Goal: Task Accomplishment & Management: Complete application form

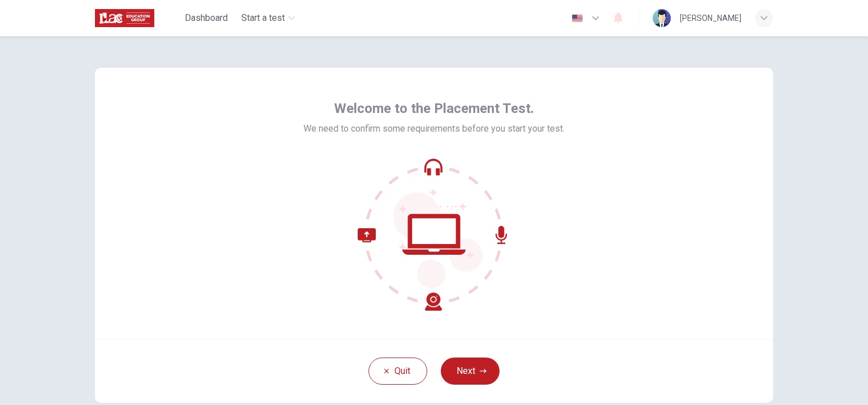
scroll to position [66, 0]
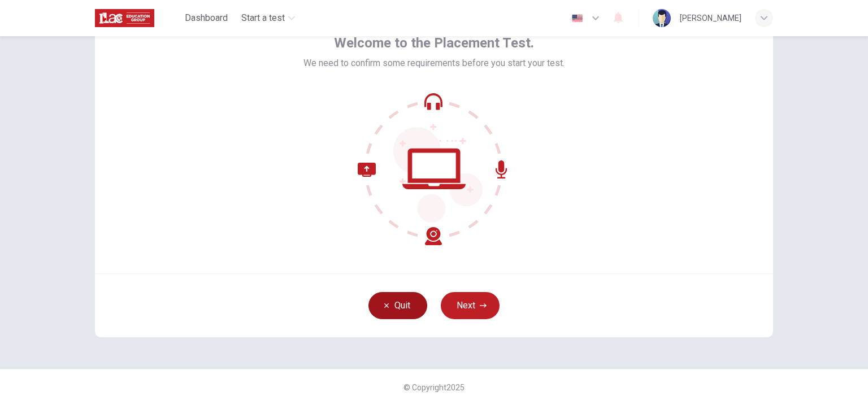
click at [399, 307] on button "Quit" at bounding box center [397, 305] width 59 height 27
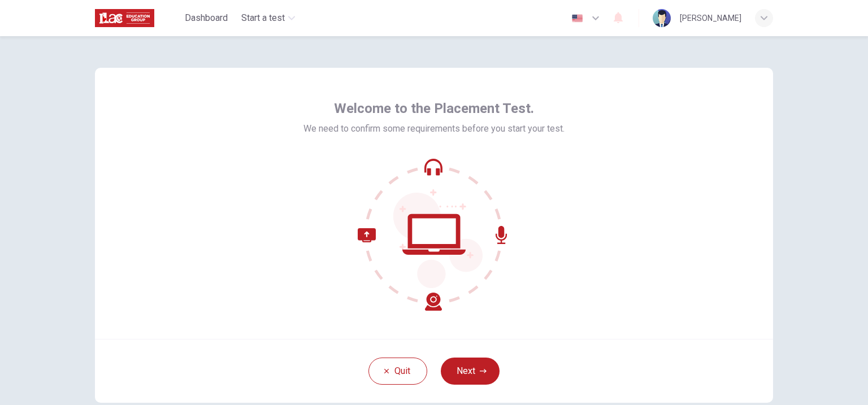
scroll to position [66, 0]
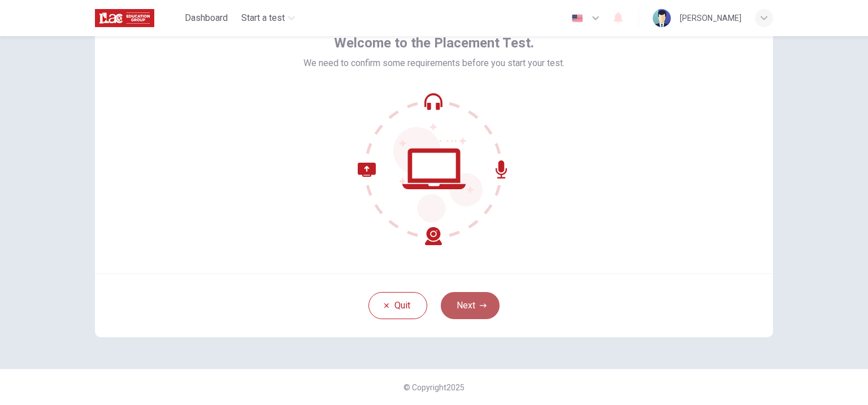
click at [482, 306] on icon "button" at bounding box center [483, 305] width 7 height 7
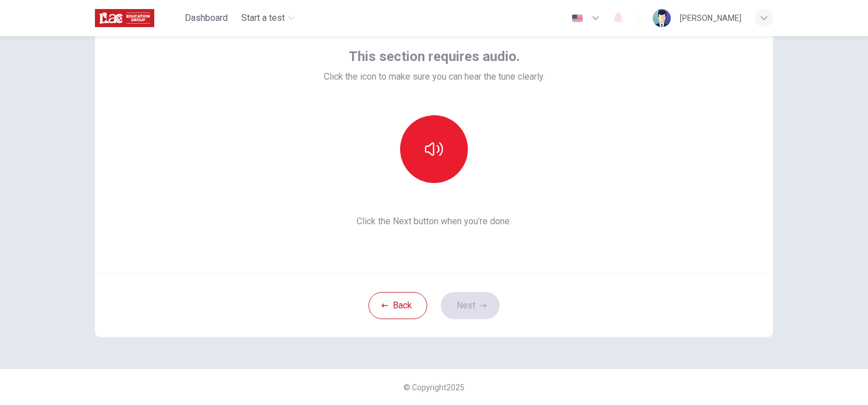
scroll to position [23, 0]
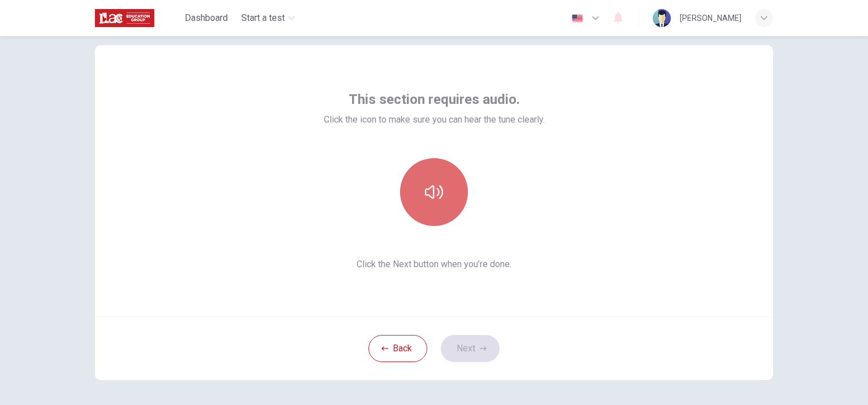
click at [441, 193] on icon "button" at bounding box center [434, 192] width 18 height 18
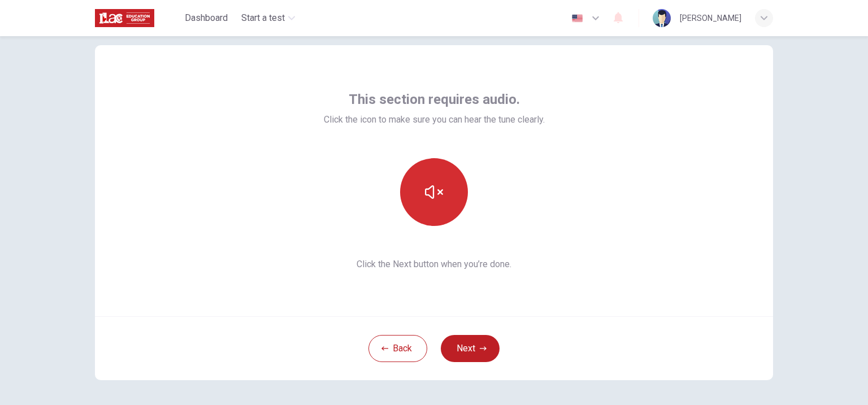
click at [440, 205] on button "button" at bounding box center [434, 192] width 68 height 68
click at [440, 204] on button "button" at bounding box center [434, 192] width 68 height 68
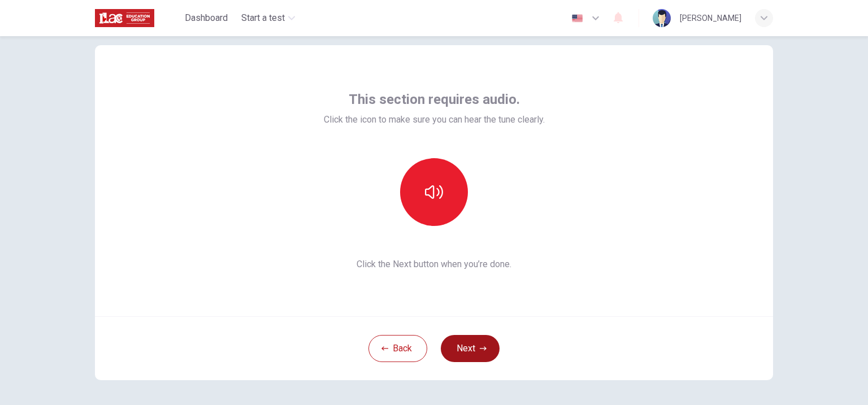
click at [471, 357] on button "Next" at bounding box center [470, 348] width 59 height 27
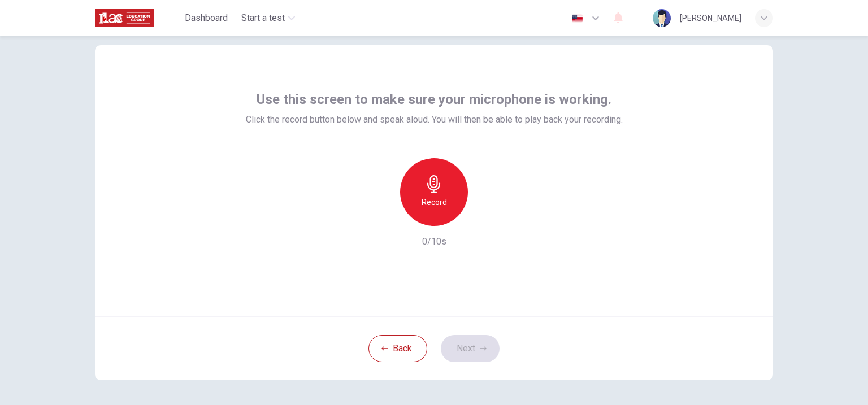
click at [452, 207] on div "Record" at bounding box center [434, 192] width 68 height 68
click at [481, 216] on icon "button" at bounding box center [485, 216] width 11 height 11
click at [383, 216] on icon "button" at bounding box center [382, 217] width 10 height 10
click at [439, 204] on h6 "Record" at bounding box center [434, 203] width 25 height 14
click at [480, 219] on icon "button" at bounding box center [485, 216] width 11 height 11
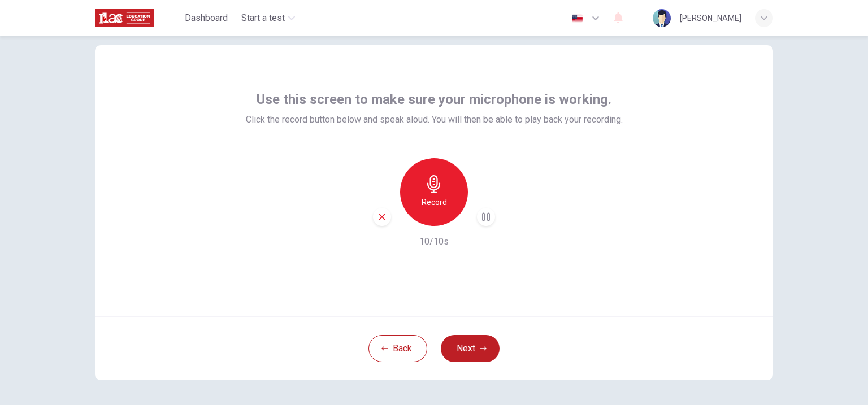
click at [587, 201] on div "Record 10/10s" at bounding box center [434, 203] width 377 height 90
click at [385, 218] on icon "button" at bounding box center [382, 217] width 10 height 10
click at [502, 275] on div "Use this screen to make sure your microphone is working. Click the record butto…" at bounding box center [434, 180] width 678 height 271
click at [476, 339] on button "Next" at bounding box center [470, 348] width 59 height 27
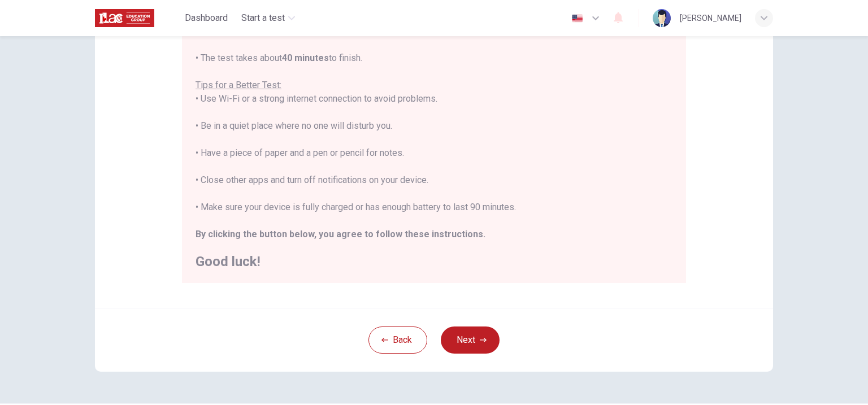
scroll to position [223, 0]
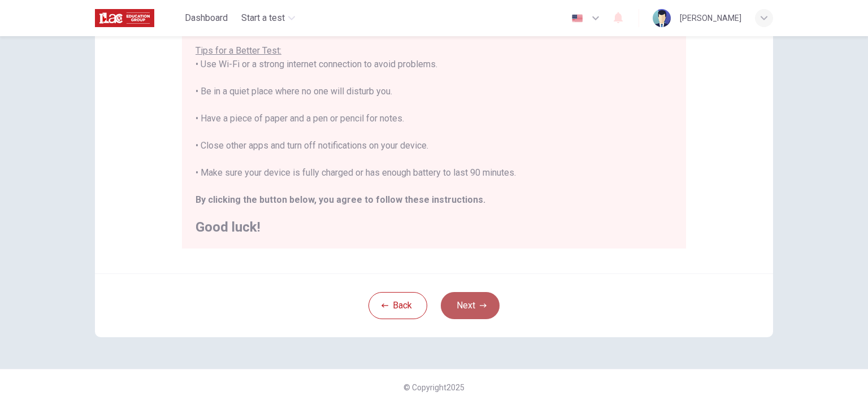
click at [475, 305] on button "Next" at bounding box center [470, 305] width 59 height 27
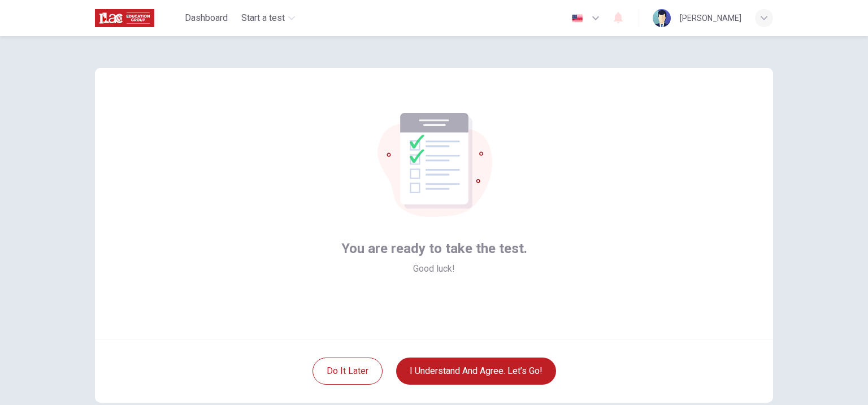
scroll to position [66, 0]
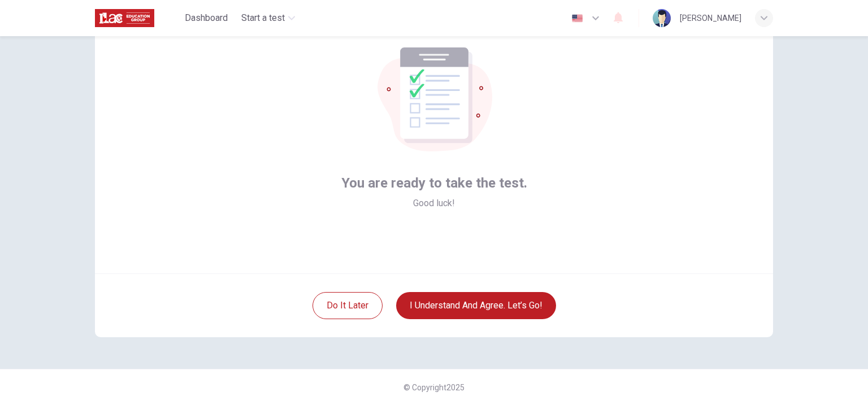
click at [618, 245] on div "You are ready to take the test. Good luck!" at bounding box center [434, 137] width 678 height 271
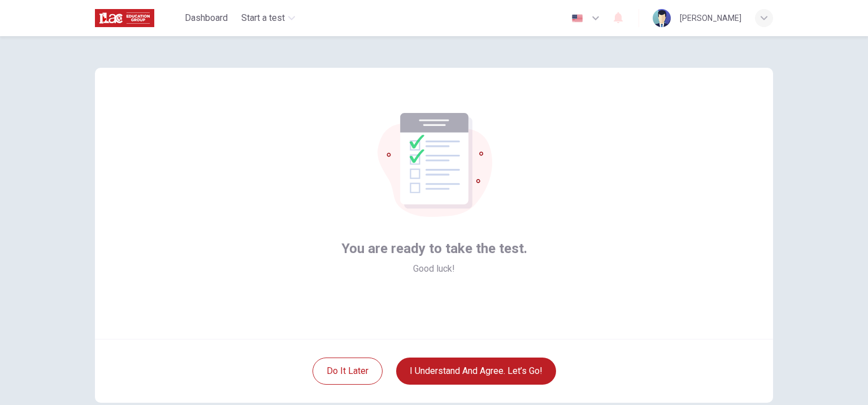
click at [277, 233] on div "You are ready to take the test. Good luck!" at bounding box center [434, 203] width 678 height 271
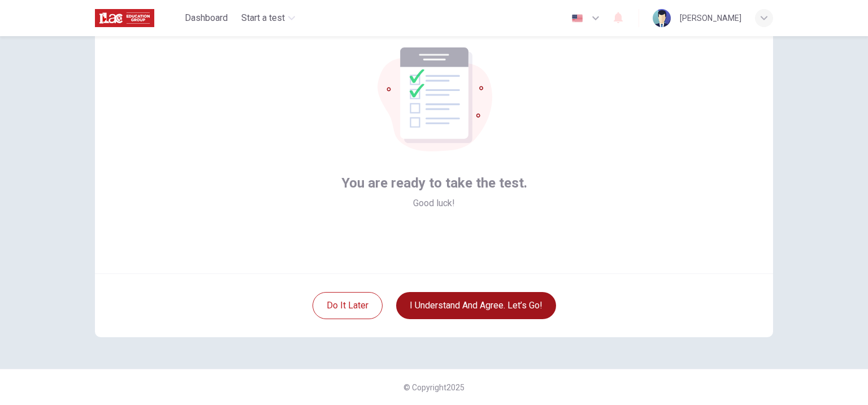
click at [457, 307] on button "I understand and agree. Let’s go!" at bounding box center [476, 305] width 160 height 27
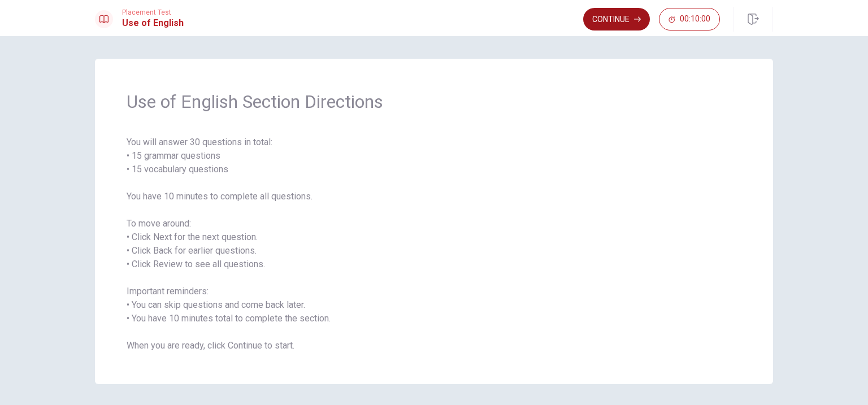
click at [617, 23] on button "Continue" at bounding box center [616, 19] width 67 height 23
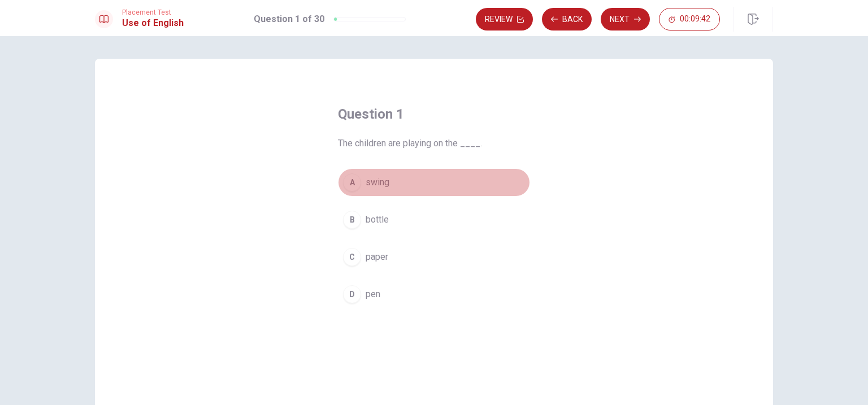
click at [379, 181] on span "swing" at bounding box center [378, 183] width 24 height 14
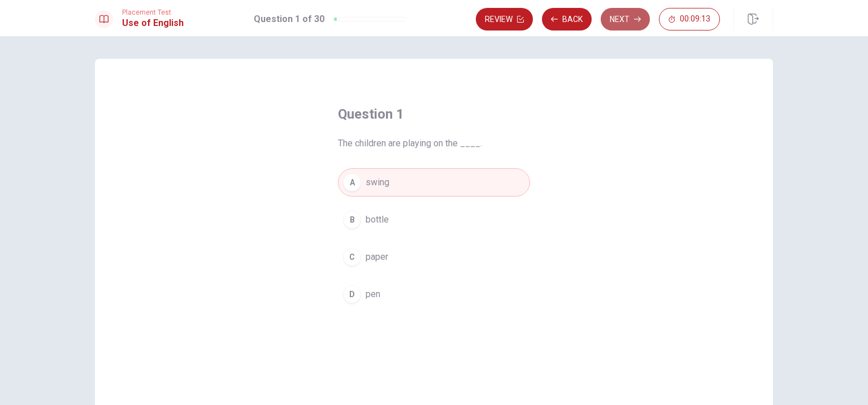
click at [623, 21] on button "Next" at bounding box center [625, 19] width 49 height 23
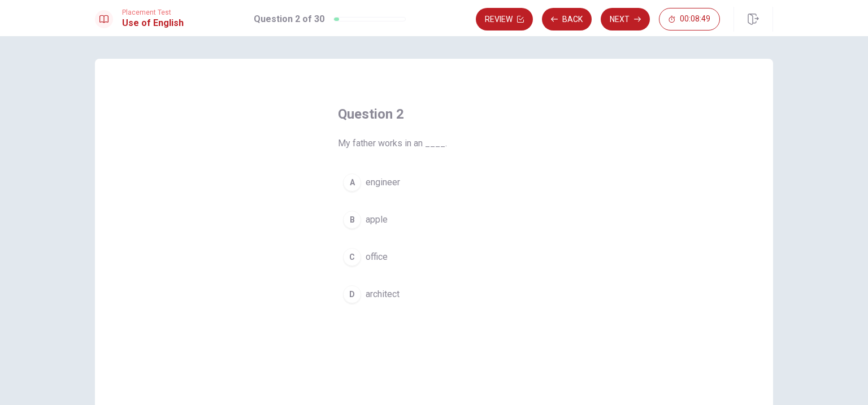
click at [383, 298] on span "architect" at bounding box center [383, 295] width 34 height 14
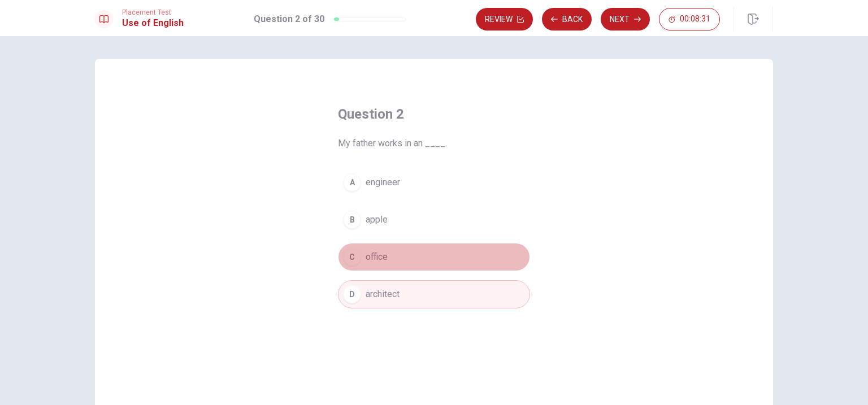
click at [396, 260] on button "C office" at bounding box center [434, 257] width 192 height 28
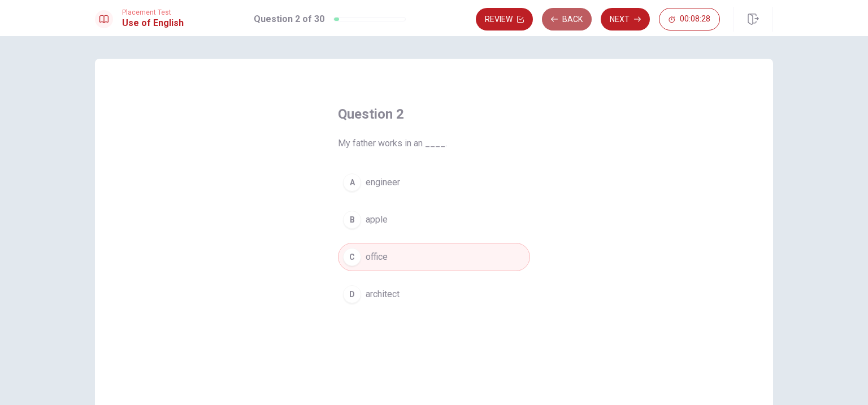
click at [561, 23] on button "Back" at bounding box center [567, 19] width 50 height 23
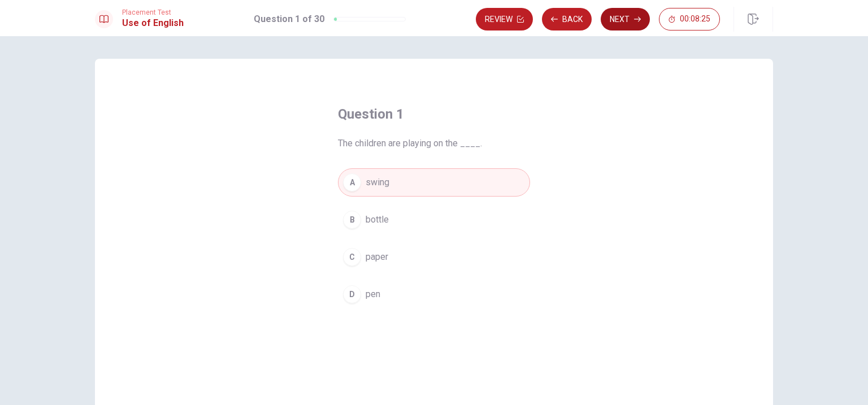
click at [623, 21] on button "Next" at bounding box center [625, 19] width 49 height 23
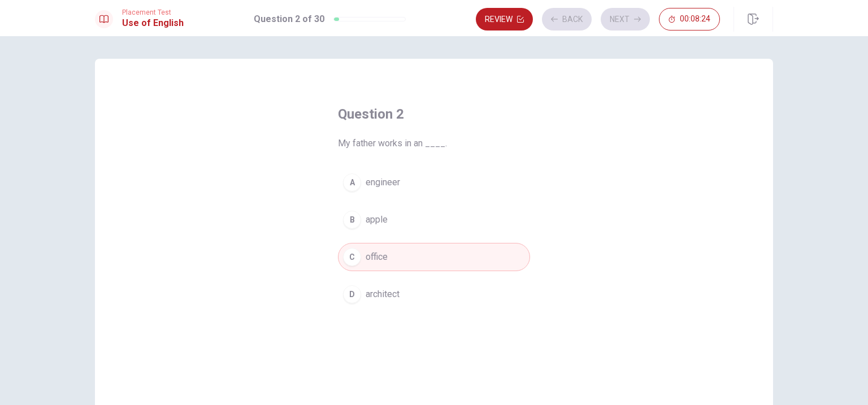
click at [413, 292] on button "D architect" at bounding box center [434, 294] width 192 height 28
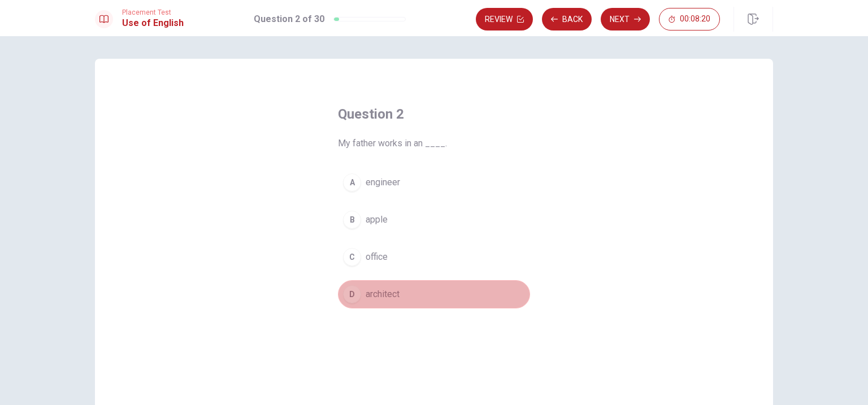
drag, startPoint x: 364, startPoint y: 297, endPoint x: 393, endPoint y: 298, distance: 28.8
click at [393, 298] on button "D architect" at bounding box center [434, 294] width 192 height 28
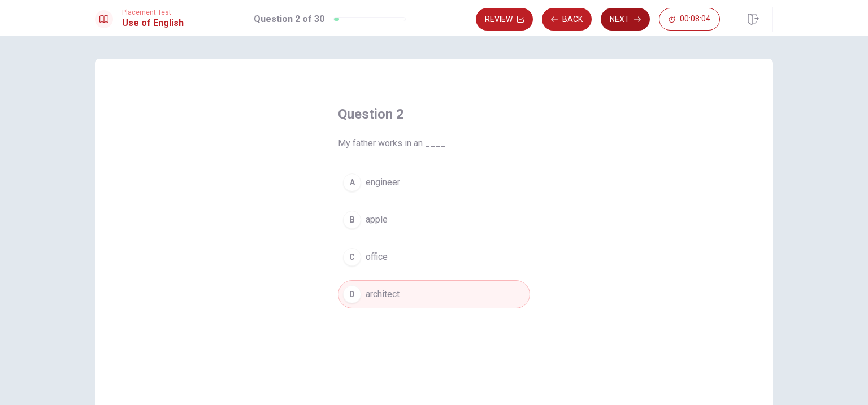
click at [621, 20] on button "Next" at bounding box center [625, 19] width 49 height 23
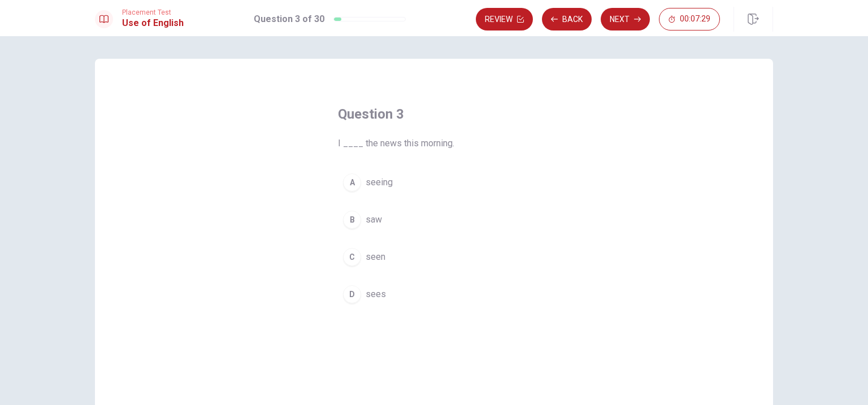
click at [387, 221] on button "B saw" at bounding box center [434, 220] width 192 height 28
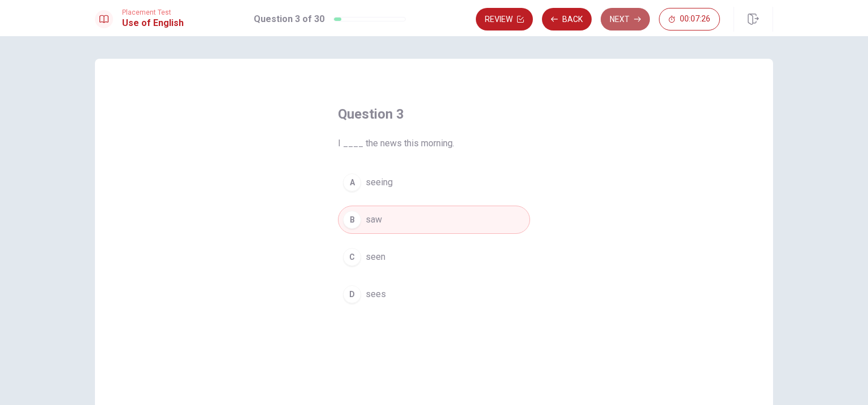
click at [623, 23] on button "Next" at bounding box center [625, 19] width 49 height 23
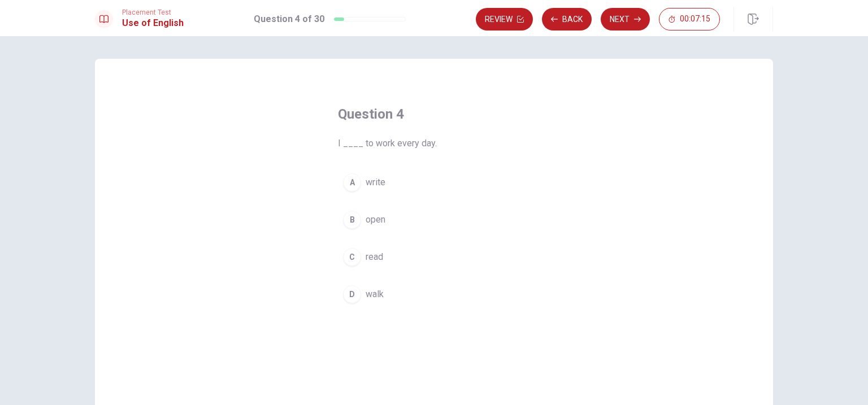
click at [380, 288] on span "walk" at bounding box center [375, 295] width 18 height 14
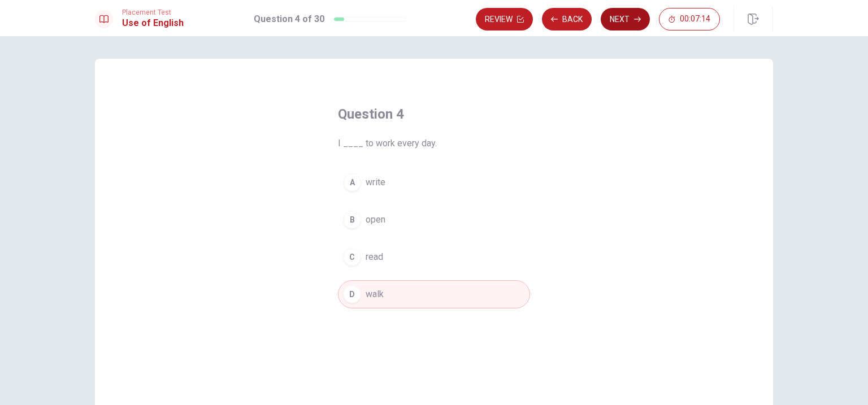
click at [615, 23] on button "Next" at bounding box center [625, 19] width 49 height 23
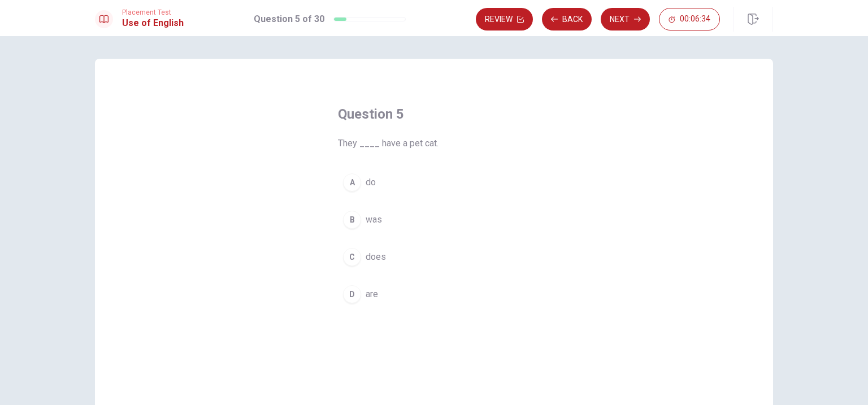
click at [393, 293] on button "D are" at bounding box center [434, 294] width 192 height 28
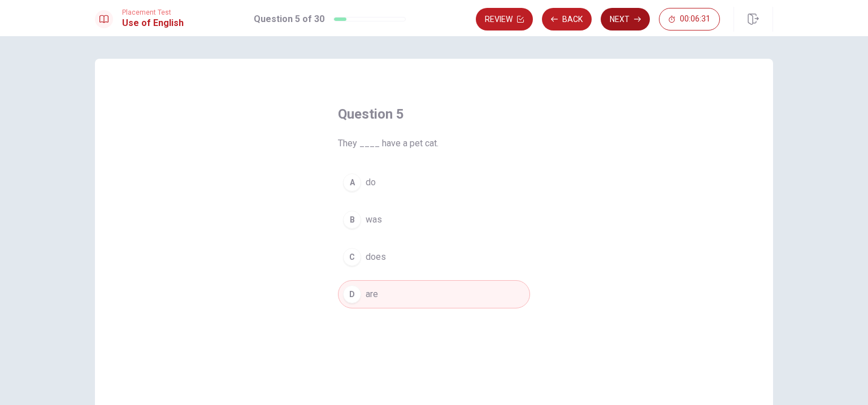
click at [619, 26] on button "Next" at bounding box center [625, 19] width 49 height 23
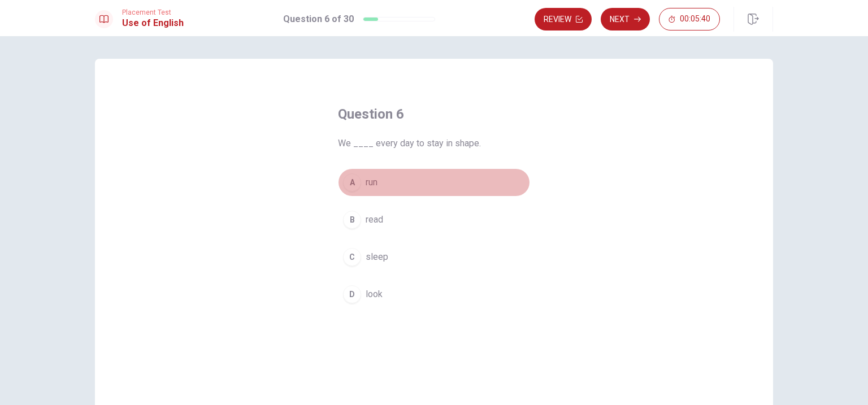
click at [394, 184] on button "A run" at bounding box center [434, 182] width 192 height 28
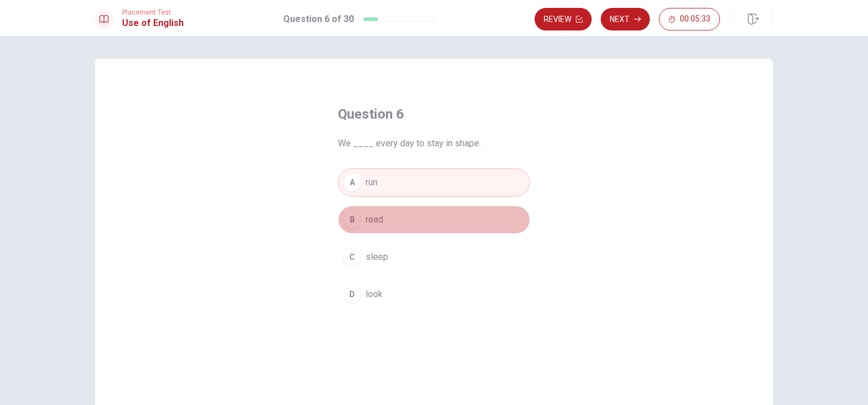
click at [409, 220] on button "B read" at bounding box center [434, 220] width 192 height 28
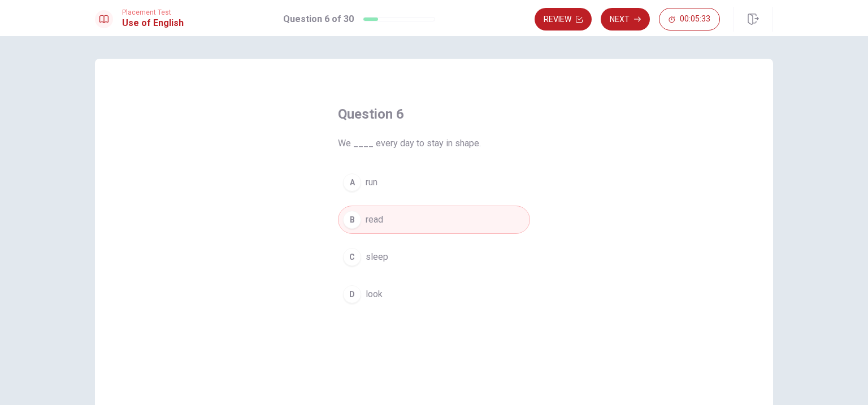
click at [406, 250] on button "C sleep" at bounding box center [434, 257] width 192 height 28
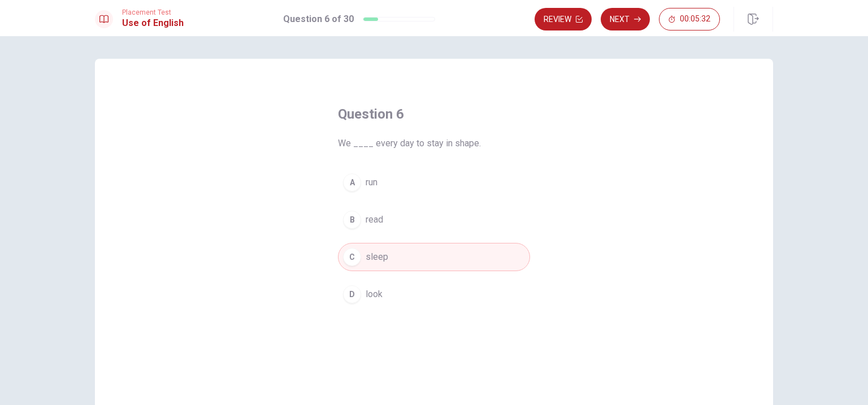
click at [397, 292] on button "D look" at bounding box center [434, 294] width 192 height 28
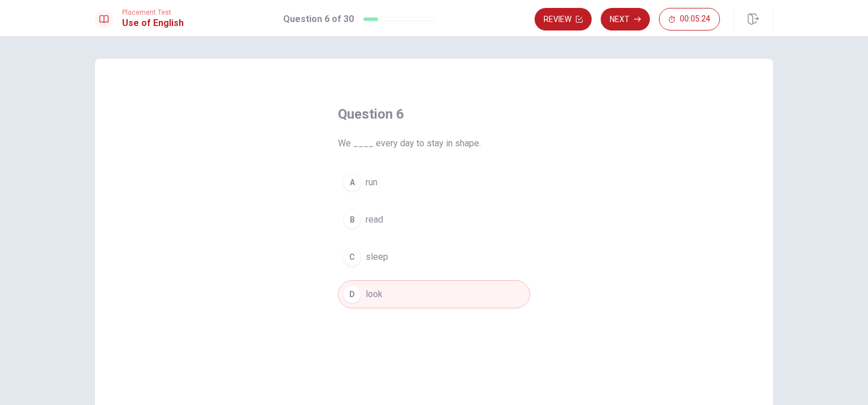
click at [424, 262] on button "C sleep" at bounding box center [434, 257] width 192 height 28
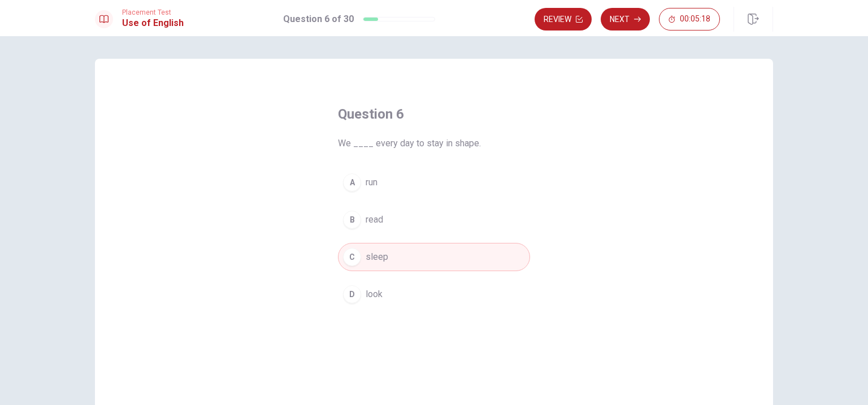
click at [406, 185] on button "A run" at bounding box center [434, 182] width 192 height 28
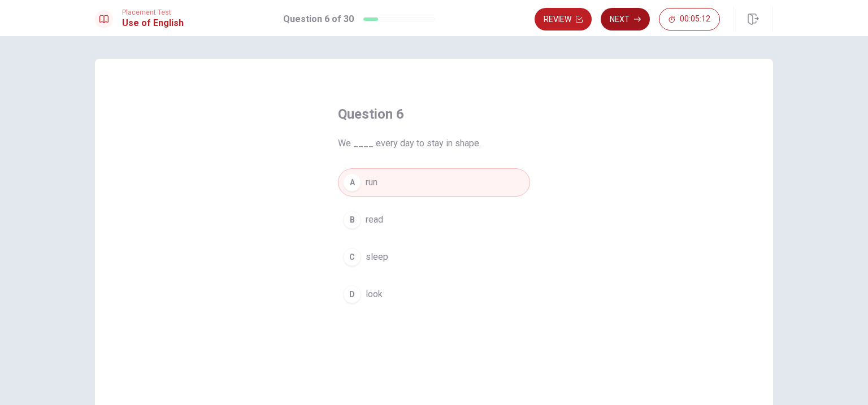
click at [624, 21] on button "Next" at bounding box center [625, 19] width 49 height 23
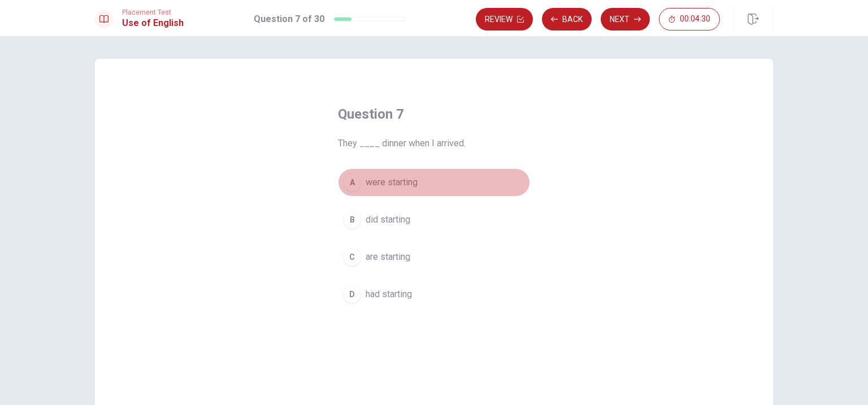
click at [401, 186] on span "were starting" at bounding box center [392, 183] width 52 height 14
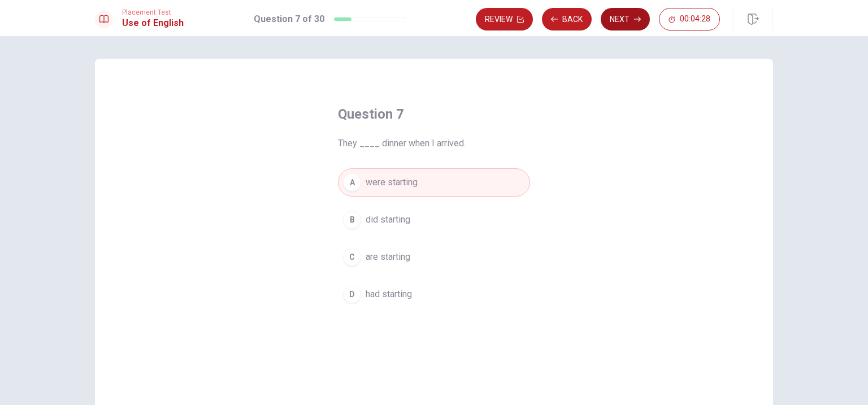
click at [621, 28] on button "Next" at bounding box center [625, 19] width 49 height 23
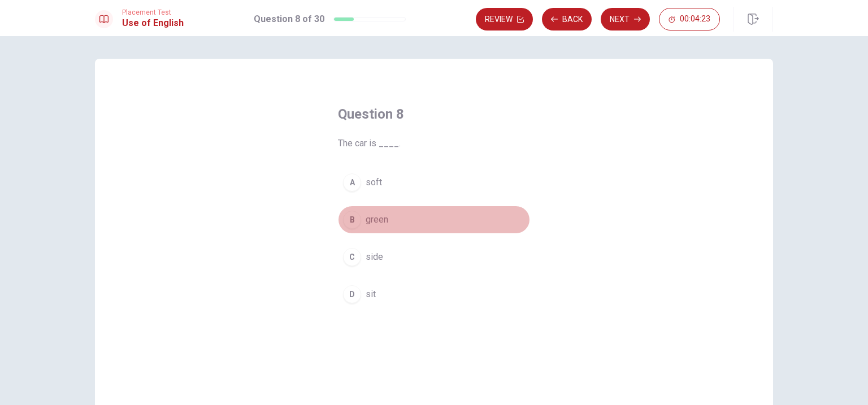
click at [385, 226] on span "green" at bounding box center [377, 220] width 23 height 14
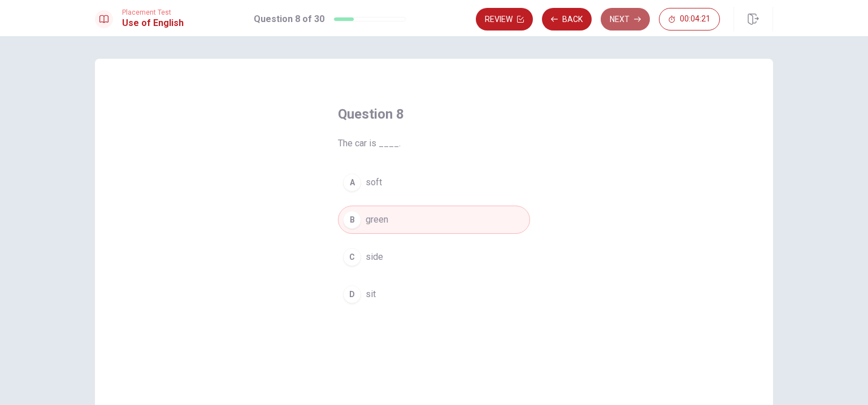
click at [619, 23] on button "Next" at bounding box center [625, 19] width 49 height 23
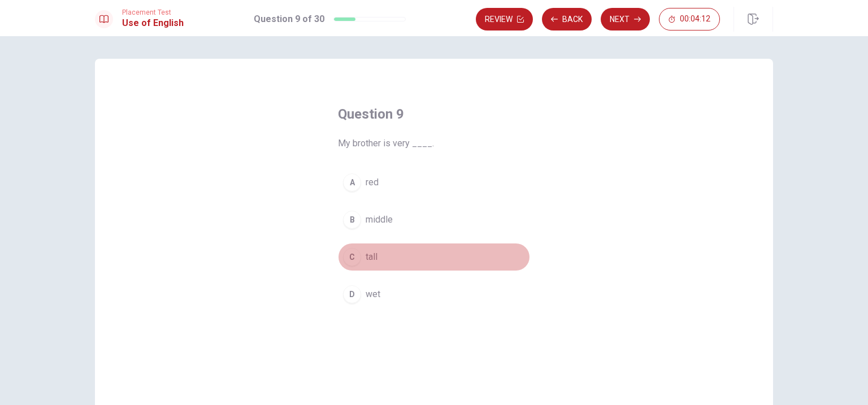
click at [381, 257] on button "C tall" at bounding box center [434, 257] width 192 height 28
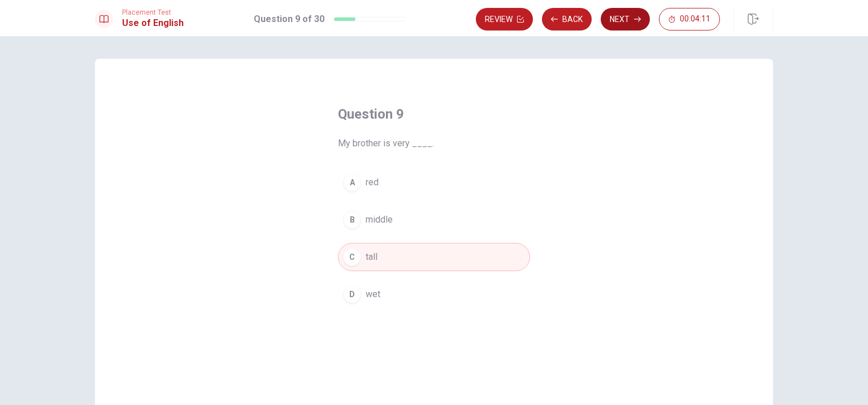
click at [630, 20] on button "Next" at bounding box center [625, 19] width 49 height 23
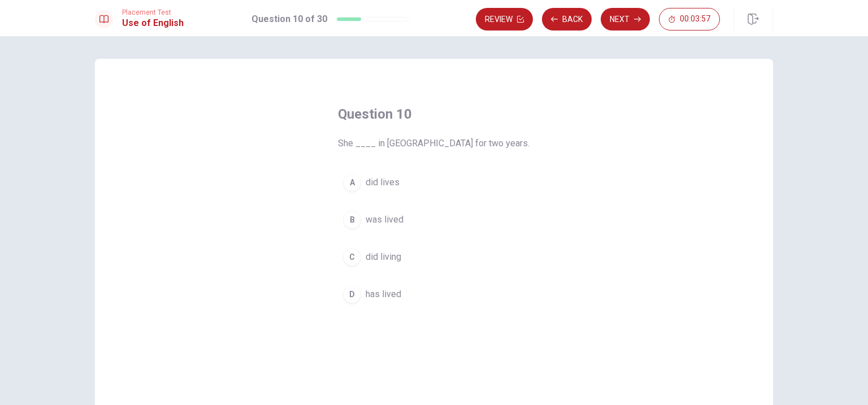
click at [401, 221] on span "was lived" at bounding box center [385, 220] width 38 height 14
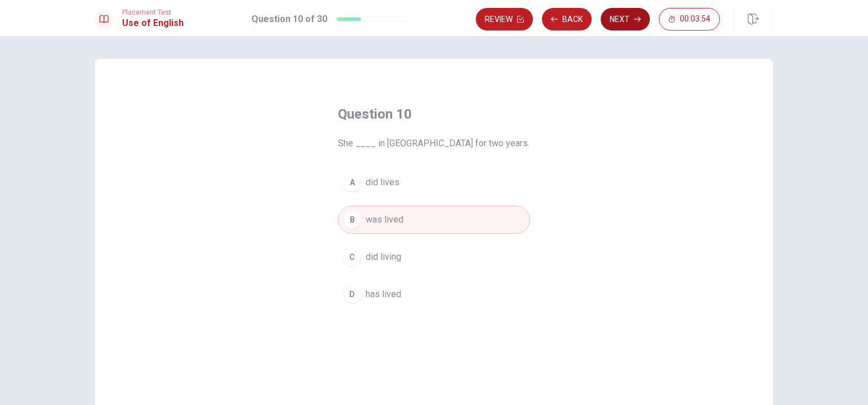
click at [623, 25] on button "Next" at bounding box center [625, 19] width 49 height 23
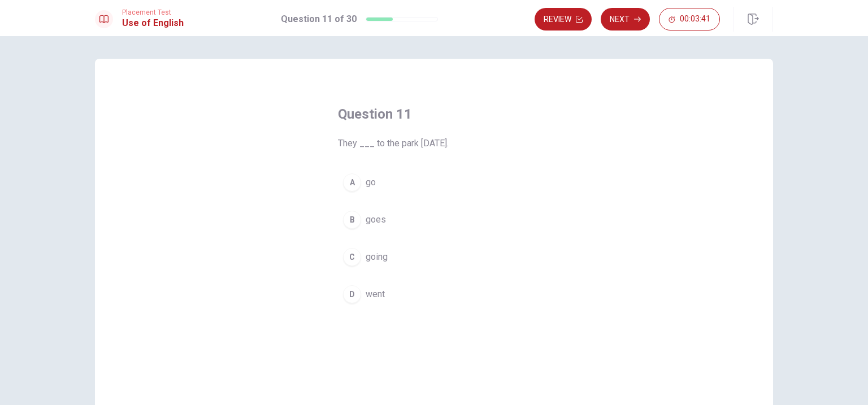
click at [398, 258] on button "C going" at bounding box center [434, 257] width 192 height 28
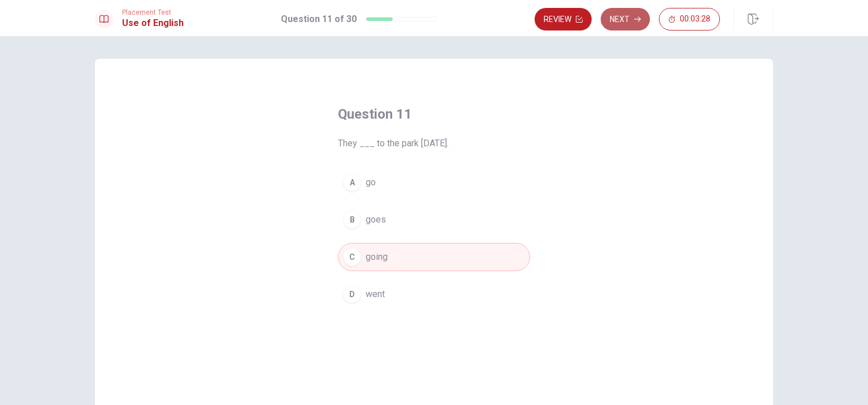
click at [615, 24] on button "Next" at bounding box center [625, 19] width 49 height 23
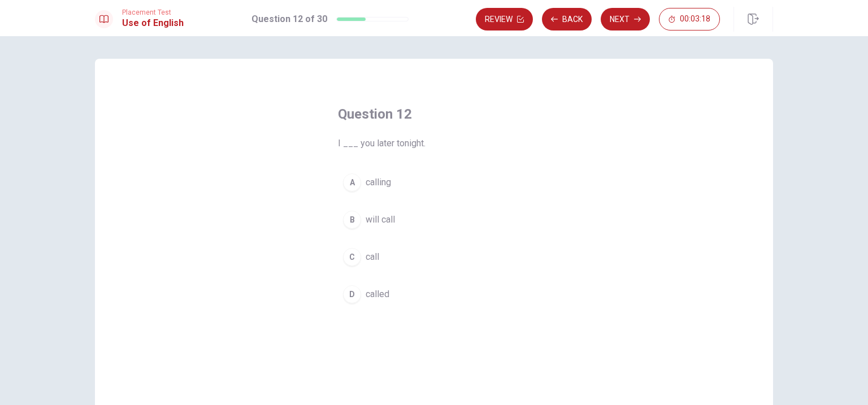
click at [398, 223] on button "B will call" at bounding box center [434, 220] width 192 height 28
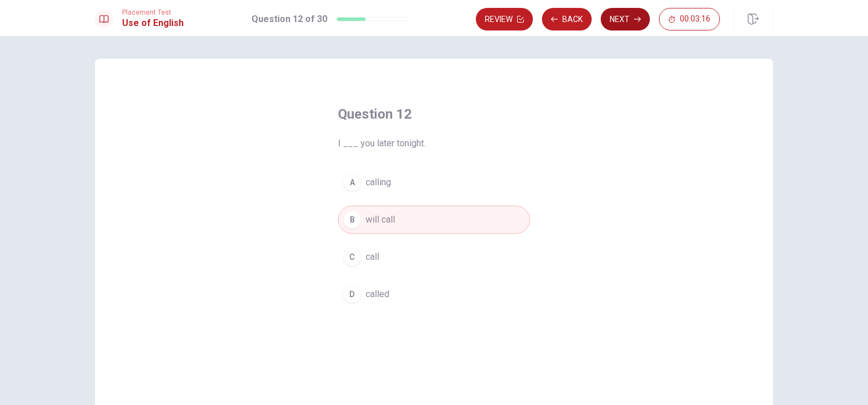
click at [619, 21] on button "Next" at bounding box center [625, 19] width 49 height 23
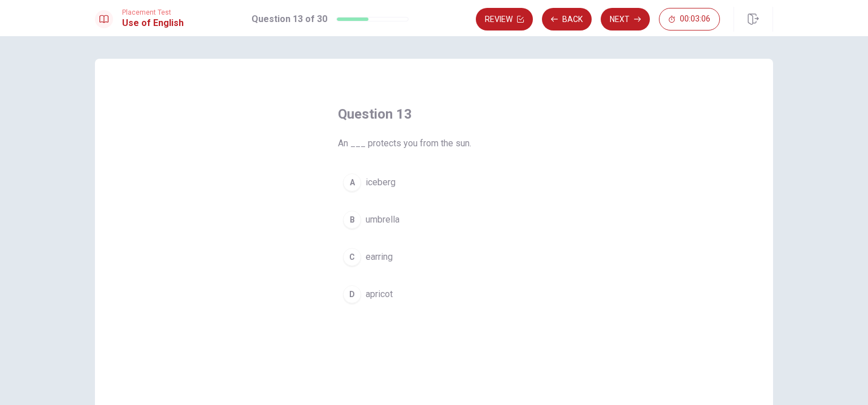
click at [398, 221] on span "umbrella" at bounding box center [383, 220] width 34 height 14
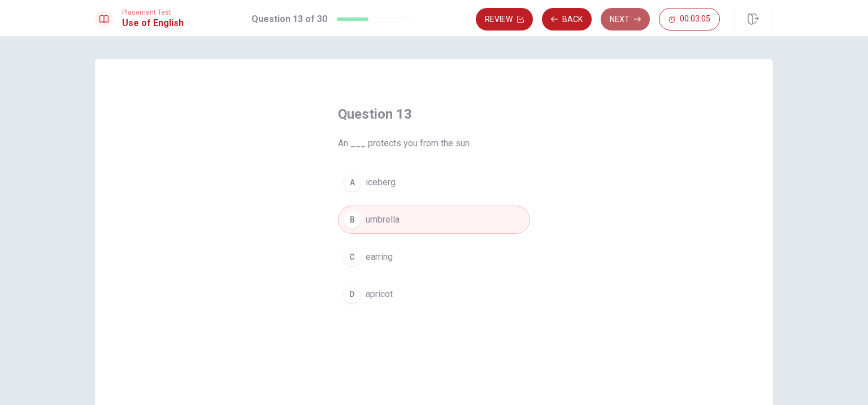
click at [621, 21] on button "Next" at bounding box center [625, 19] width 49 height 23
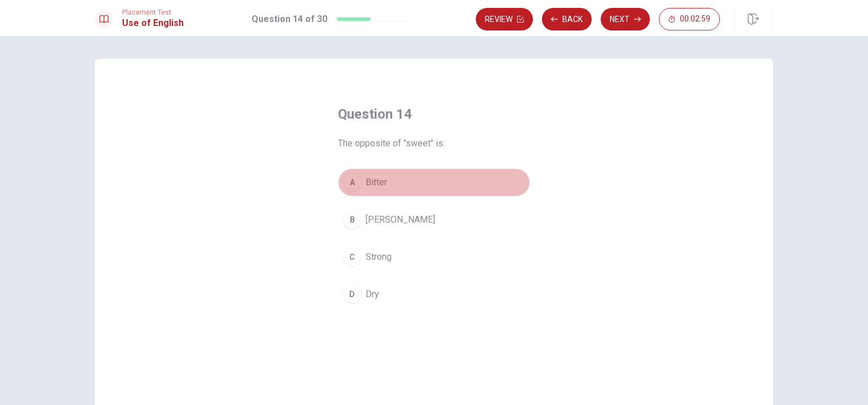
click at [392, 181] on button "A Bitter" at bounding box center [434, 182] width 192 height 28
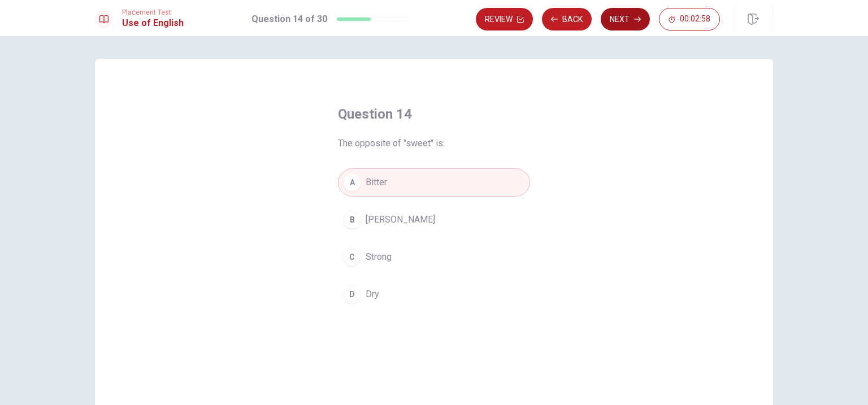
click at [623, 15] on button "Next" at bounding box center [625, 19] width 49 height 23
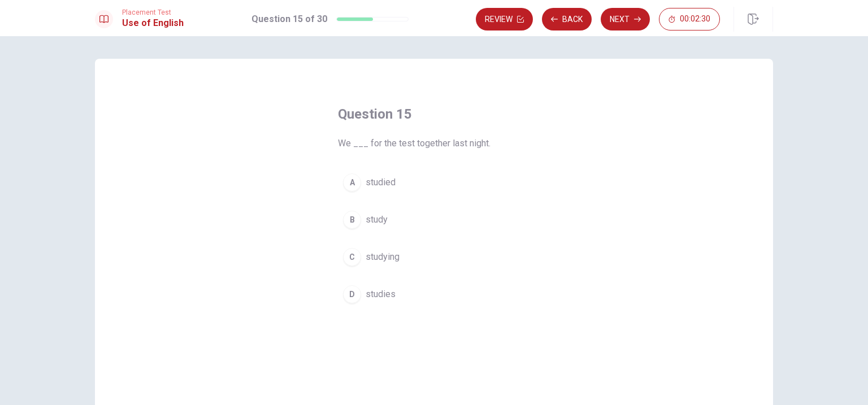
click at [389, 258] on span "studying" at bounding box center [383, 257] width 34 height 14
click at [399, 218] on button "B study" at bounding box center [434, 220] width 192 height 28
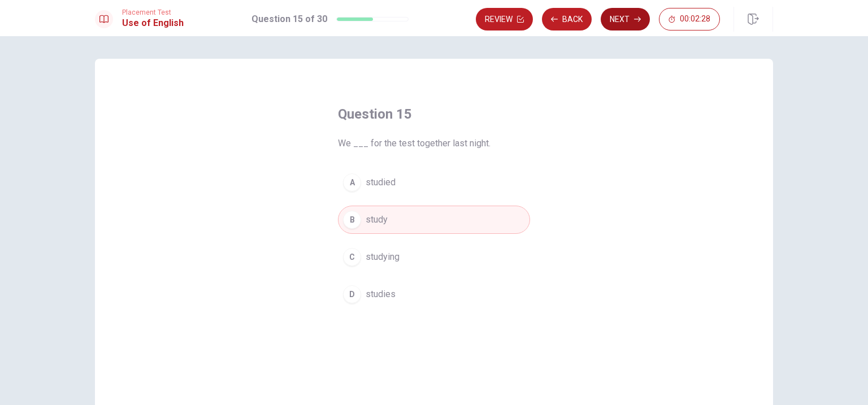
click at [611, 26] on button "Next" at bounding box center [625, 19] width 49 height 23
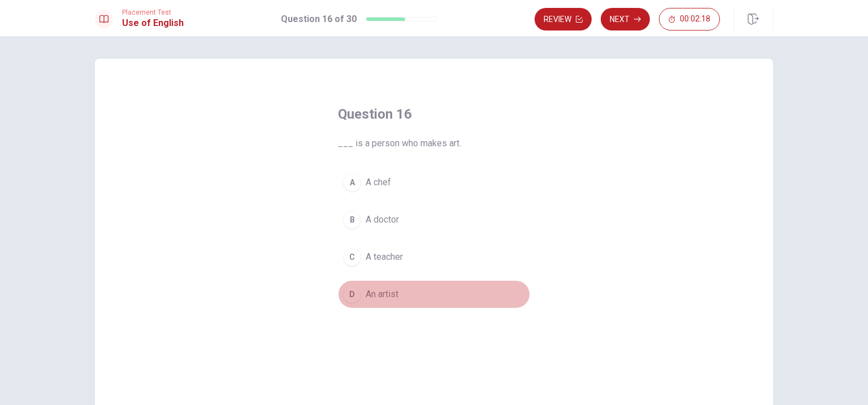
click at [401, 296] on button "D An artist" at bounding box center [434, 294] width 192 height 28
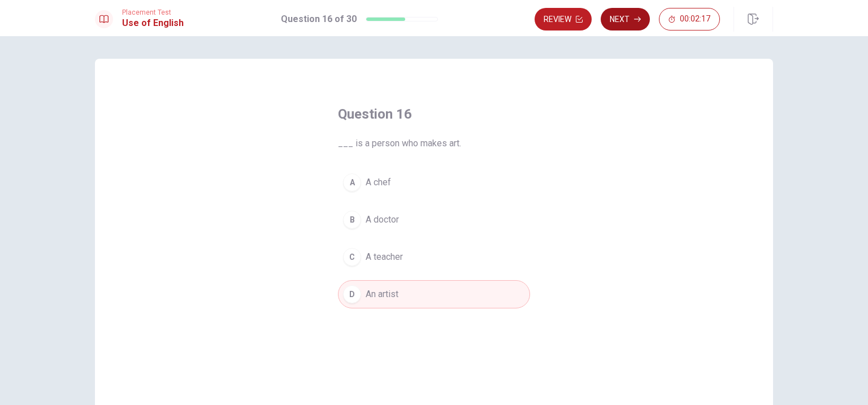
click at [623, 22] on button "Next" at bounding box center [625, 19] width 49 height 23
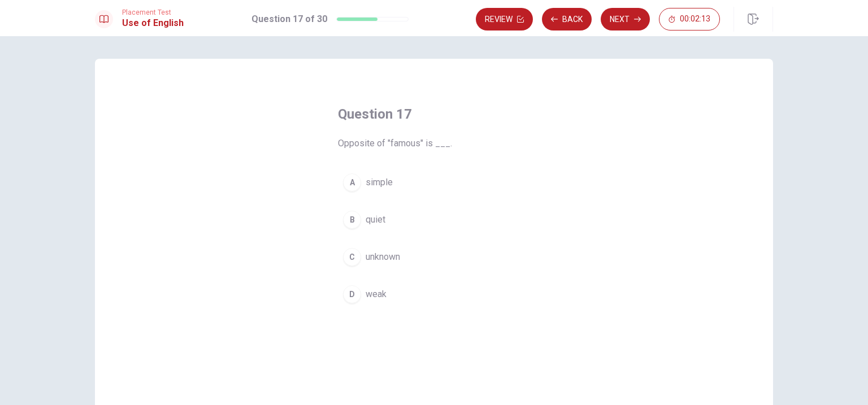
click at [397, 258] on span "unknown" at bounding box center [383, 257] width 34 height 14
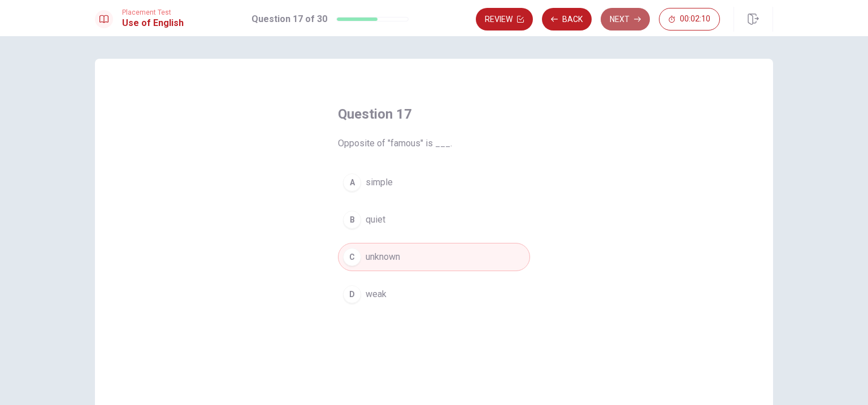
click at [639, 16] on icon "button" at bounding box center [637, 19] width 7 height 7
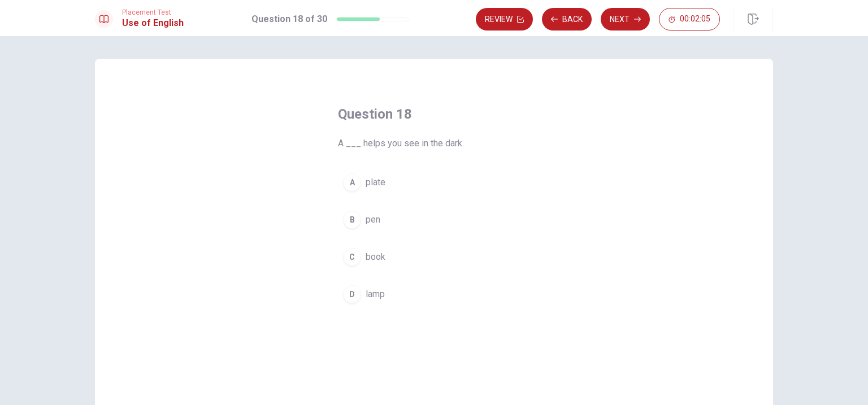
click at [384, 294] on span "lamp" at bounding box center [375, 295] width 19 height 14
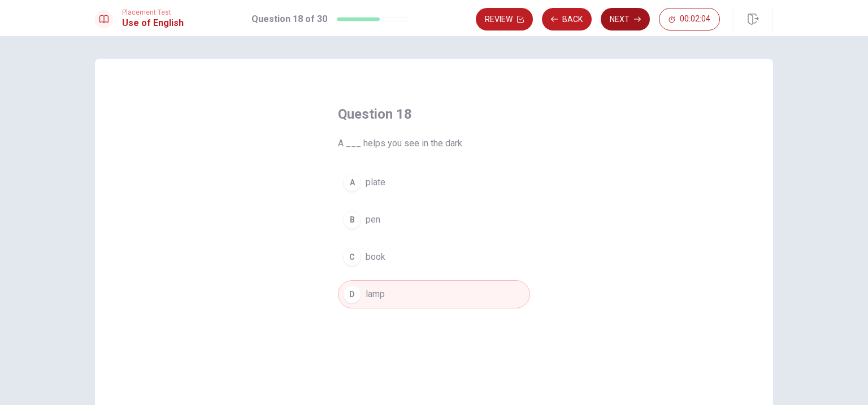
click at [628, 19] on button "Next" at bounding box center [625, 19] width 49 height 23
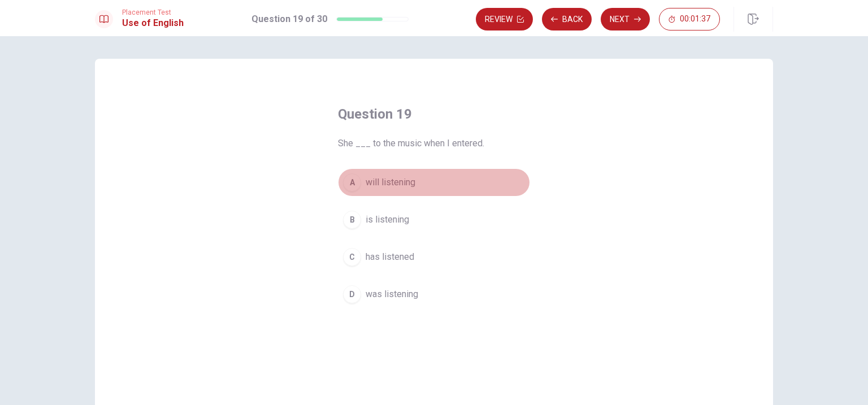
click at [413, 184] on span "will listening" at bounding box center [391, 183] width 50 height 14
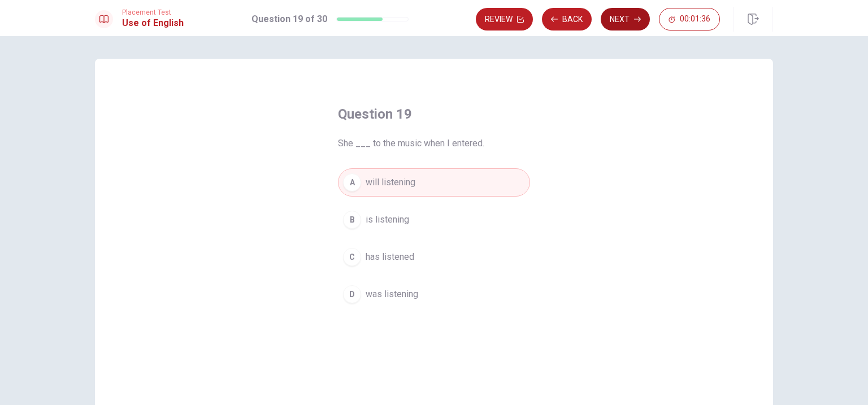
click at [620, 18] on button "Next" at bounding box center [625, 19] width 49 height 23
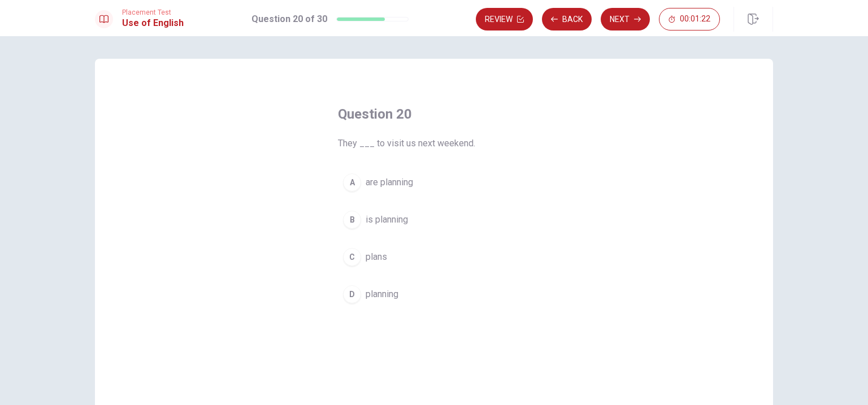
click at [400, 260] on button "C plans" at bounding box center [434, 257] width 192 height 28
click at [410, 188] on span "are planning" at bounding box center [389, 183] width 47 height 14
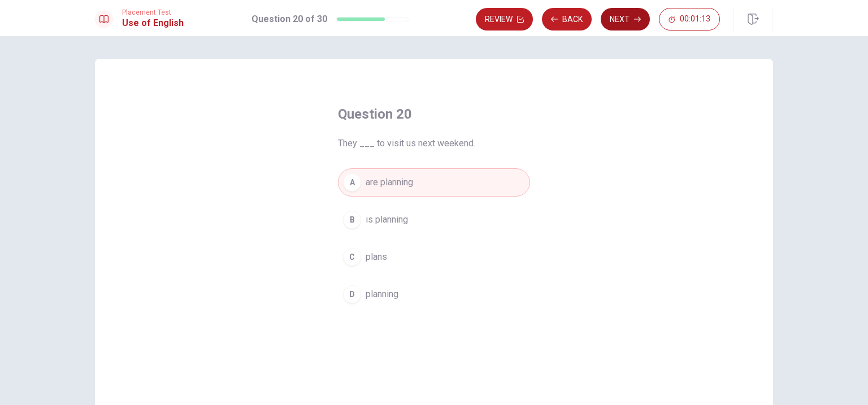
click at [622, 22] on button "Next" at bounding box center [625, 19] width 49 height 23
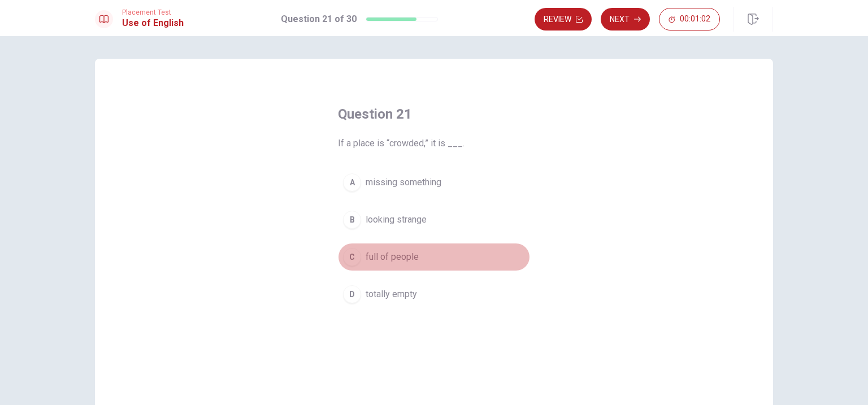
click at [402, 258] on span "full of people" at bounding box center [392, 257] width 53 height 14
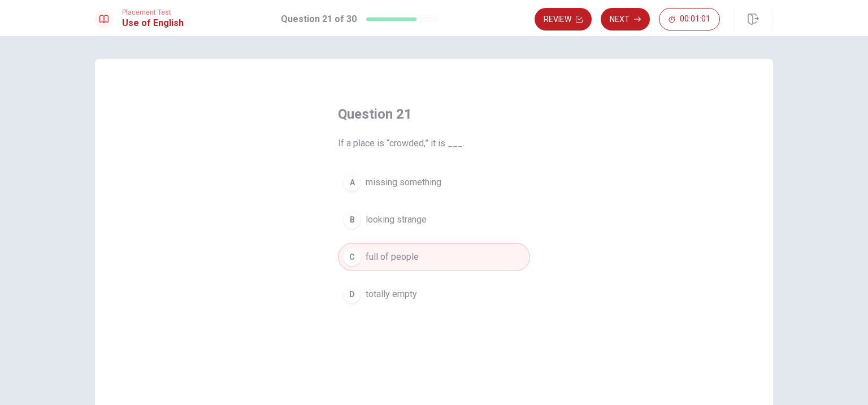
click at [635, 5] on div "Placement Test Use of English Question 21 of 30 Review Next 00:01:01" at bounding box center [434, 18] width 868 height 36
click at [633, 16] on button "Next" at bounding box center [625, 19] width 49 height 23
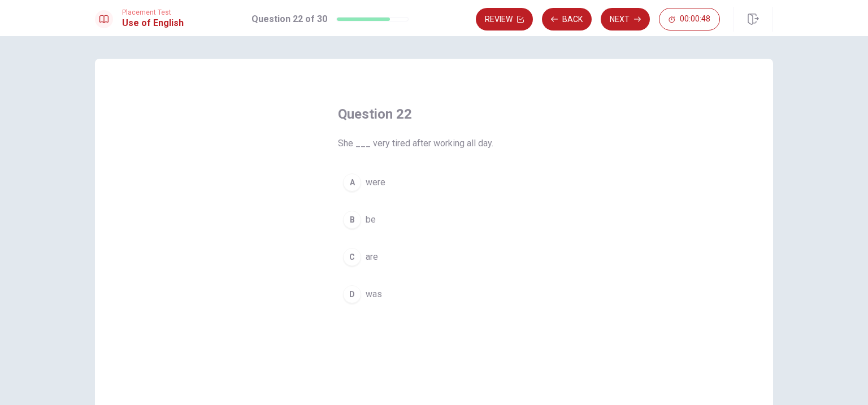
click at [376, 296] on span "was" at bounding box center [374, 295] width 16 height 14
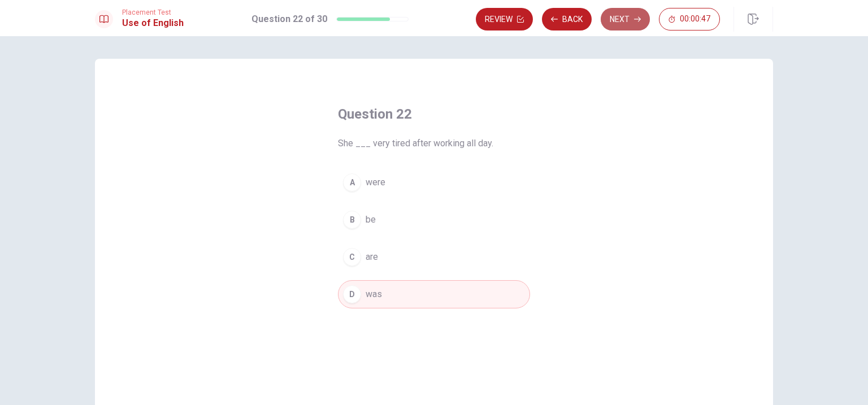
click at [615, 25] on button "Next" at bounding box center [625, 19] width 49 height 23
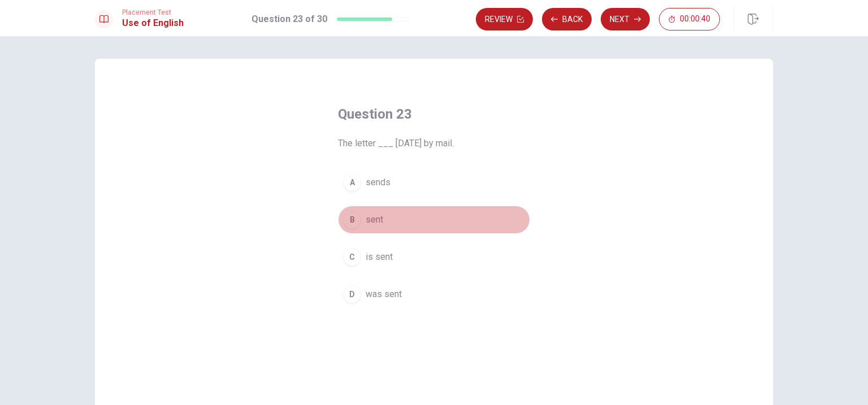
click at [390, 222] on button "B sent" at bounding box center [434, 220] width 192 height 28
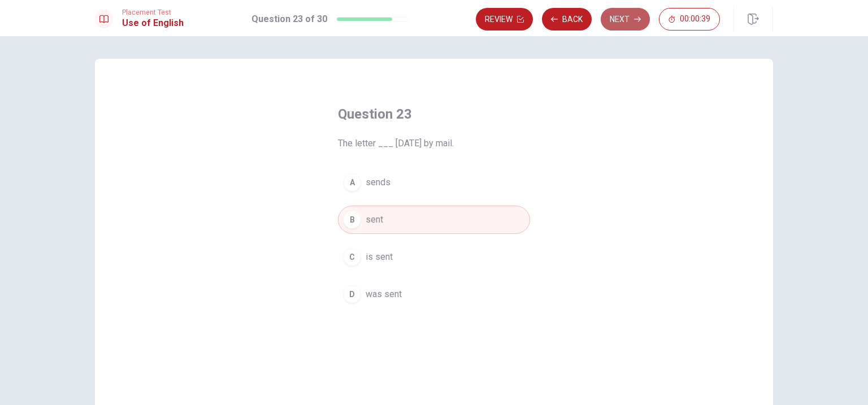
click at [611, 22] on button "Next" at bounding box center [625, 19] width 49 height 23
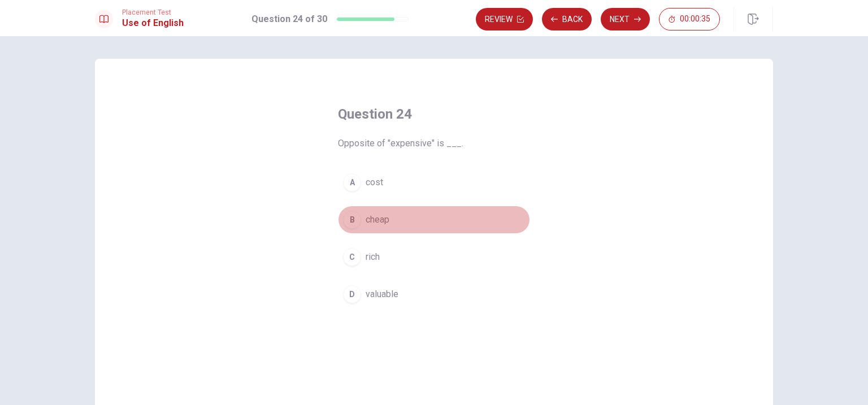
click at [397, 222] on button "B cheap" at bounding box center [434, 220] width 192 height 28
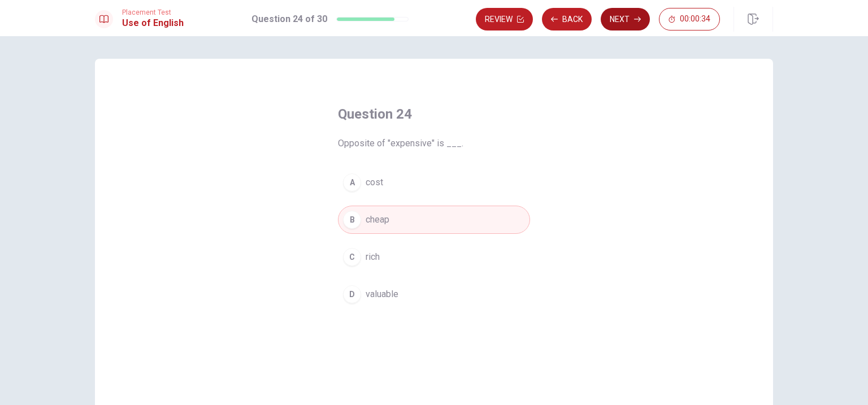
click at [618, 22] on button "Next" at bounding box center [625, 19] width 49 height 23
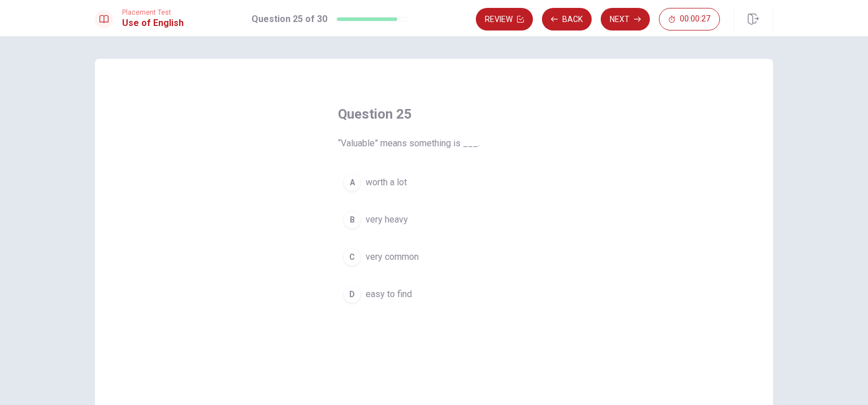
click at [414, 184] on button "A worth a lot" at bounding box center [434, 182] width 192 height 28
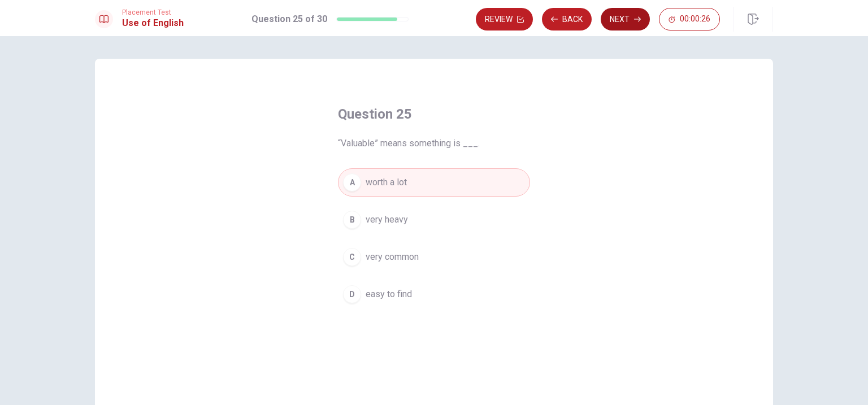
click at [616, 21] on button "Next" at bounding box center [625, 19] width 49 height 23
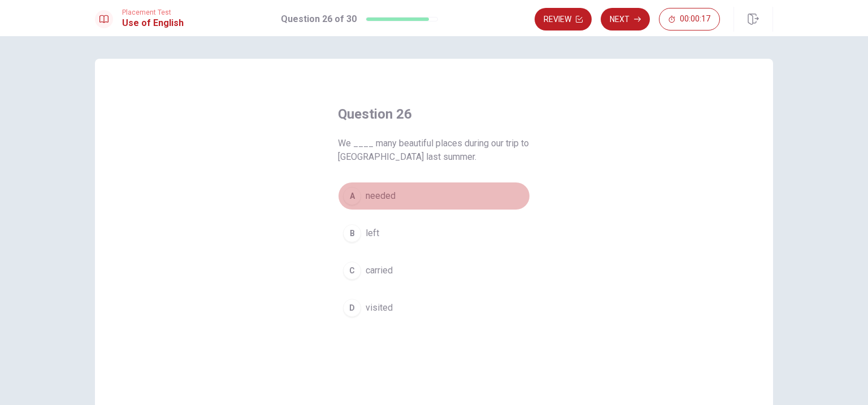
click at [397, 192] on button "A needed" at bounding box center [434, 196] width 192 height 28
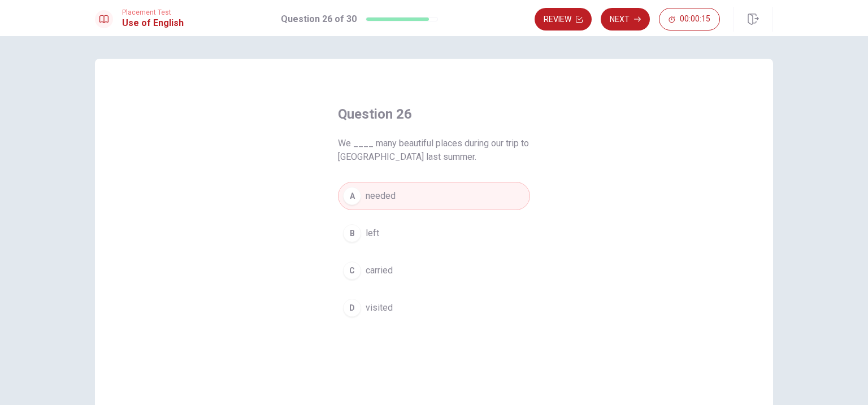
click at [390, 270] on span "carried" at bounding box center [379, 271] width 27 height 14
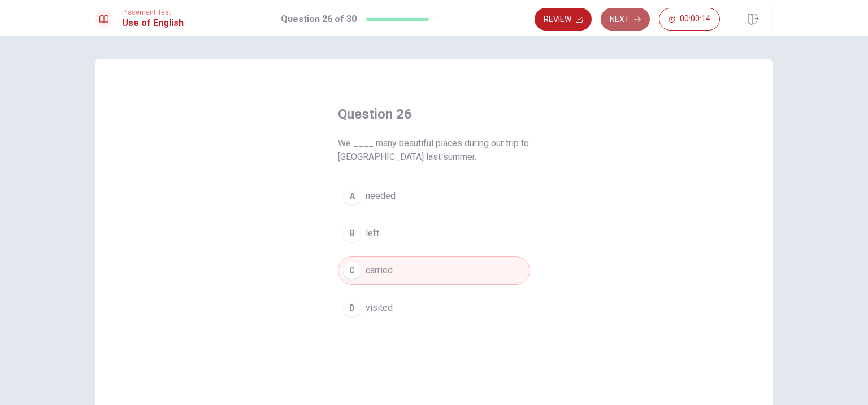
click at [629, 19] on button "Next" at bounding box center [625, 19] width 49 height 23
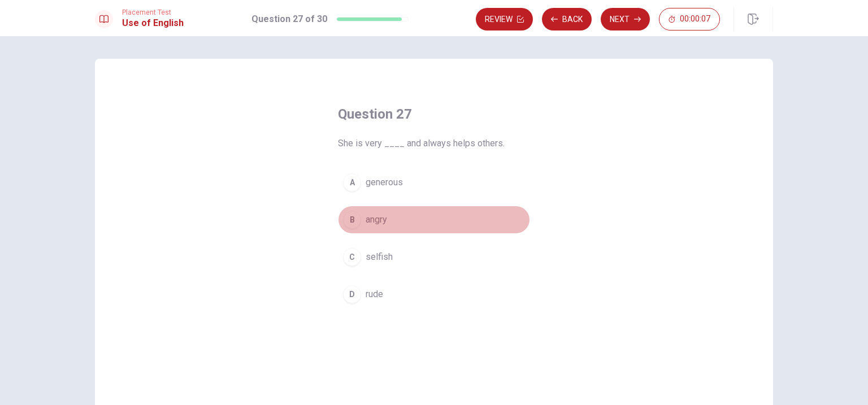
click at [389, 227] on button "B angry" at bounding box center [434, 220] width 192 height 28
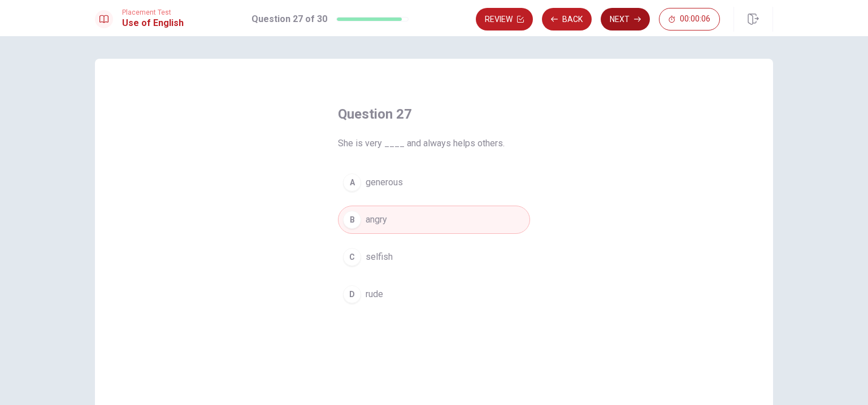
click at [616, 24] on button "Next" at bounding box center [625, 19] width 49 height 23
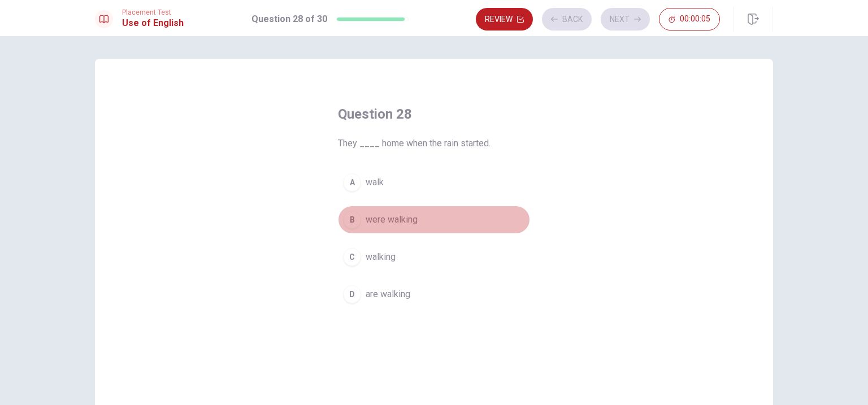
click at [432, 212] on button "B were walking" at bounding box center [434, 220] width 192 height 28
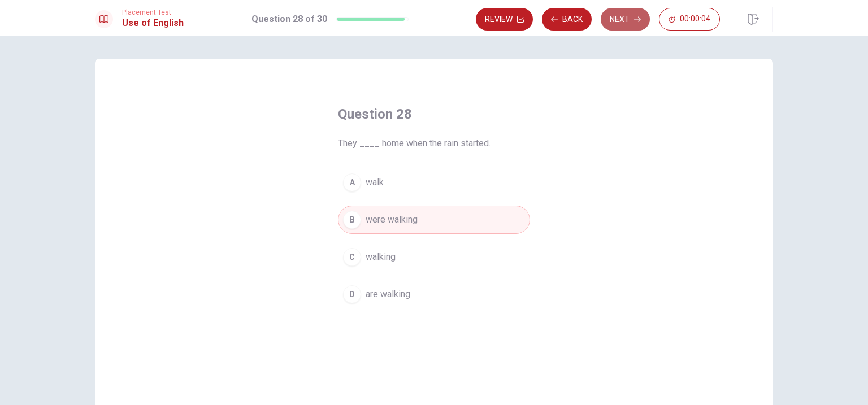
click at [617, 27] on button "Next" at bounding box center [625, 19] width 49 height 23
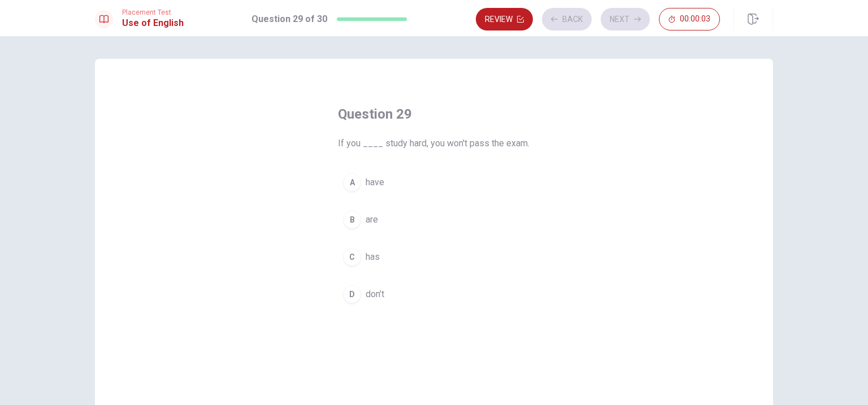
click at [401, 247] on button "C has" at bounding box center [434, 257] width 192 height 28
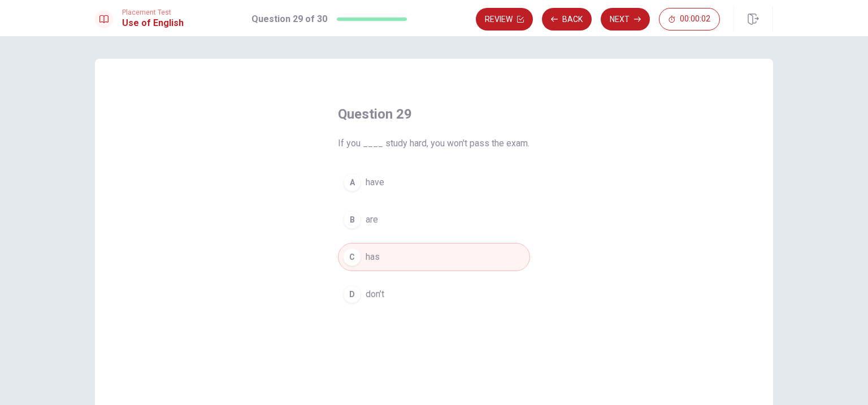
click at [638, 6] on div "Placement Test Use of English Question 29 of 30 Review Back Next 00:00:02" at bounding box center [434, 18] width 868 height 36
click at [632, 16] on button "Next" at bounding box center [625, 19] width 49 height 23
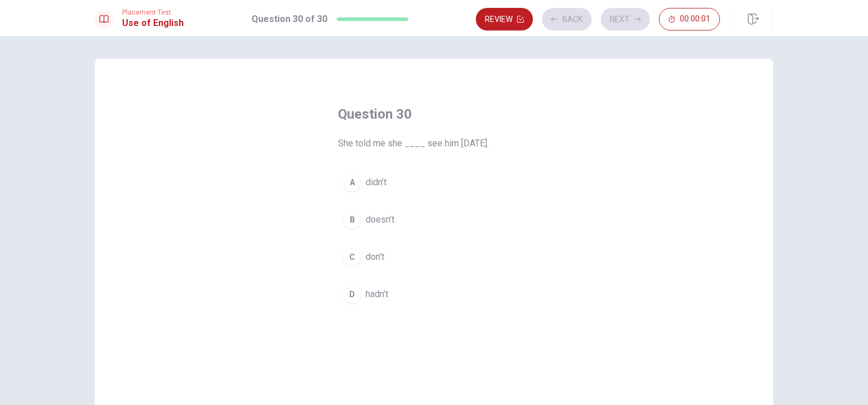
click at [374, 276] on div "A didn’t B doesn’t C don’t D hadn’t" at bounding box center [434, 238] width 192 height 140
click at [400, 228] on button "B doesn’t" at bounding box center [434, 220] width 192 height 28
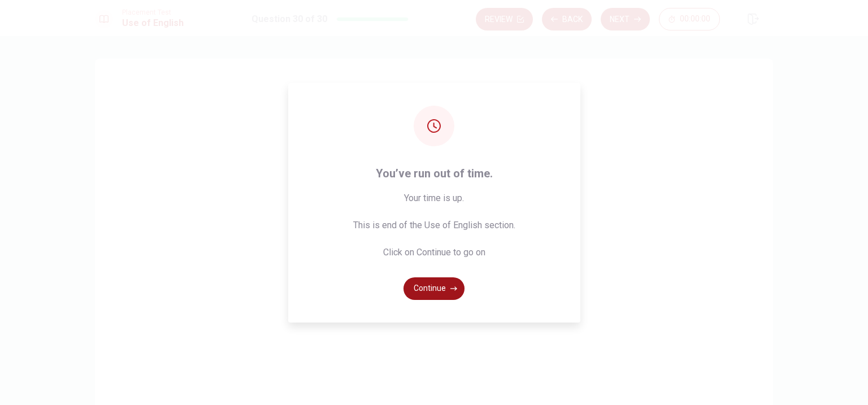
click at [442, 290] on button "Continue" at bounding box center [433, 288] width 61 height 23
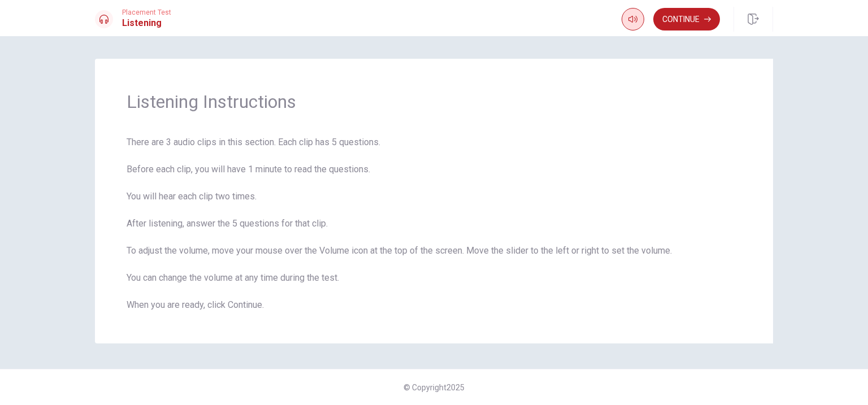
click at [633, 21] on icon "button" at bounding box center [632, 19] width 9 height 9
click at [632, 21] on icon "button" at bounding box center [632, 19] width 9 height 7
click at [580, 169] on span "There are 3 audio clips in this section. Each clip has 5 questions. Before each…" at bounding box center [434, 224] width 615 height 176
click at [691, 21] on button "Continue" at bounding box center [686, 19] width 67 height 23
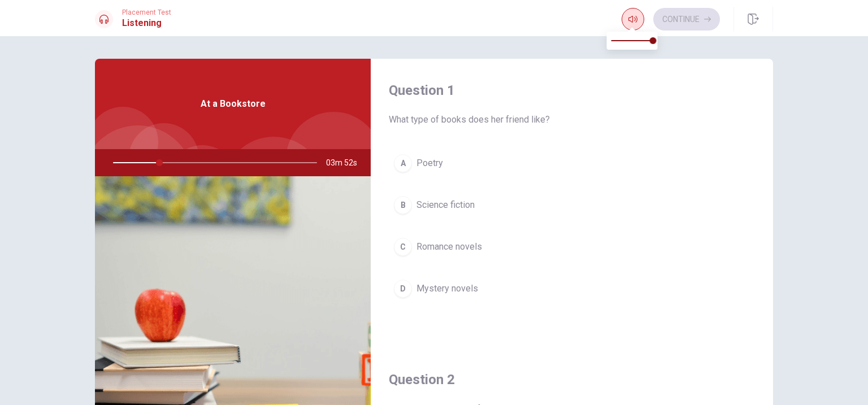
click at [635, 25] on span at bounding box center [632, 28] width 9 height 6
click at [657, 44] on span at bounding box center [653, 40] width 7 height 7
click at [509, 96] on h4 "Question 1" at bounding box center [572, 90] width 366 height 18
click at [487, 291] on button "D Mystery novels" at bounding box center [572, 289] width 366 height 28
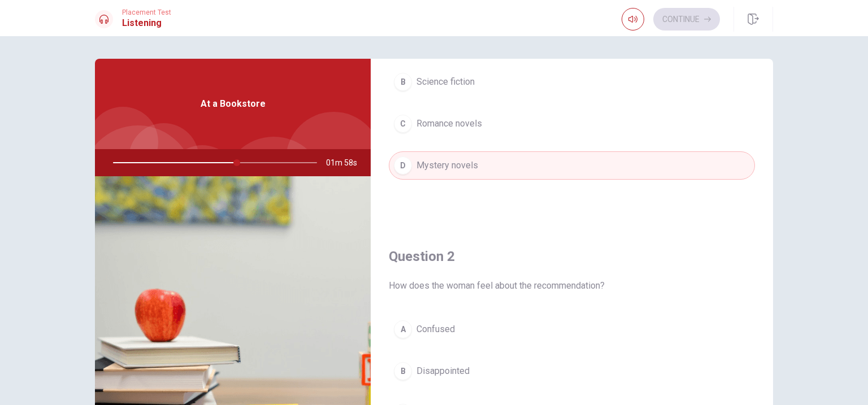
scroll to position [189, 0]
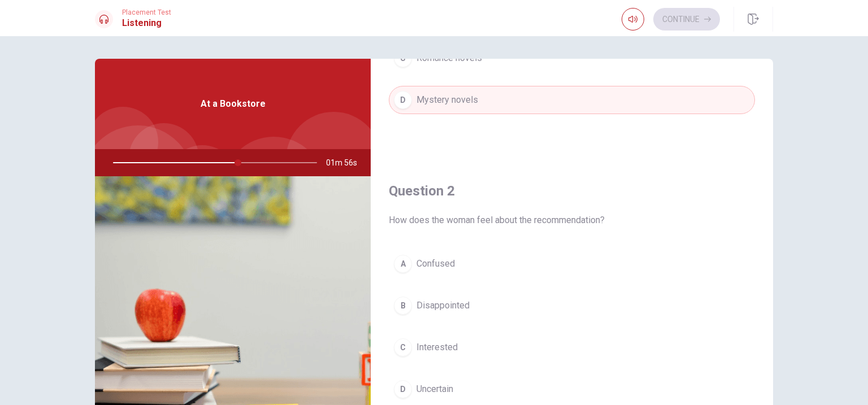
click at [250, 164] on div at bounding box center [212, 162] width 227 height 27
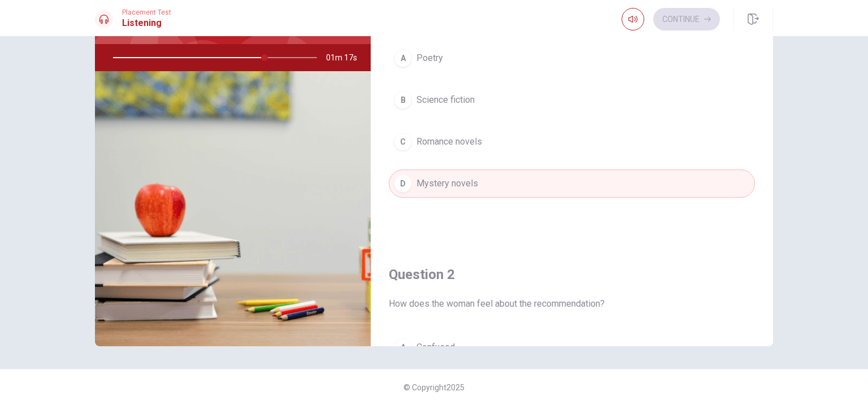
scroll to position [0, 0]
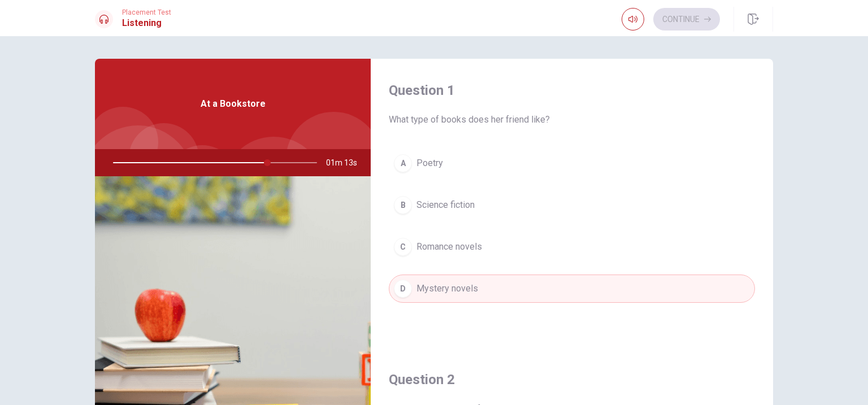
click at [293, 162] on div at bounding box center [212, 162] width 227 height 27
drag, startPoint x: 267, startPoint y: 165, endPoint x: 220, endPoint y: 165, distance: 46.9
click at [220, 165] on div at bounding box center [212, 162] width 227 height 27
click at [680, 23] on div "Continue" at bounding box center [671, 19] width 98 height 23
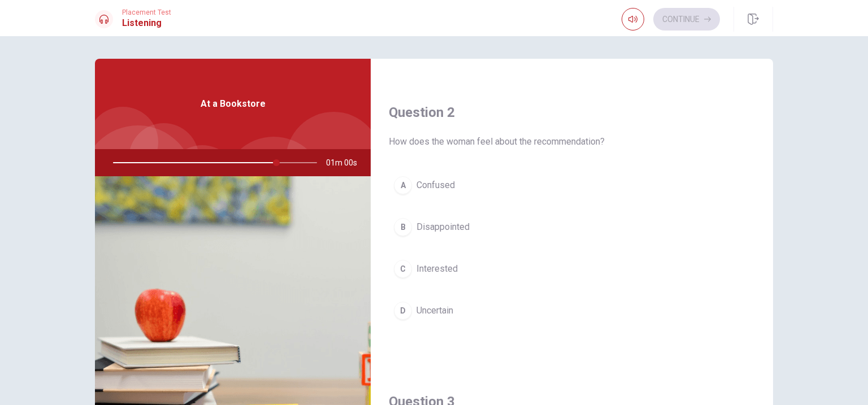
scroll to position [274, 0]
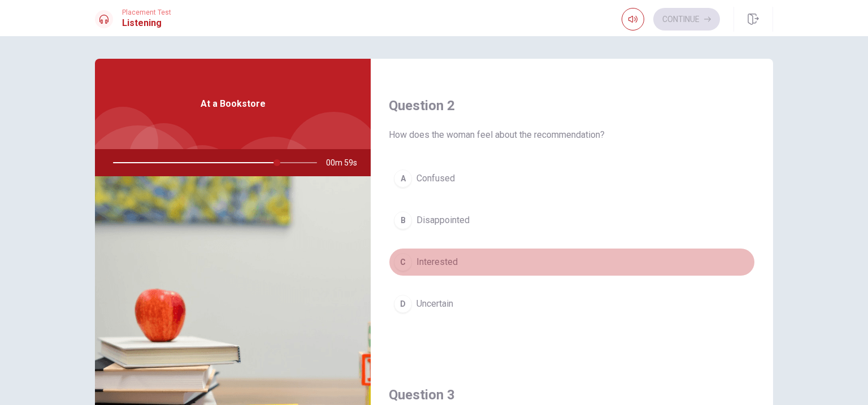
click at [468, 262] on button "C Interested" at bounding box center [572, 262] width 366 height 28
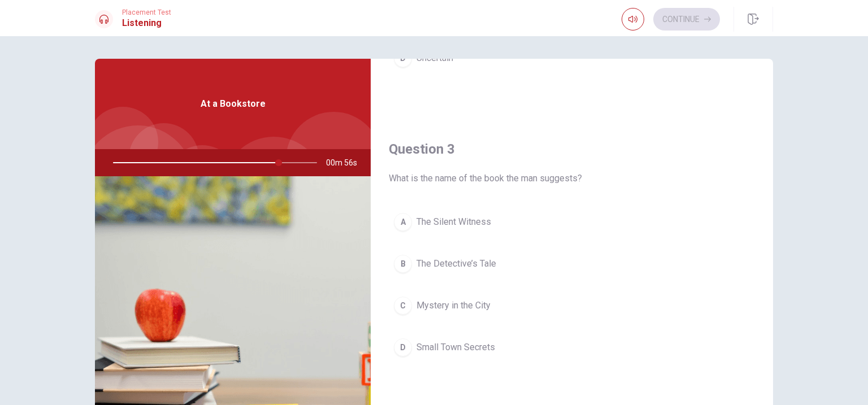
scroll to position [536, 0]
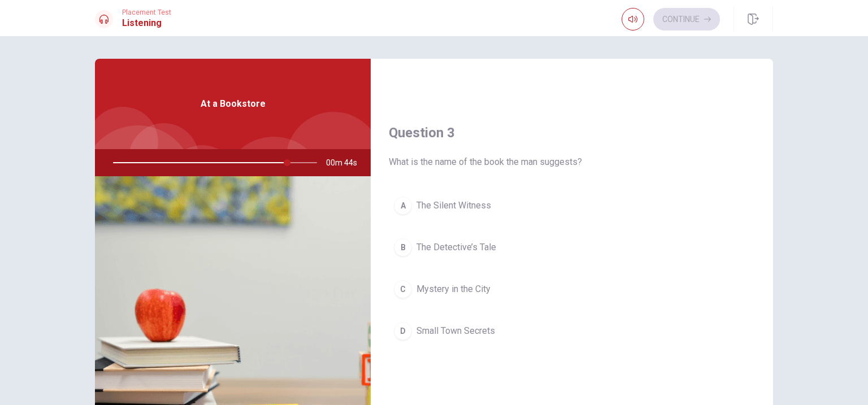
click at [485, 344] on button "D Small Town Secrets" at bounding box center [572, 331] width 366 height 28
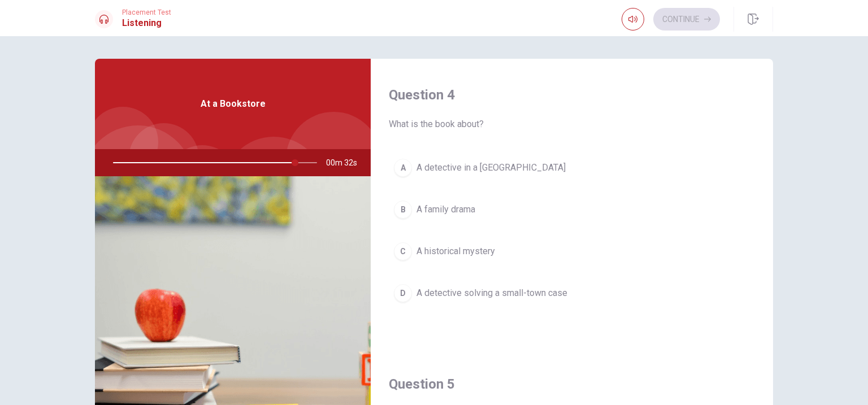
scroll to position [863, 0]
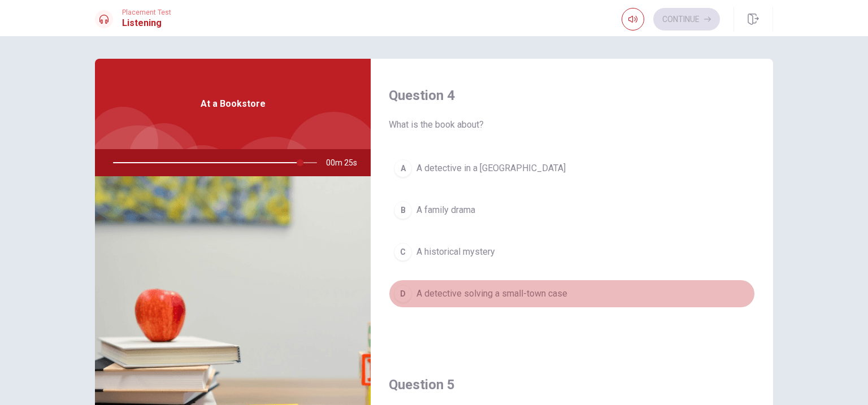
click at [464, 289] on span "A detective solving a small-town case" at bounding box center [491, 294] width 151 height 14
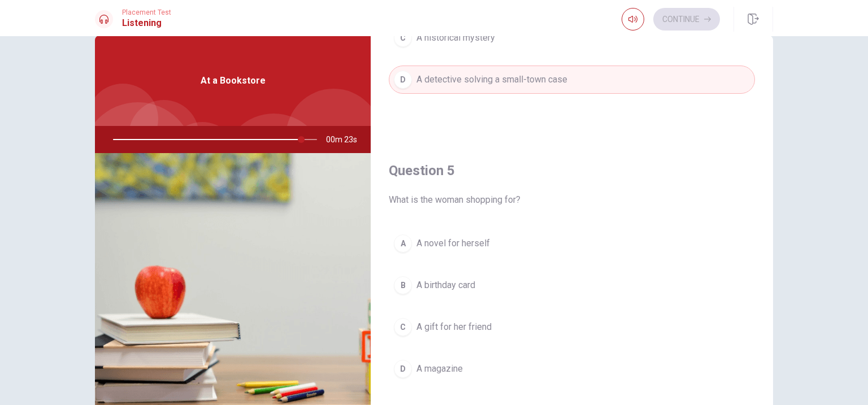
scroll to position [27, 0]
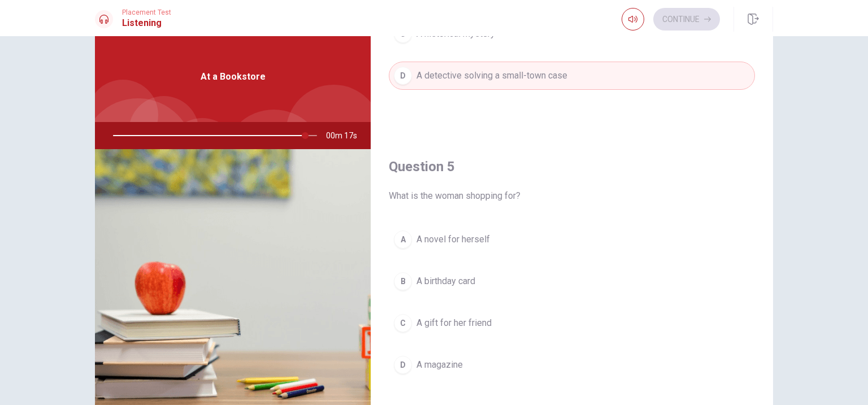
click at [453, 240] on span "A novel for herself" at bounding box center [452, 240] width 73 height 14
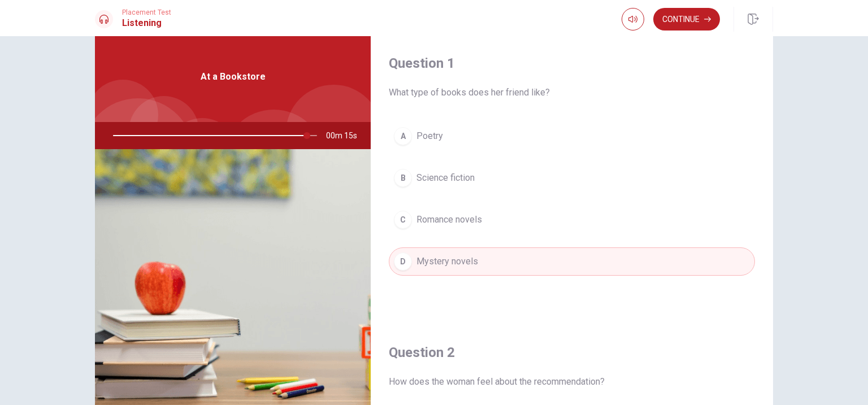
scroll to position [0, 0]
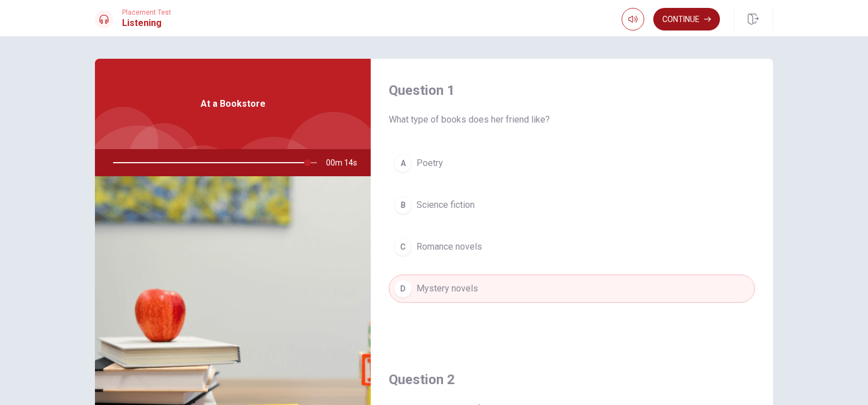
click at [689, 17] on button "Continue" at bounding box center [686, 19] width 67 height 23
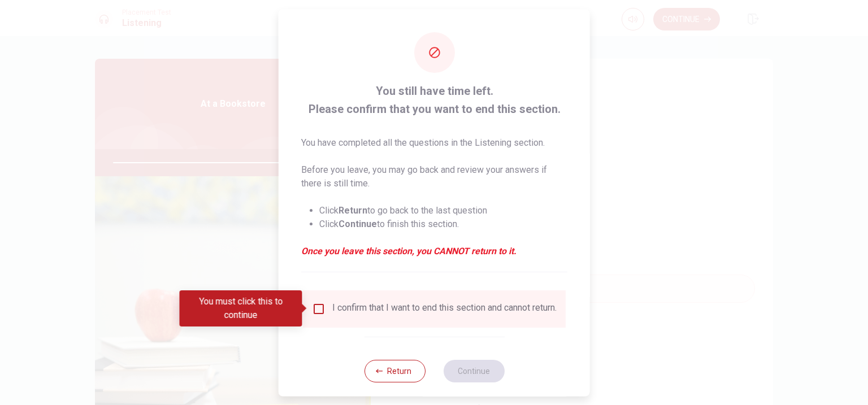
click at [325, 310] on div "I confirm that I want to end this section and cannot return." at bounding box center [434, 309] width 245 height 14
click at [320, 310] on input "You must click this to continue" at bounding box center [319, 309] width 14 height 14
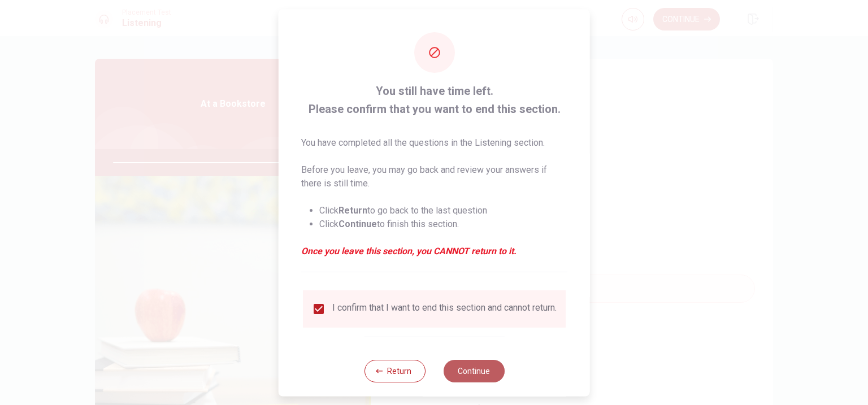
click at [489, 382] on button "Continue" at bounding box center [473, 370] width 61 height 23
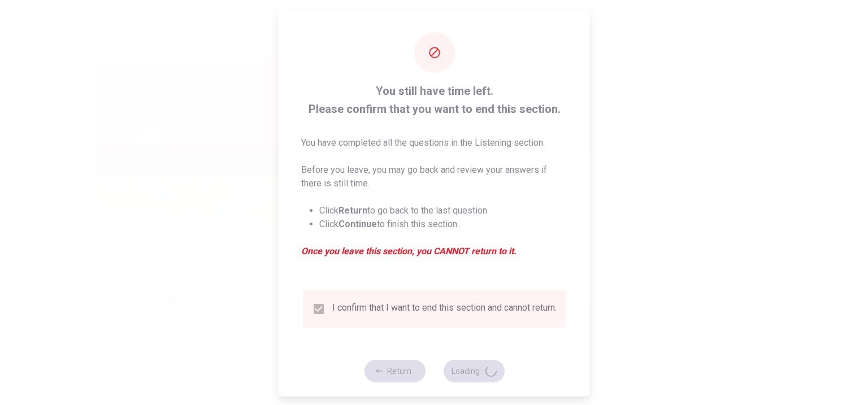
type input "98"
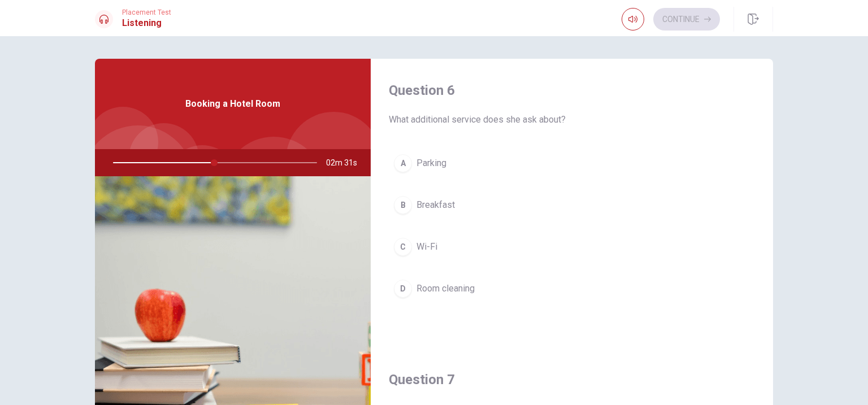
click at [479, 291] on button "D Room cleaning" at bounding box center [572, 289] width 366 height 28
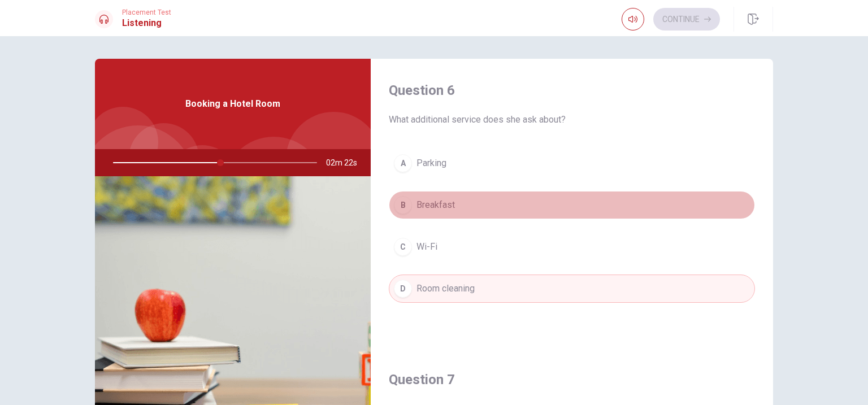
click at [462, 206] on button "B Breakfast" at bounding box center [572, 205] width 366 height 28
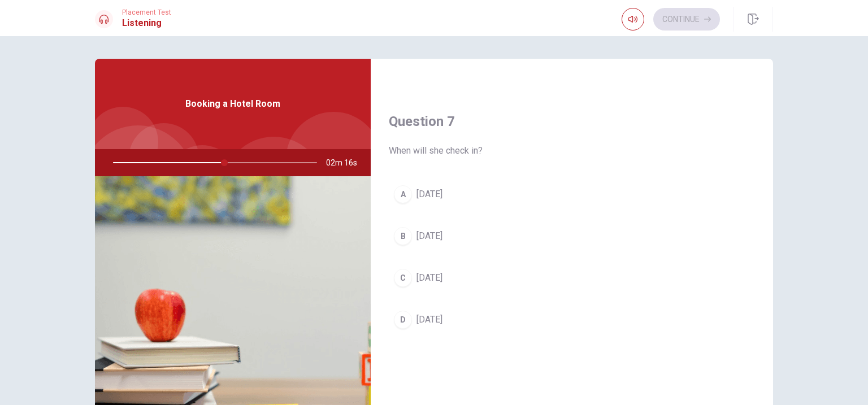
scroll to position [263, 0]
click at [484, 198] on button "A [DATE]" at bounding box center [572, 190] width 366 height 28
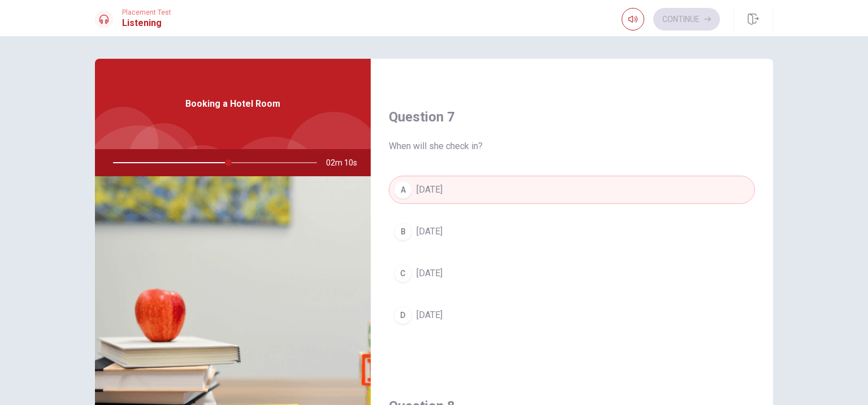
click at [457, 322] on button "D [DATE]" at bounding box center [572, 315] width 366 height 28
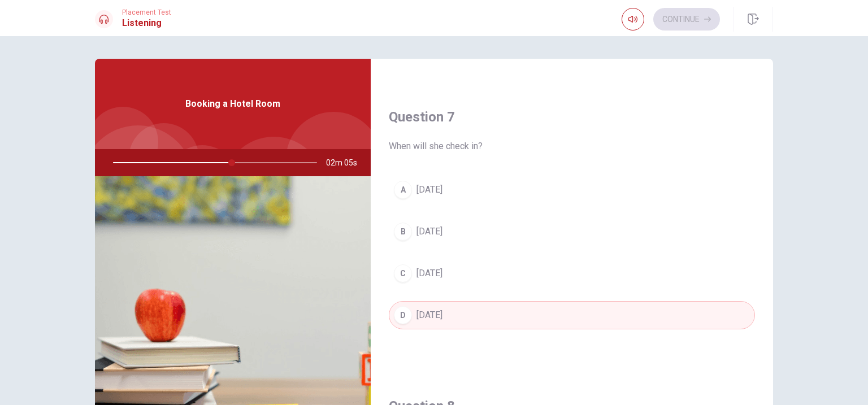
click at [467, 200] on button "A [DATE]" at bounding box center [572, 190] width 366 height 28
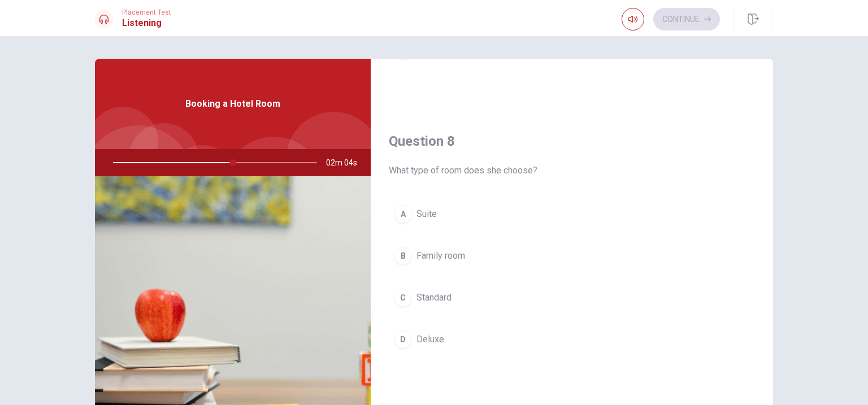
scroll to position [537, 0]
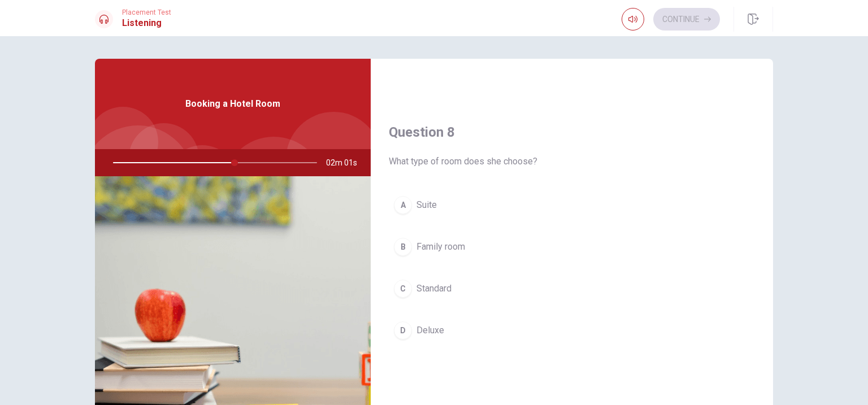
click at [473, 290] on button "C Standard" at bounding box center [572, 289] width 366 height 28
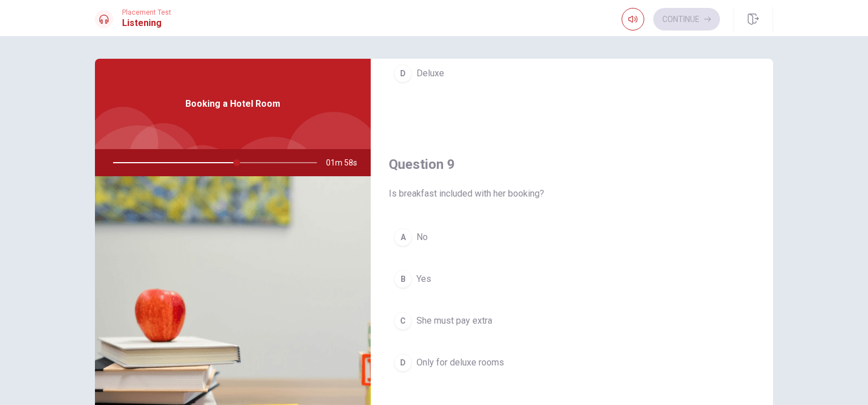
scroll to position [837, 0]
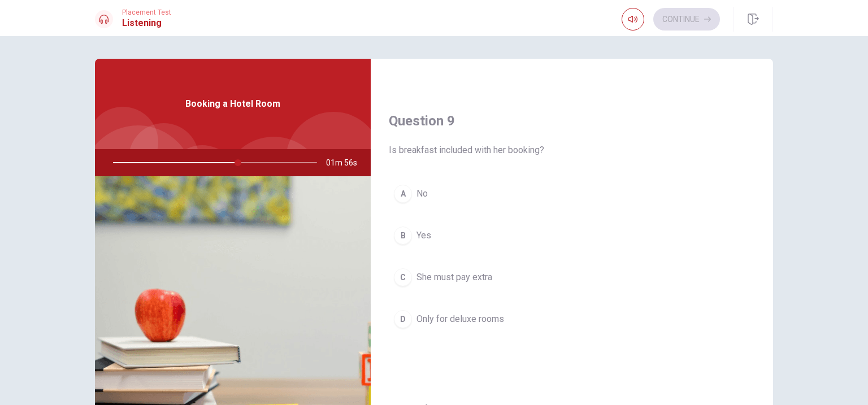
click at [491, 233] on button "B Yes" at bounding box center [572, 236] width 366 height 28
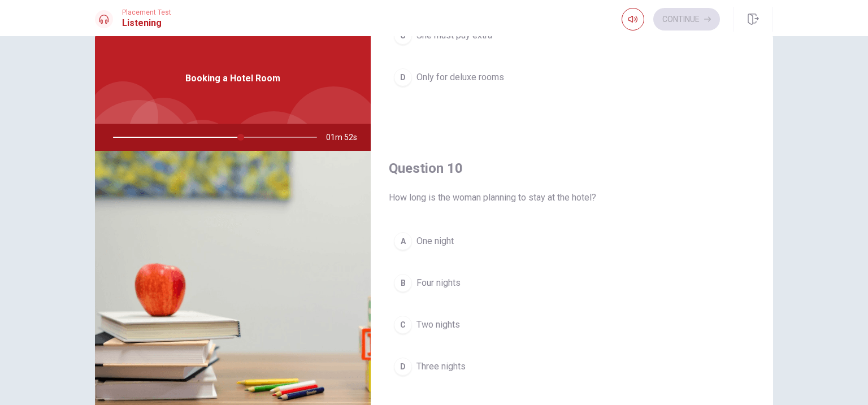
scroll to position [33, 0]
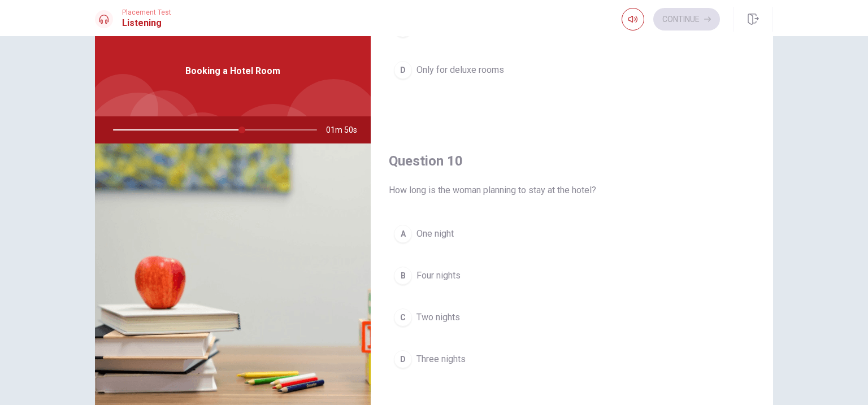
click at [459, 322] on span "Two nights" at bounding box center [438, 318] width 44 height 14
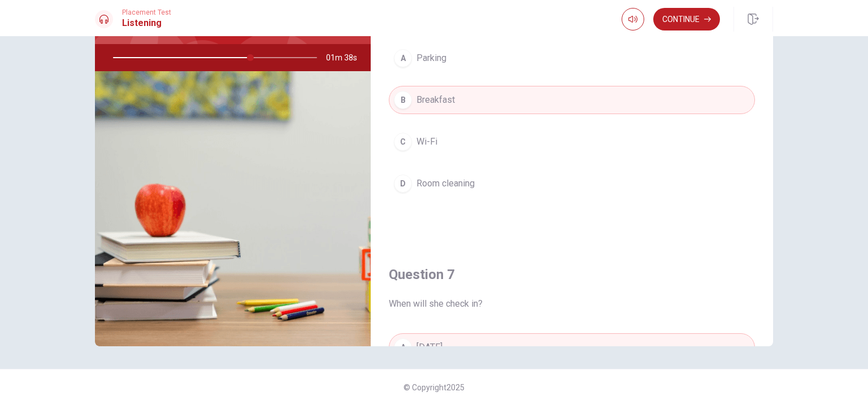
scroll to position [0, 0]
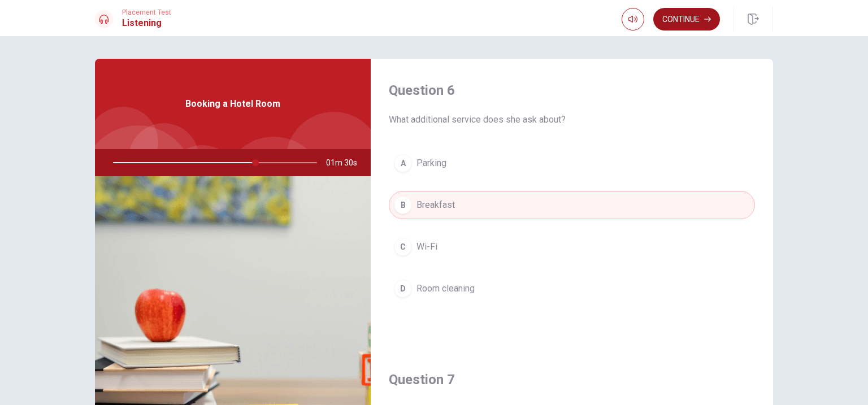
click at [681, 25] on button "Continue" at bounding box center [686, 19] width 67 height 23
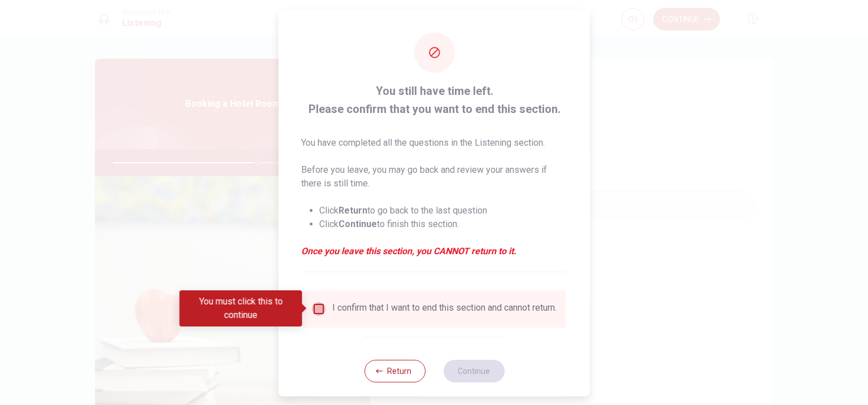
click at [316, 308] on input "You must click this to continue" at bounding box center [319, 309] width 14 height 14
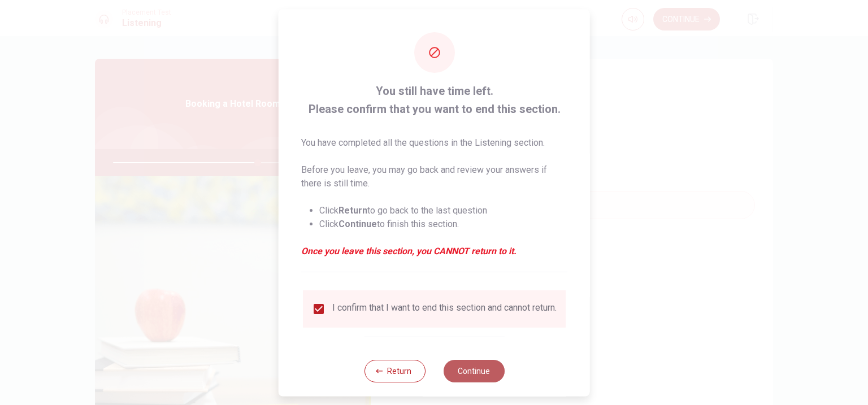
click at [478, 375] on button "Continue" at bounding box center [473, 370] width 61 height 23
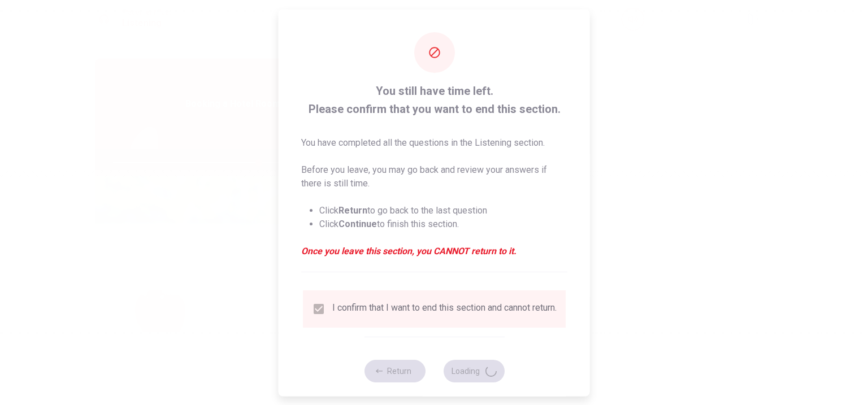
type input "72"
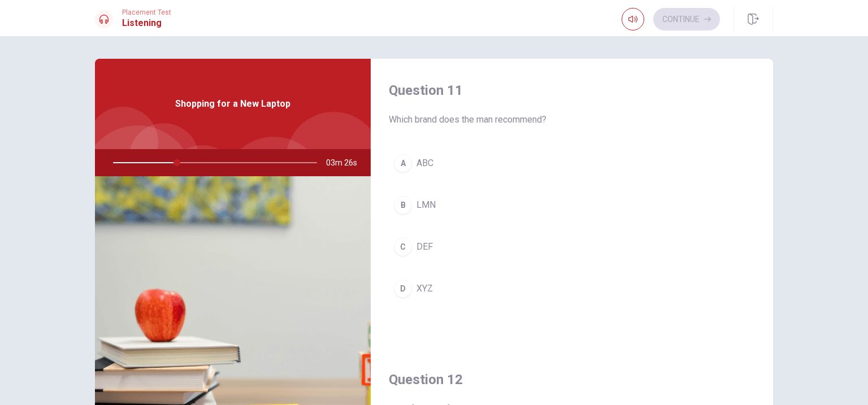
click at [461, 292] on button "D XYZ" at bounding box center [572, 289] width 366 height 28
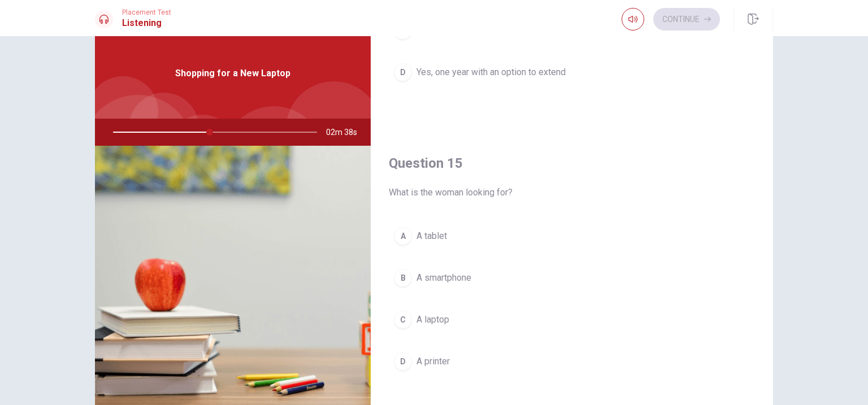
scroll to position [33, 0]
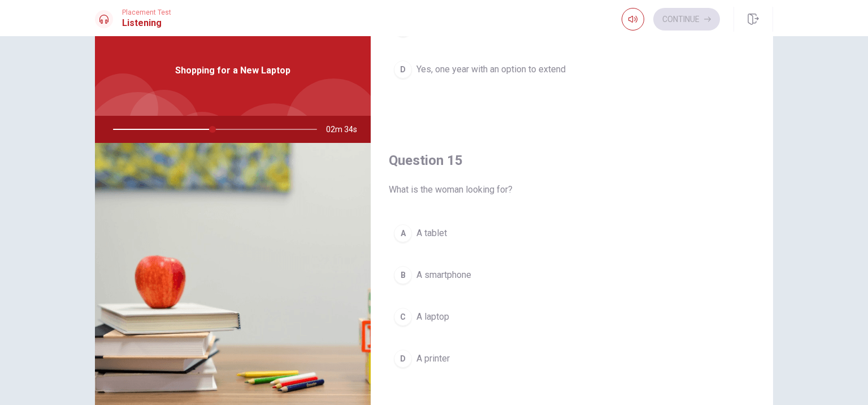
click at [489, 321] on button "C A laptop" at bounding box center [572, 317] width 366 height 28
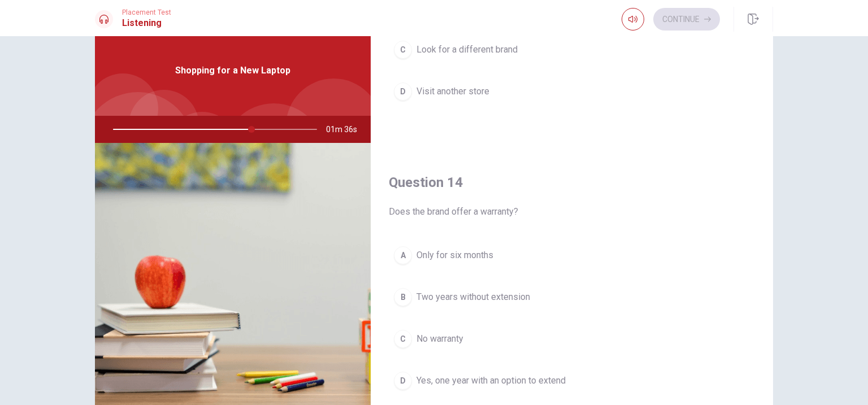
scroll to position [848, 0]
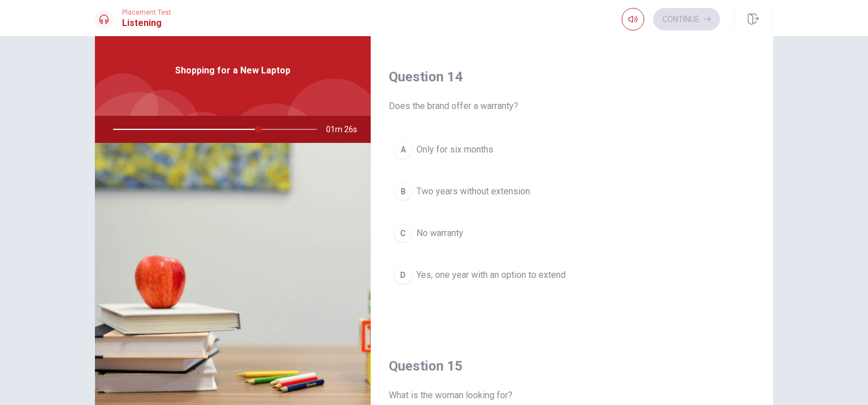
click at [532, 279] on span "Yes, one year with an option to extend" at bounding box center [490, 275] width 149 height 14
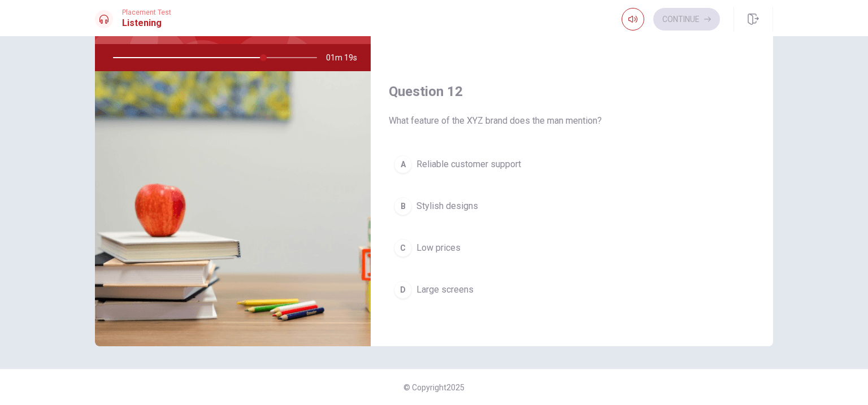
scroll to position [180, 0]
click at [510, 174] on span "Reliable customer support" at bounding box center [468, 168] width 105 height 14
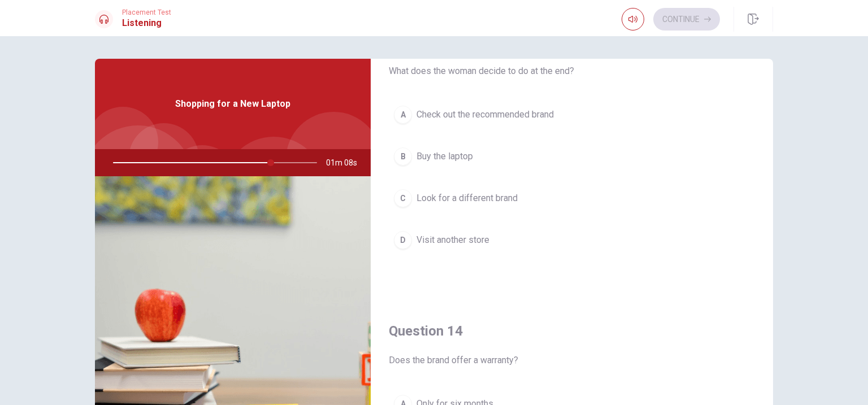
scroll to position [624, 0]
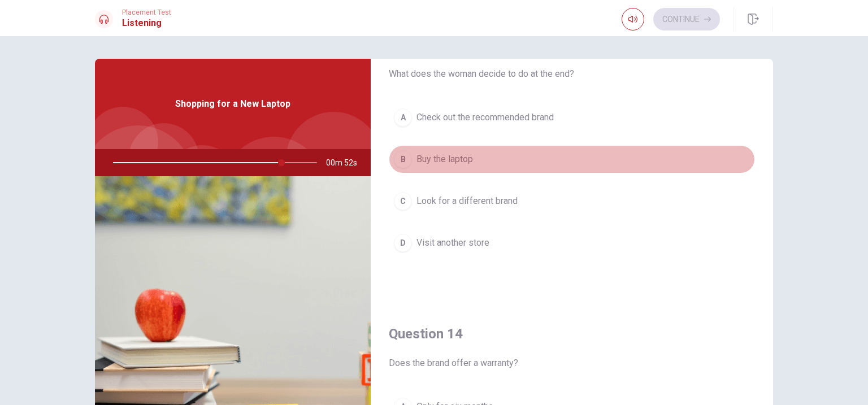
click at [485, 167] on button "B Buy the laptop" at bounding box center [572, 159] width 366 height 28
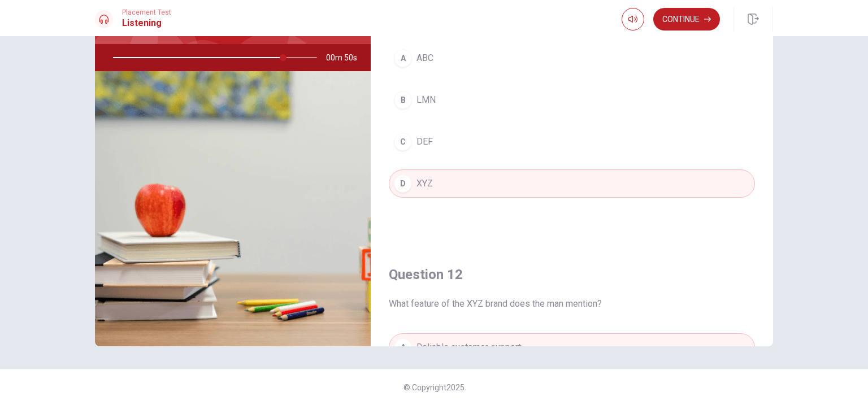
scroll to position [0, 0]
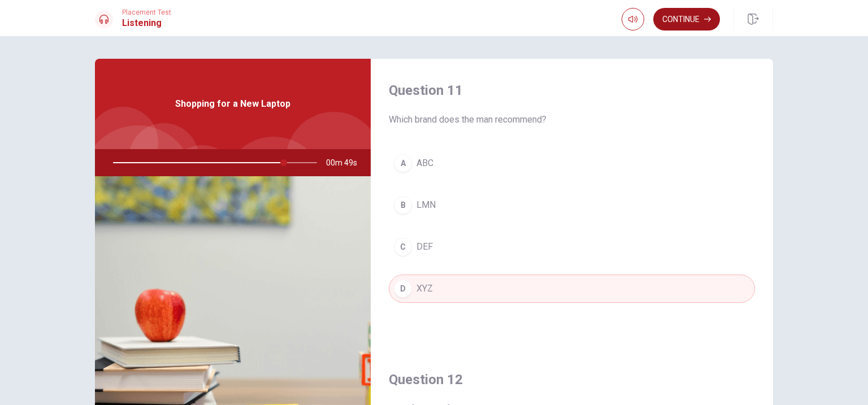
click at [700, 13] on button "Continue" at bounding box center [686, 19] width 67 height 23
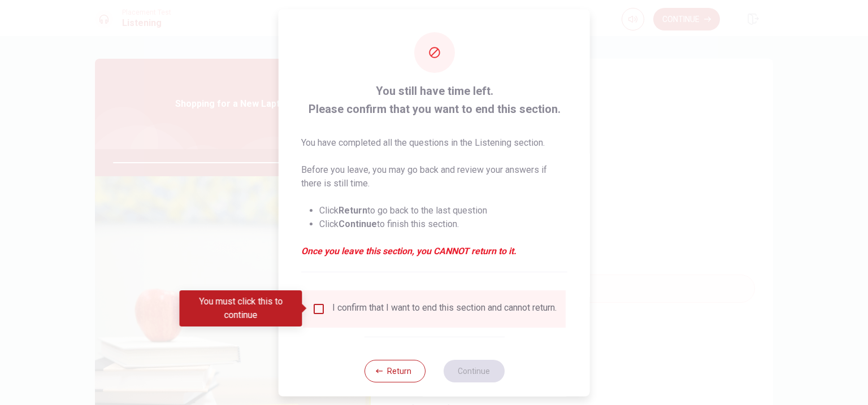
click at [313, 312] on input "You must click this to continue" at bounding box center [319, 309] width 14 height 14
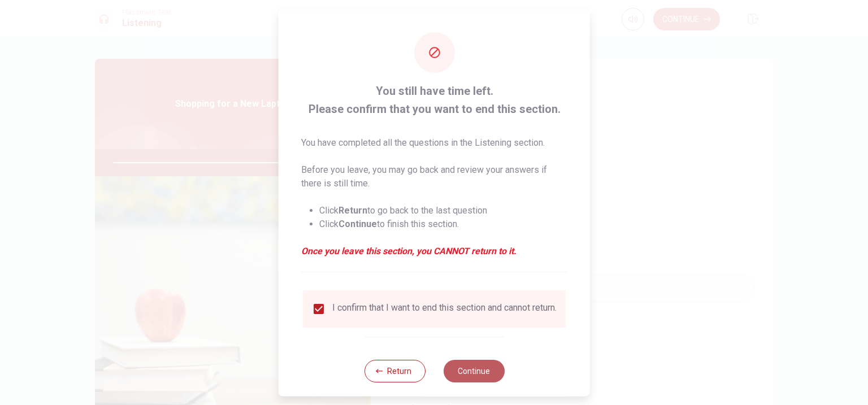
click at [480, 375] on button "Continue" at bounding box center [473, 370] width 61 height 23
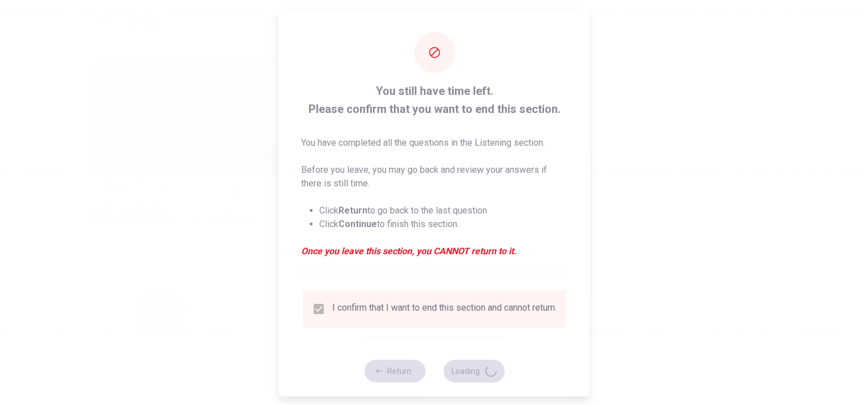
type input "86"
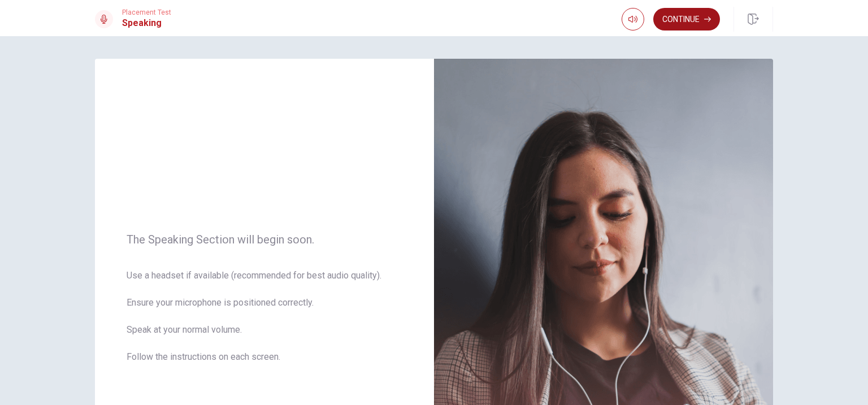
click at [675, 25] on button "Continue" at bounding box center [686, 19] width 67 height 23
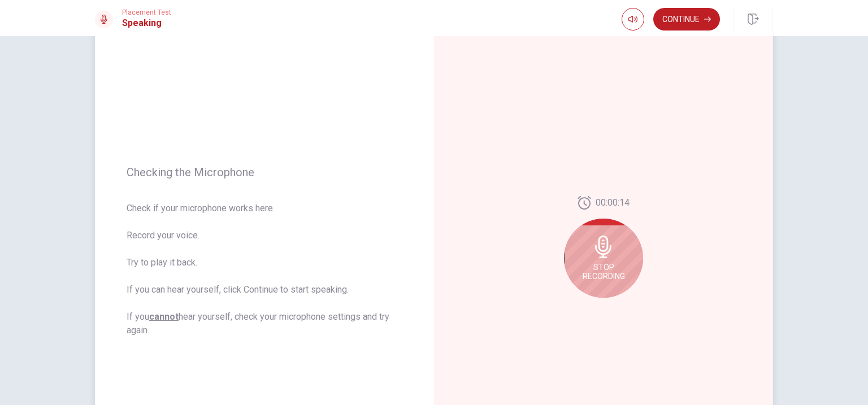
scroll to position [101, 0]
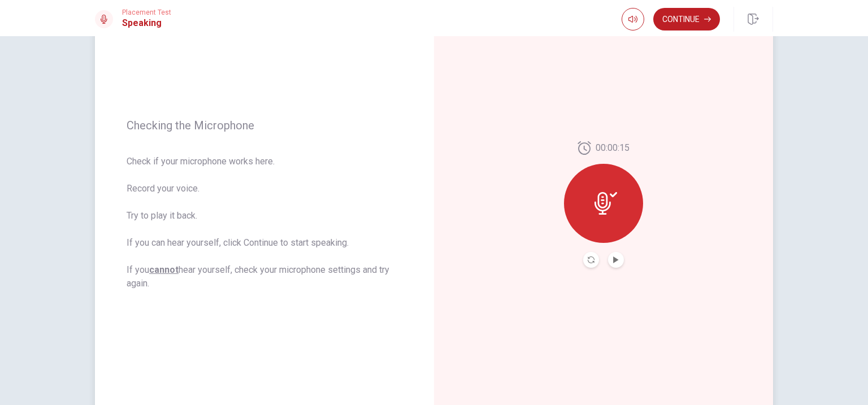
click at [608, 209] on icon at bounding box center [602, 203] width 16 height 23
click at [589, 262] on icon "Record Again" at bounding box center [591, 260] width 7 height 7
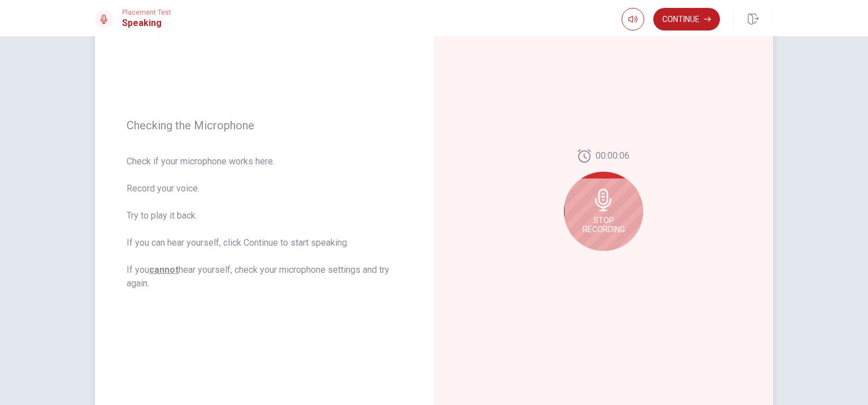
scroll to position [148, 0]
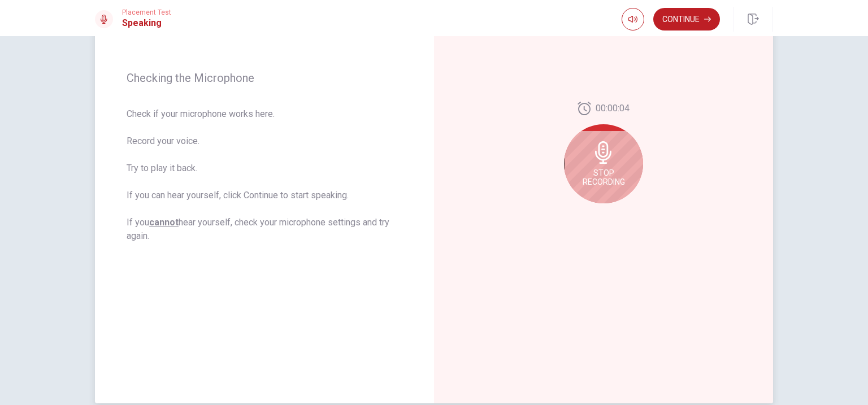
click at [611, 185] on span "Stop Recording" at bounding box center [604, 177] width 42 height 18
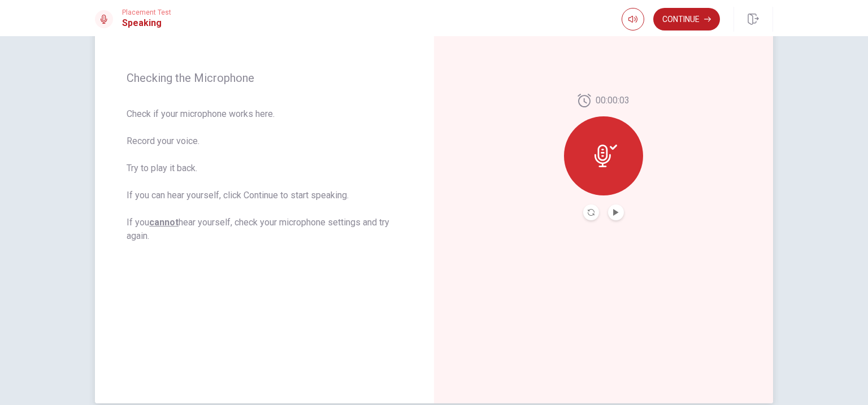
click at [611, 213] on button "Play Audio" at bounding box center [616, 213] width 16 height 16
click at [640, 40] on span at bounding box center [632, 41] width 42 height 16
type input "0.6"
click at [635, 40] on span at bounding box center [636, 40] width 7 height 7
click at [596, 215] on button "Record Again" at bounding box center [591, 213] width 16 height 16
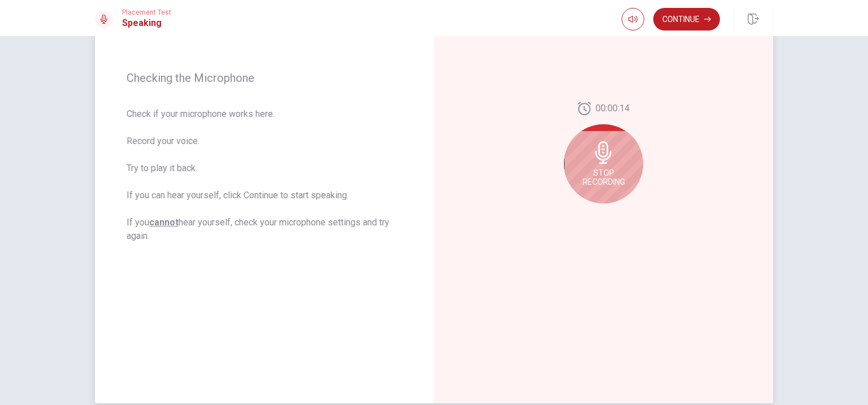
click at [627, 175] on div "Stop Recording" at bounding box center [603, 163] width 79 height 79
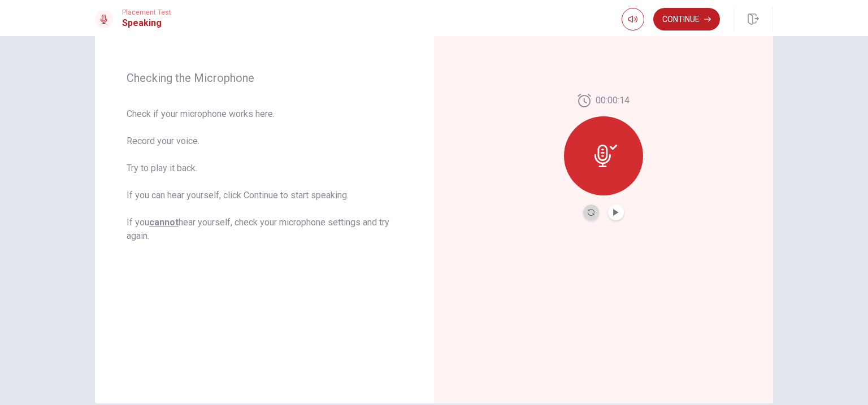
click at [593, 218] on button "Record Again" at bounding box center [591, 213] width 16 height 16
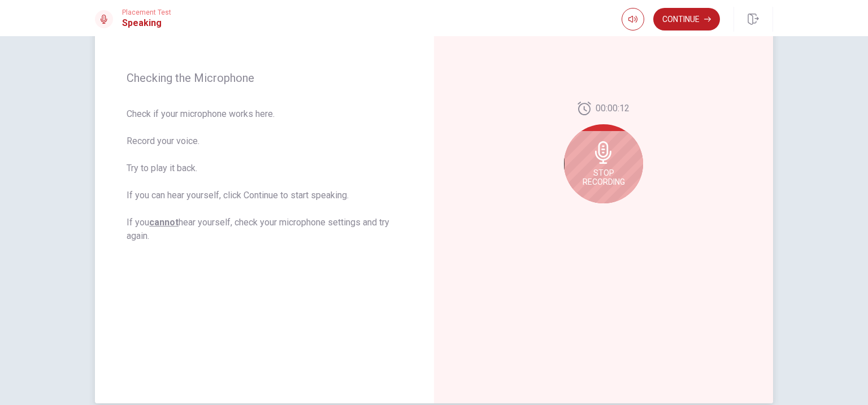
click at [619, 190] on div "Stop Recording" at bounding box center [603, 163] width 79 height 79
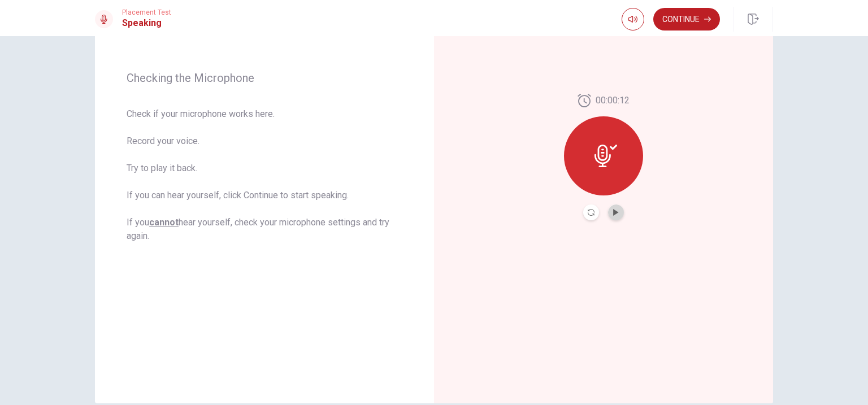
click at [616, 217] on button "Play Audio" at bounding box center [616, 213] width 16 height 16
click at [615, 217] on button "Pause Audio" at bounding box center [616, 213] width 16 height 16
click at [589, 210] on icon "Record Again" at bounding box center [591, 212] width 7 height 7
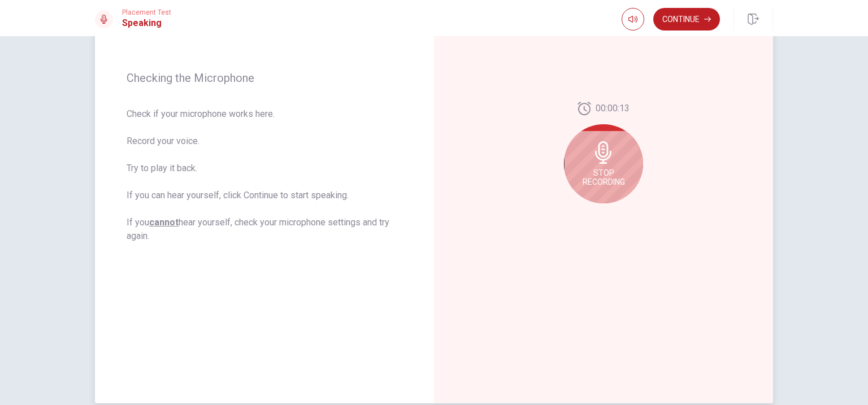
click at [607, 173] on span "Stop Recording" at bounding box center [604, 177] width 42 height 18
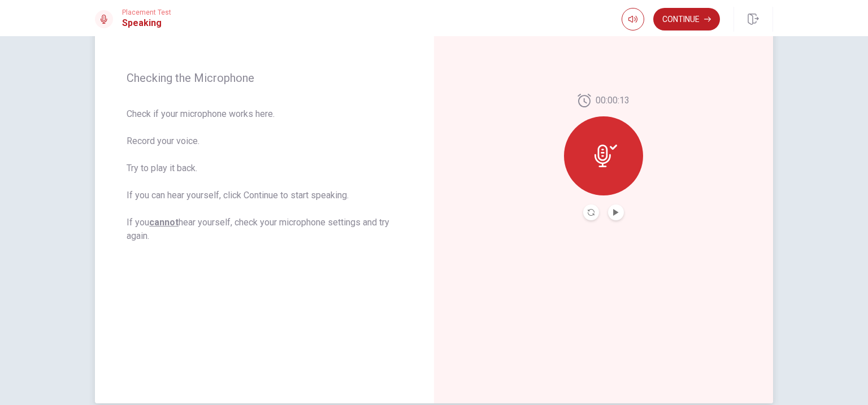
click at [609, 217] on div at bounding box center [603, 213] width 41 height 16
click at [612, 217] on button "Play Audio" at bounding box center [616, 213] width 16 height 16
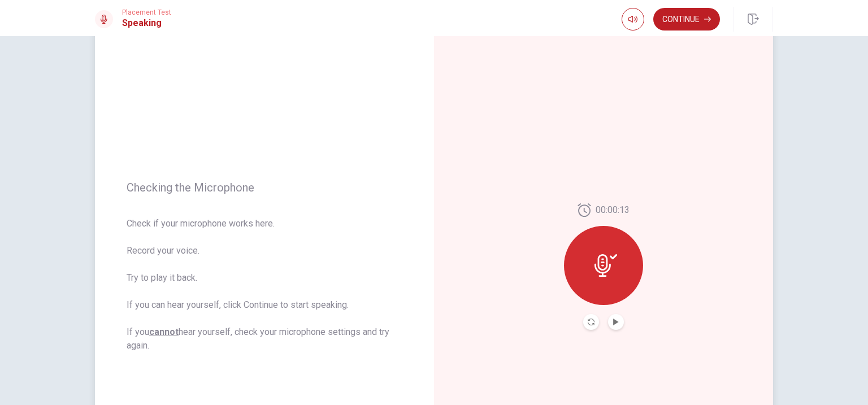
scroll to position [0, 0]
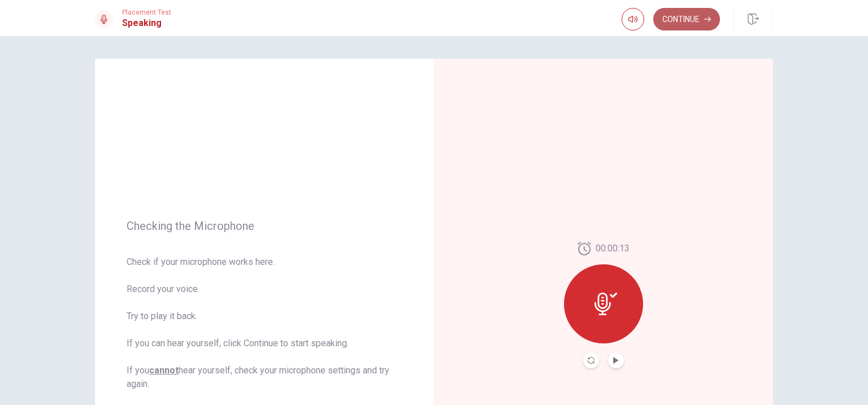
click at [688, 22] on button "Continue" at bounding box center [686, 19] width 67 height 23
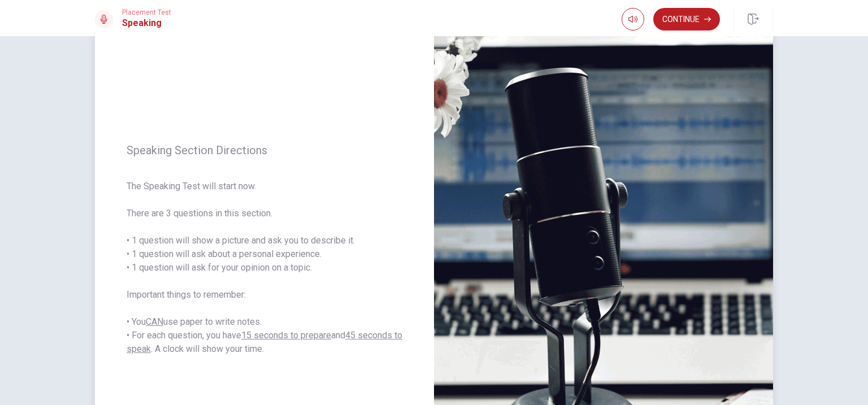
scroll to position [62, 0]
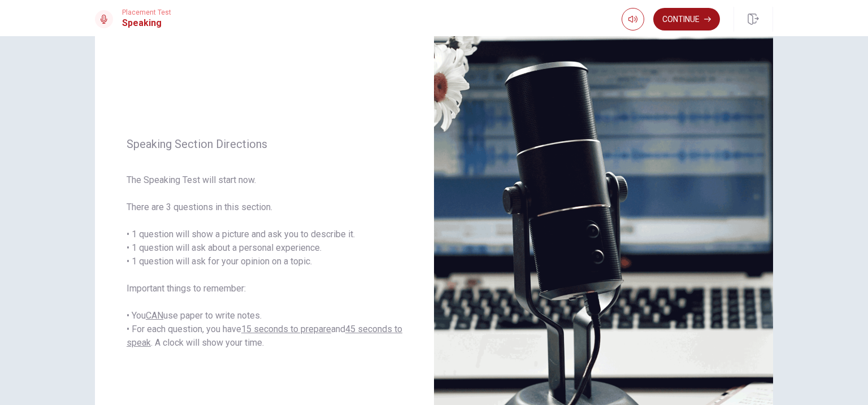
click at [688, 16] on button "Continue" at bounding box center [686, 19] width 67 height 23
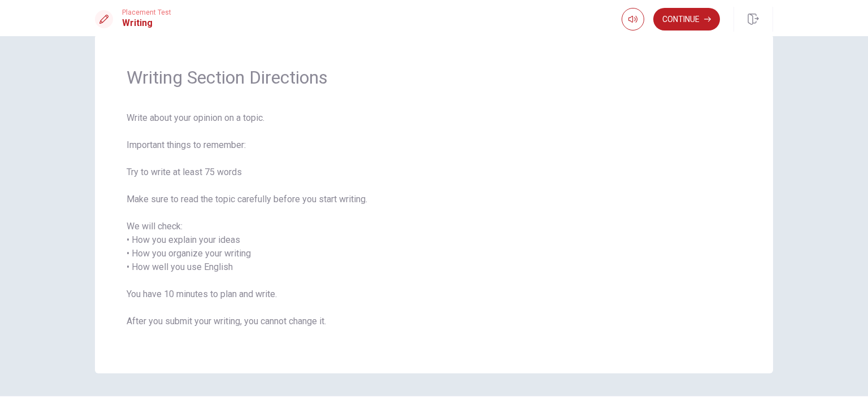
scroll to position [0, 0]
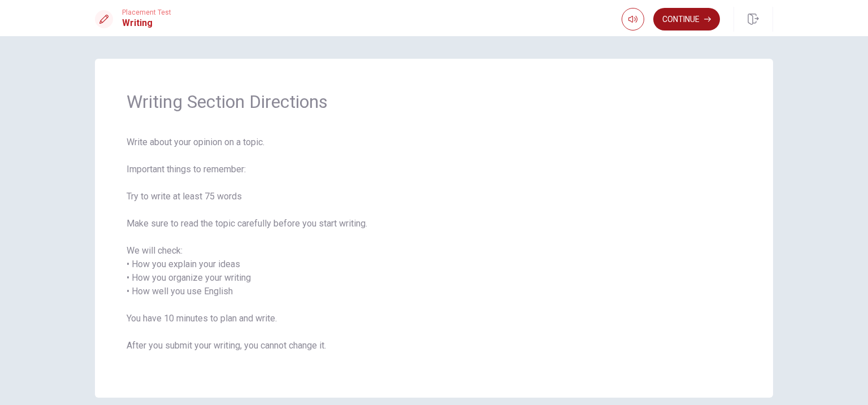
click at [689, 17] on button "Continue" at bounding box center [686, 19] width 67 height 23
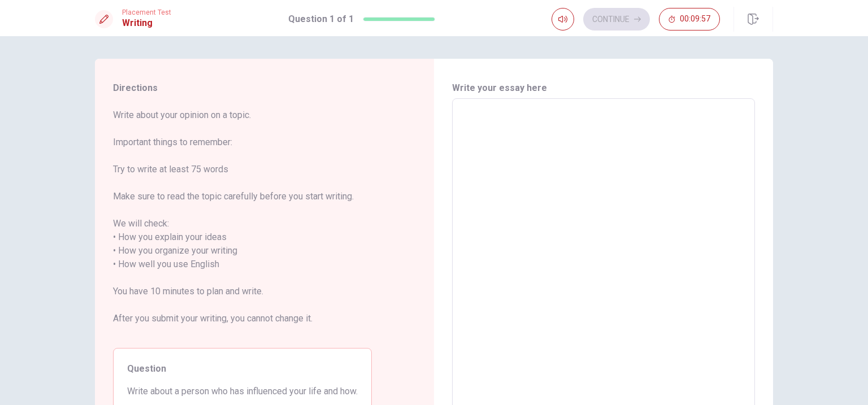
click at [497, 134] on textarea at bounding box center [603, 258] width 287 height 300
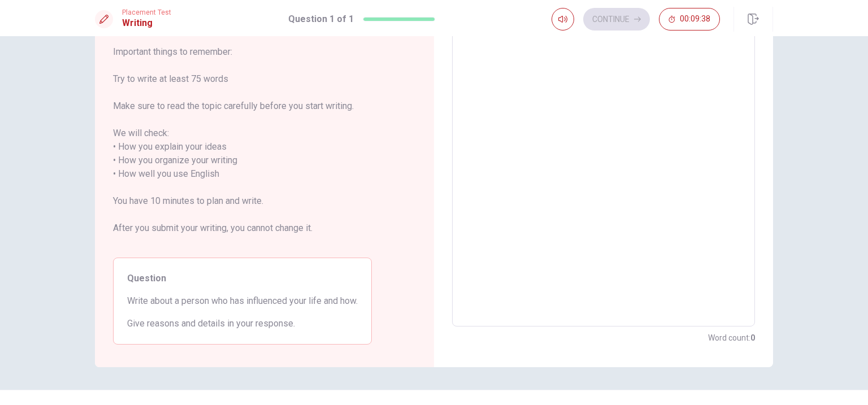
scroll to position [105, 0]
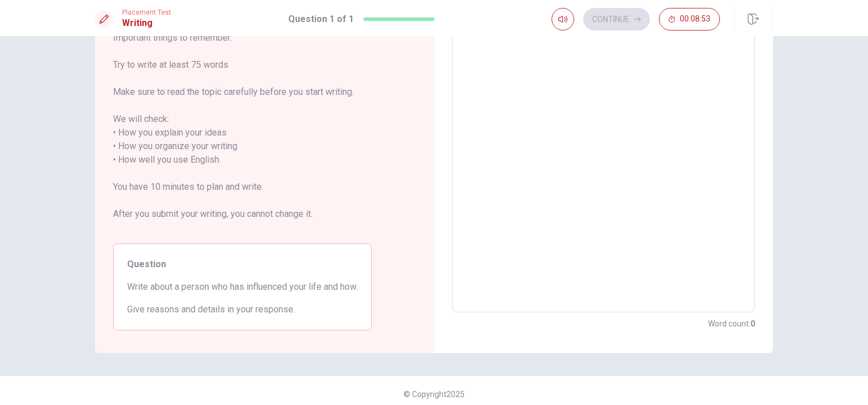
click at [527, 83] on textarea at bounding box center [603, 153] width 287 height 300
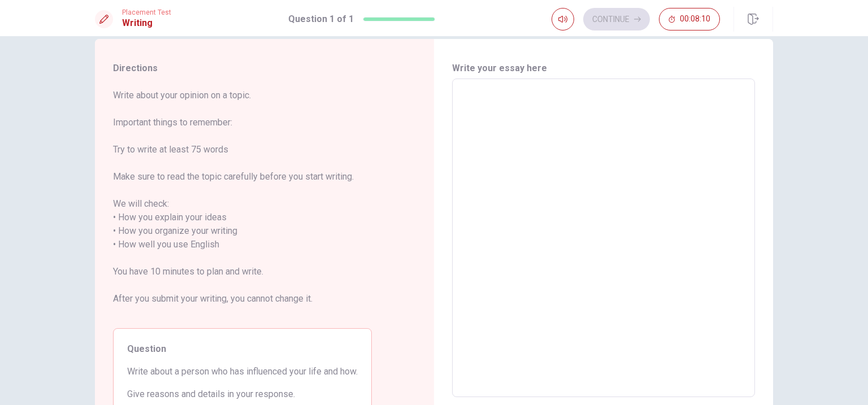
scroll to position [0, 0]
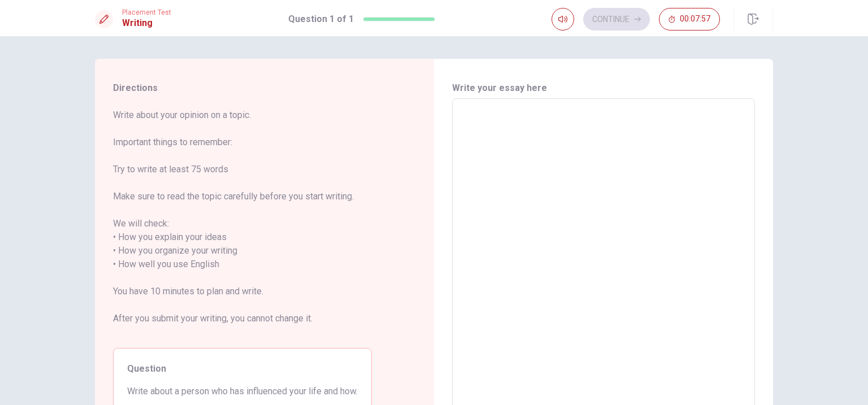
type textarea "h"
type textarea "x"
type textarea "he"
type textarea "x"
type textarea "he"
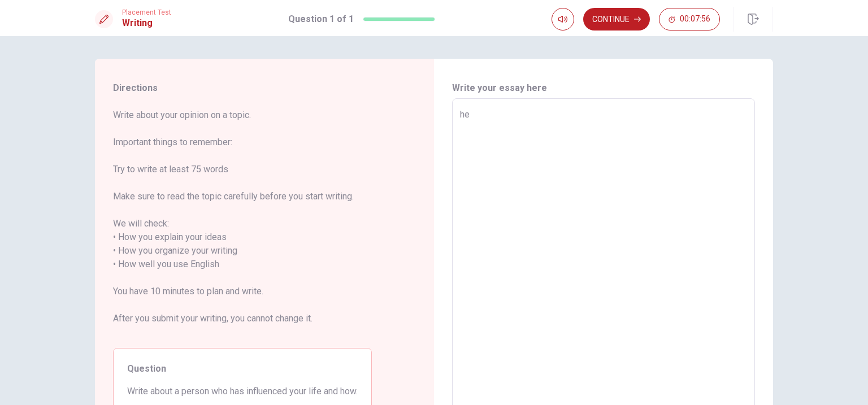
type textarea "x"
type textarea "he i"
type textarea "x"
type textarea "he is"
type textarea "x"
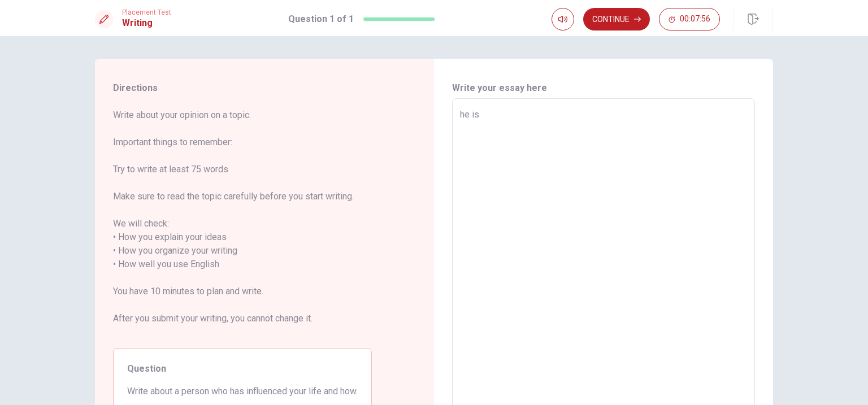
type textarea "he is"
type textarea "x"
type textarea "he is a"
type textarea "x"
type textarea "he is a"
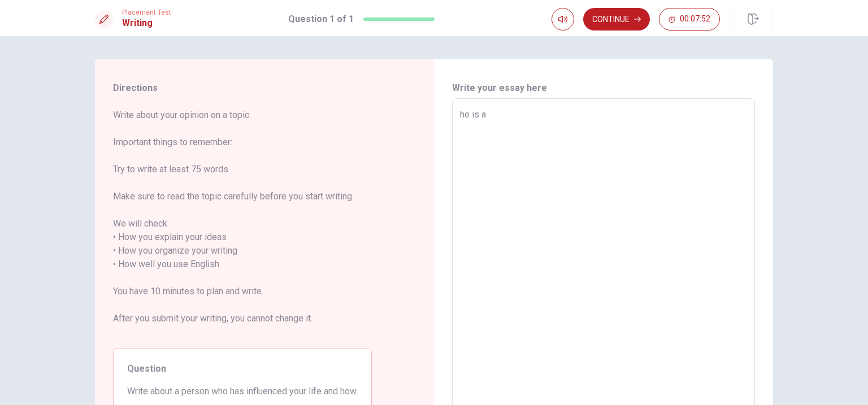
type textarea "x"
type textarea "he is a a"
type textarea "x"
type textarea "he is a ac"
type textarea "x"
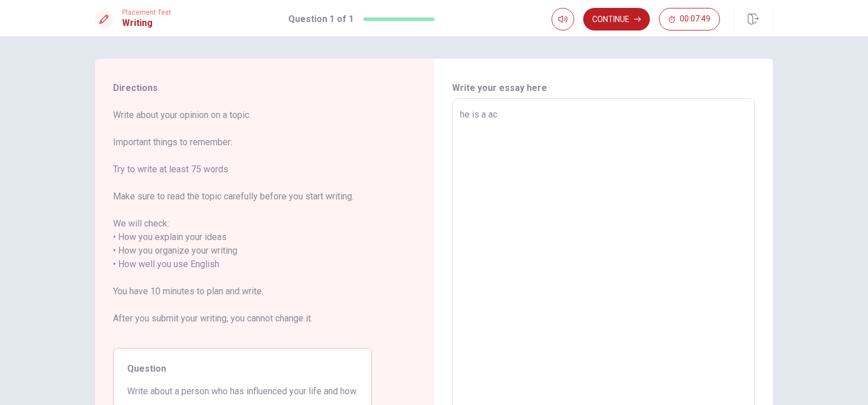
type textarea "he is a act"
type textarea "x"
type textarea "he is a acto"
type textarea "x"
type textarea "he is a actor"
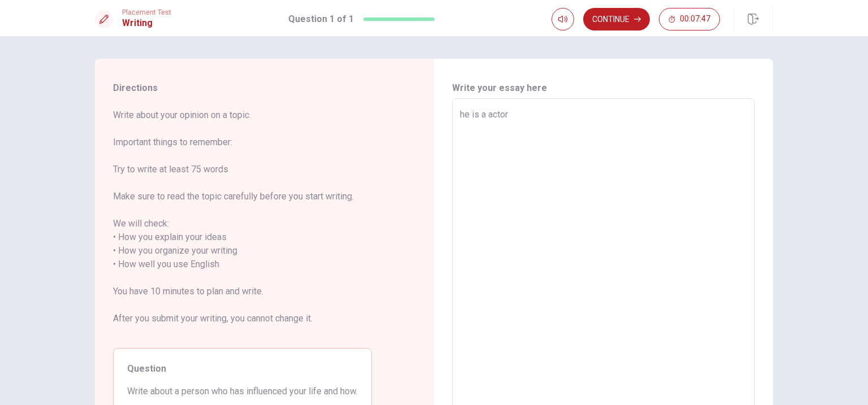
type textarea "x"
type textarea "he is a actors"
type textarea "x"
type textarea "he is a actor"
type textarea "x"
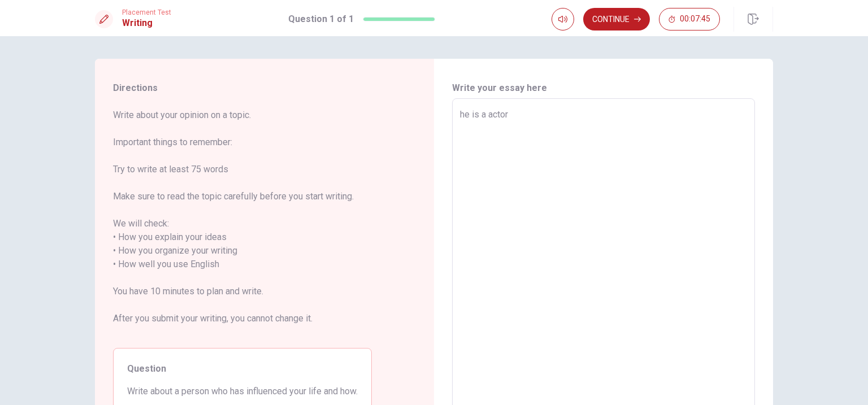
type textarea "he is a actor,"
type textarea "x"
type textarea "he is a actor,"
type textarea "x"
type textarea "he is a actor, a"
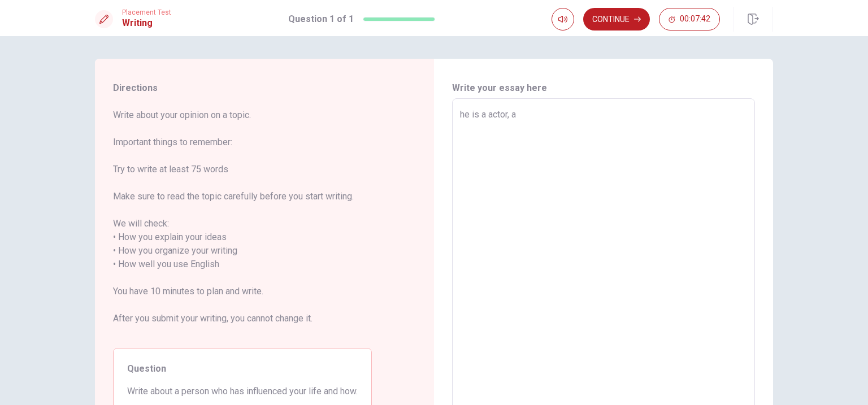
type textarea "x"
type textarea "he is a actor, an"
type textarea "x"
type textarea "he is a actor, and"
type textarea "x"
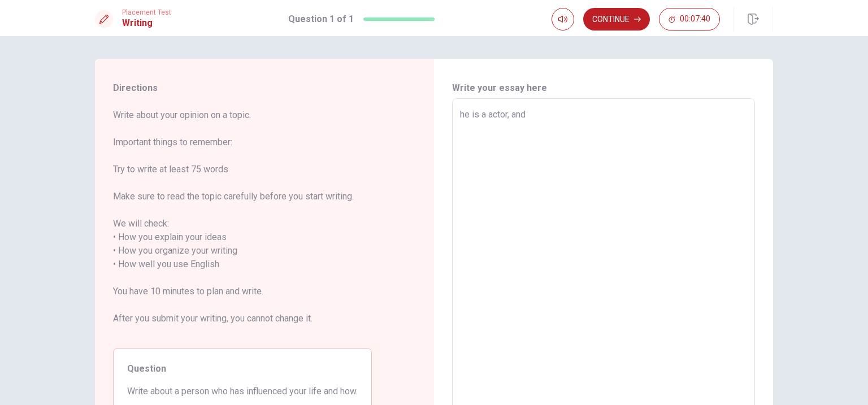
type textarea "he is a actor, and"
type textarea "x"
type textarea "he is a actor, and a"
type textarea "x"
type textarea "he is a actor, and a"
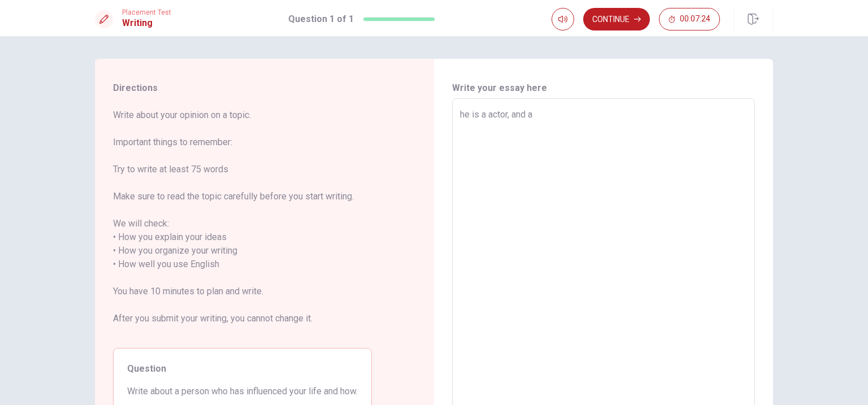
type textarea "x"
type textarea "he is a actor, and a h"
type textarea "x"
type textarea "he is a actor, and a he"
type textarea "x"
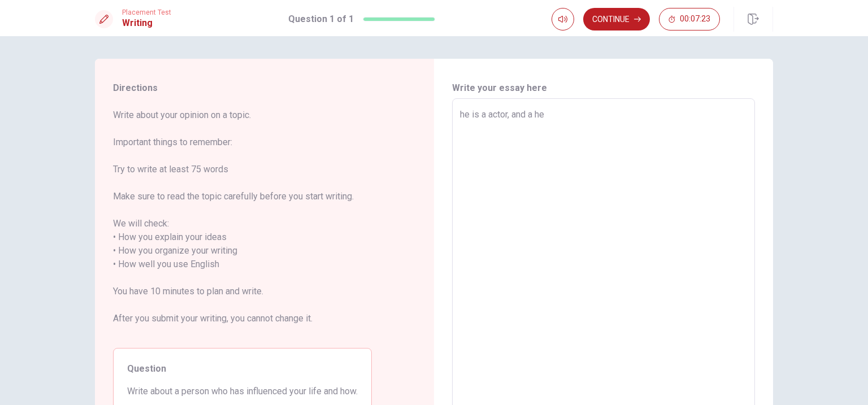
type textarea "he is a actor, and a h"
type textarea "x"
type textarea "he is a actor, and a"
type textarea "x"
type textarea "he is a actor, and a c"
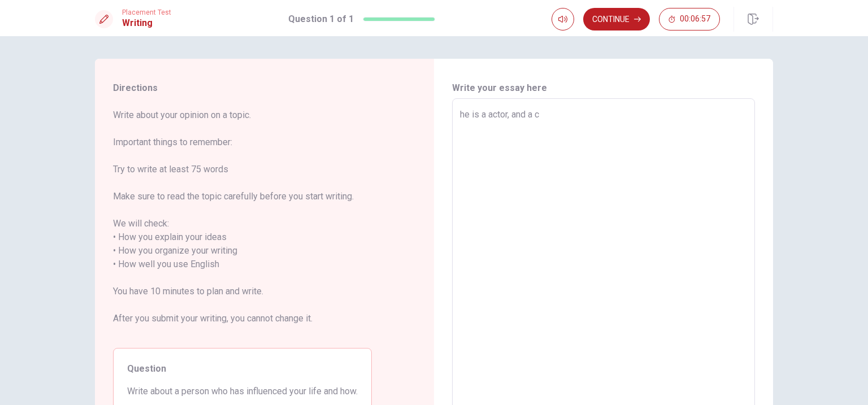
type textarea "x"
type textarea "he is a actor, and a co"
type textarea "x"
type textarea "he is a actor, and a com"
type textarea "x"
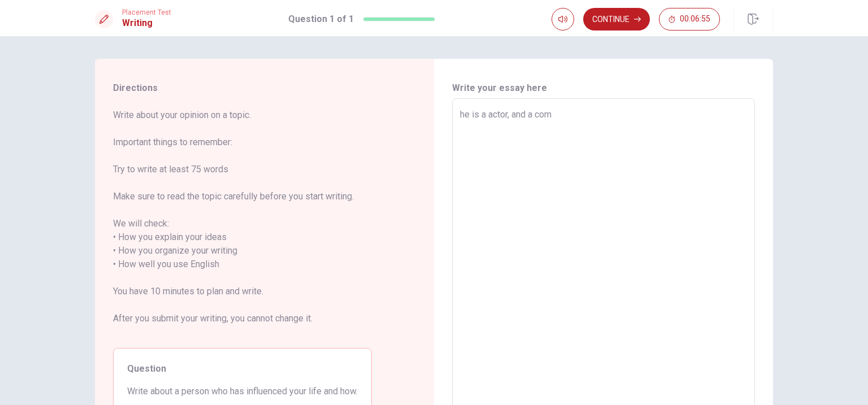
type textarea "he is a actor, and a comp"
type textarea "x"
type textarea "he is a actor, and a compe"
type textarea "x"
type textarea "he is a actor, and a comper"
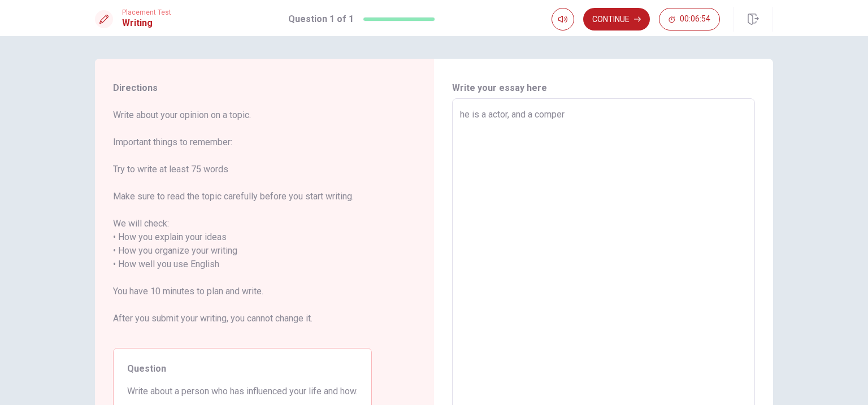
type textarea "x"
type textarea "he is a actor, and a compere"
drag, startPoint x: 530, startPoint y: 114, endPoint x: 579, endPoint y: 115, distance: 48.6
click at [579, 115] on textarea "he is a actor, and a compere" at bounding box center [603, 258] width 287 height 300
click at [496, 118] on textarea "he is a actor, and a compere" at bounding box center [603, 258] width 287 height 300
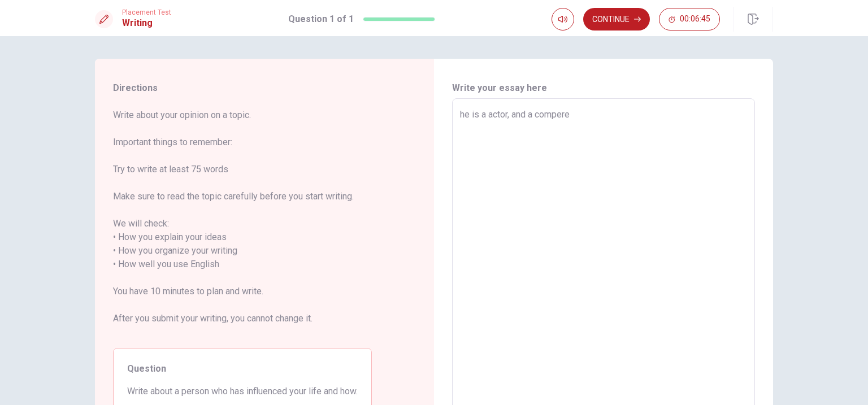
click at [537, 118] on textarea "he is a actor, and a compere" at bounding box center [603, 258] width 287 height 300
type textarea "x"
type textarea "he is a actor, and acompere"
type textarea "x"
type textarea "he is a actor, and compere"
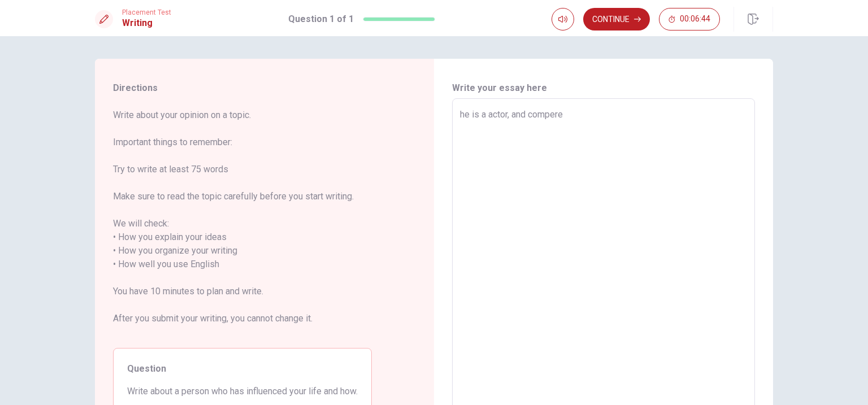
type textarea "x"
type textarea "he is a actor, andcompere"
type textarea "x"
type textarea "he is a actor, ancompere"
type textarea "x"
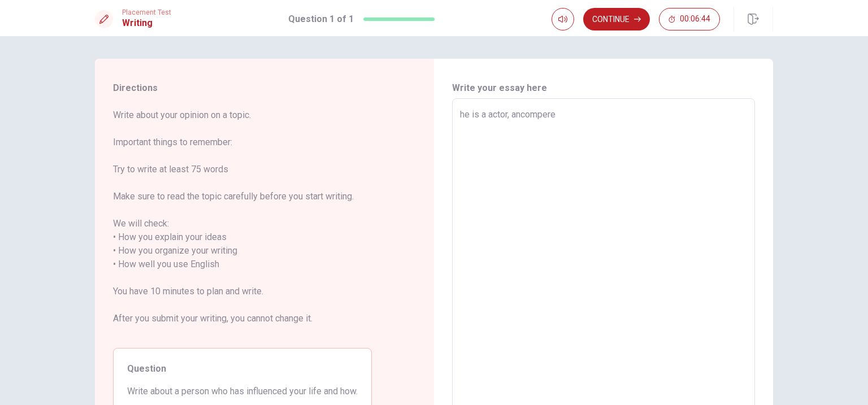
type textarea "he is a actor, acompere"
type textarea "x"
type textarea "he is a actor, compere"
type textarea "x"
type textarea "he is a actor, compere,"
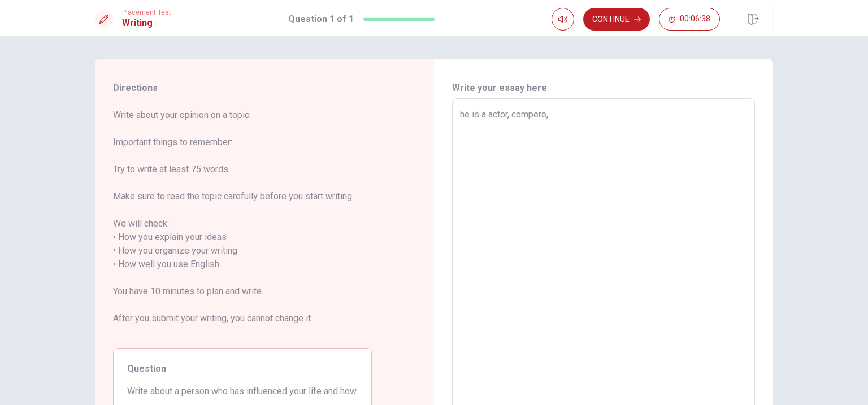
type textarea "x"
type textarea "he is a actor, compere,"
type textarea "x"
type textarea "he is a actor, compere,"
click at [464, 114] on textarea "he is a actor, compere," at bounding box center [603, 258] width 287 height 300
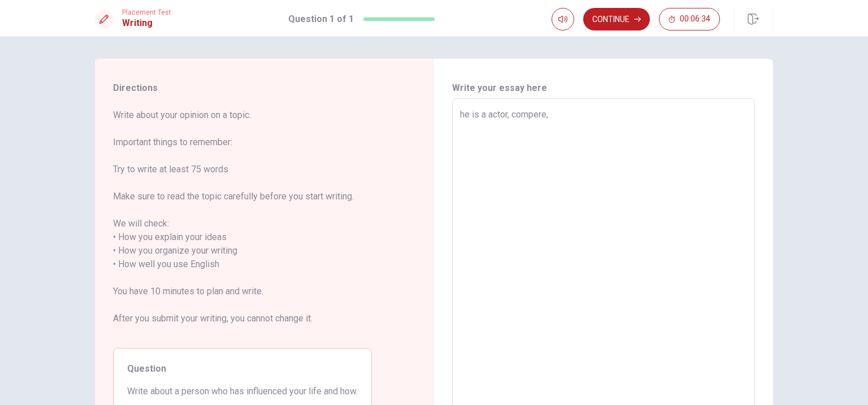
type textarea "x"
type textarea "e is a actor, compere,"
type textarea "x"
type textarea "He is a actor, compere,"
click at [578, 127] on textarea "He is a actor, compere," at bounding box center [603, 258] width 287 height 300
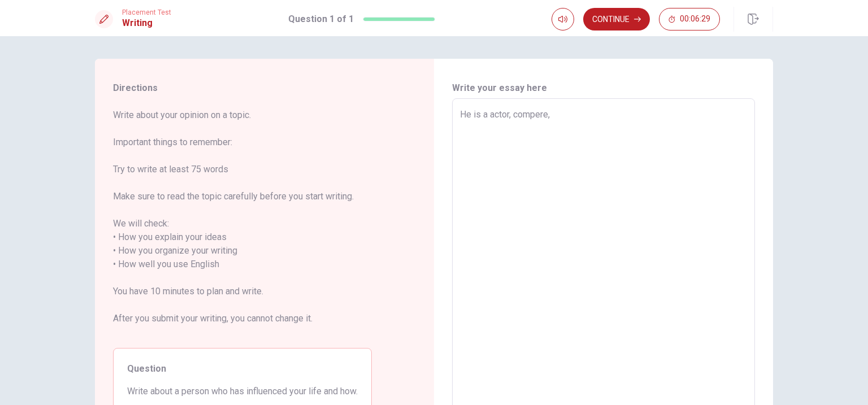
type textarea "x"
type textarea "He is a actor, compere,"
type textarea "x"
type textarea "He is a actor, compere, w"
type textarea "x"
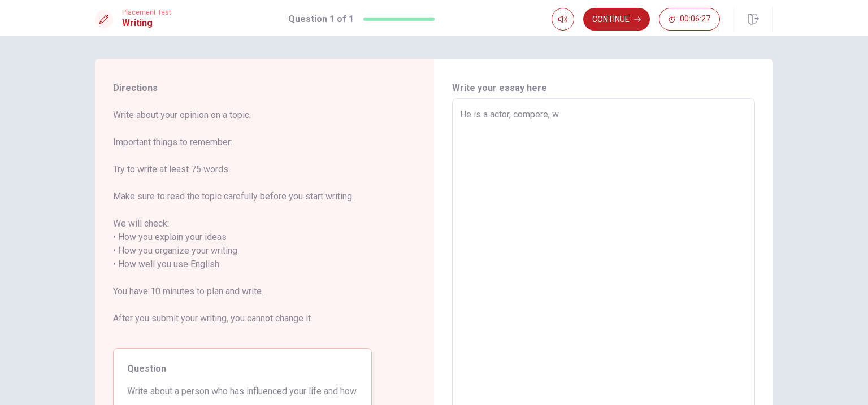
type textarea "He is a actor, compere, wa"
type textarea "x"
type textarea "He is a actor, compere, w"
type textarea "x"
type textarea "He is a actor, [PERSON_NAME]"
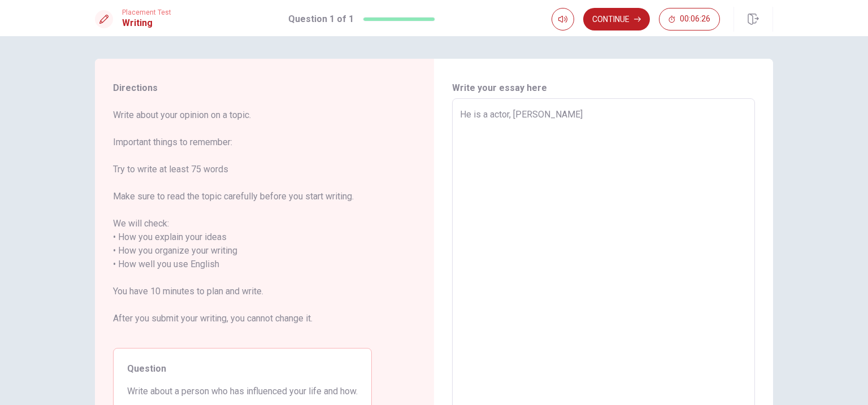
type textarea "x"
type textarea "He is a actor, compere, wro"
type textarea "x"
type textarea "He is a actor, compere, wrok"
type textarea "x"
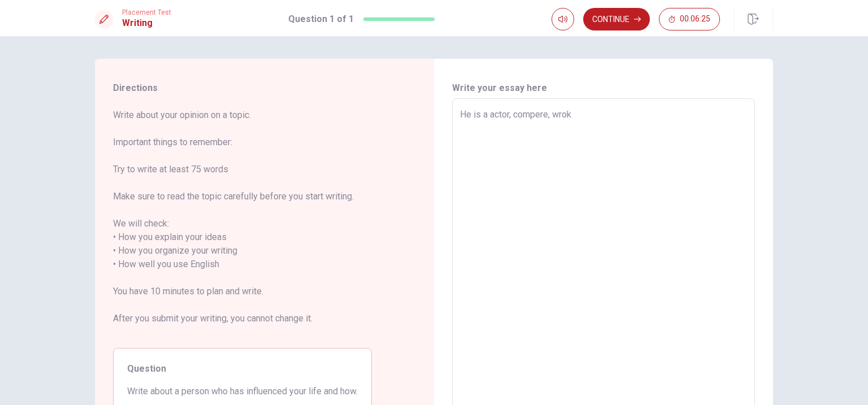
type textarea "He is a actor, compere, wrok"
type textarea "x"
type textarea "He is a actor, compere, wrok i"
type textarea "x"
type textarea "He is a actor, compere, wrok in"
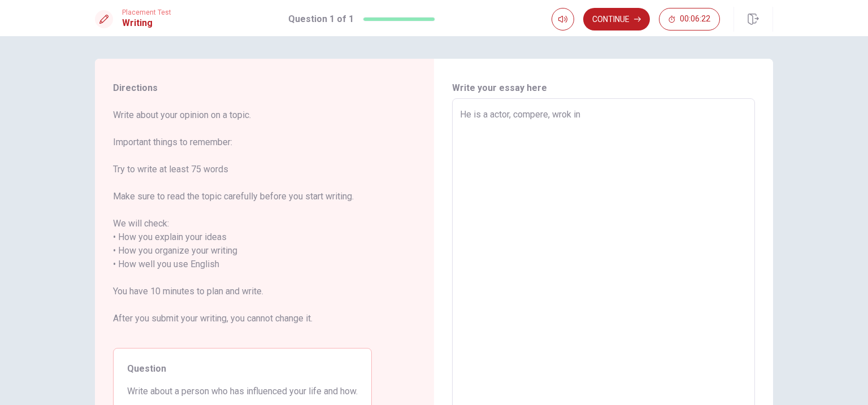
type textarea "x"
type textarea "He is a actor, compere, wrok in"
type textarea "x"
type textarea "He is a actor, compere, wrok in h"
type textarea "x"
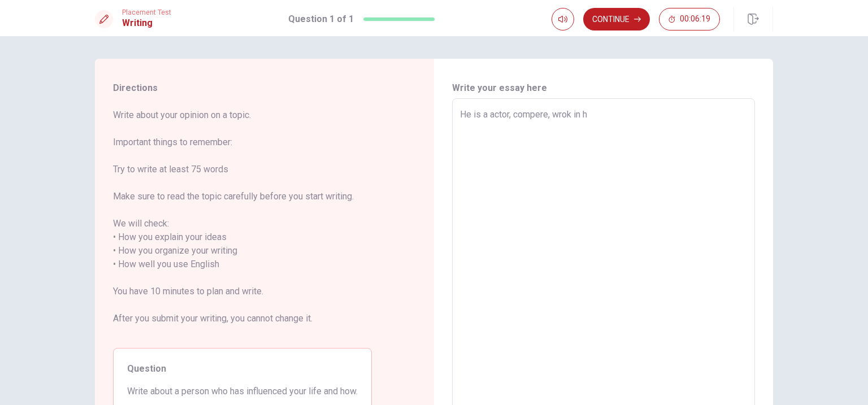
type textarea "He is a actor, compere, wrok in ho"
type textarea "x"
type textarea "He is a actor, compere, wrok in hon"
type textarea "x"
type textarea "He is a actor, compere, wrok in hong"
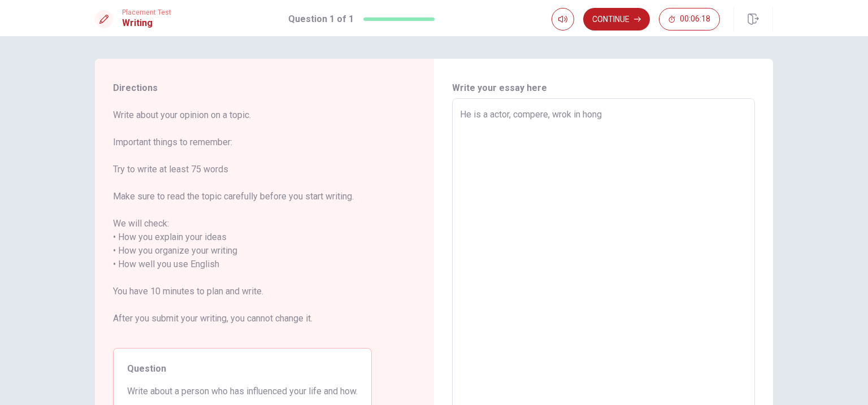
type textarea "x"
type textarea "He is a actor, compere, wrok in hongk"
type textarea "x"
type textarea "He is a actor, compere, wrok in hongko"
type textarea "x"
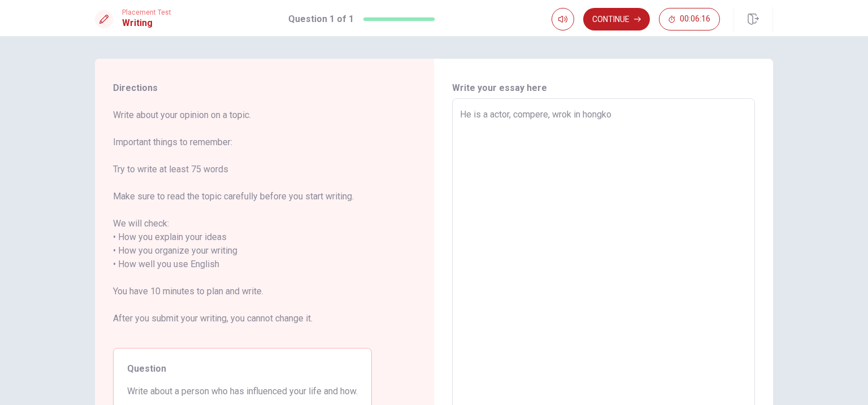
type textarea "He is a actor, compere, wrok in [GEOGRAPHIC_DATA]"
type textarea "x"
type textarea "He is a actor, compere, wrok in [GEOGRAPHIC_DATA]"
type textarea "x"
type textarea "He is a actor, compere, wrok in [GEOGRAPHIC_DATA]"
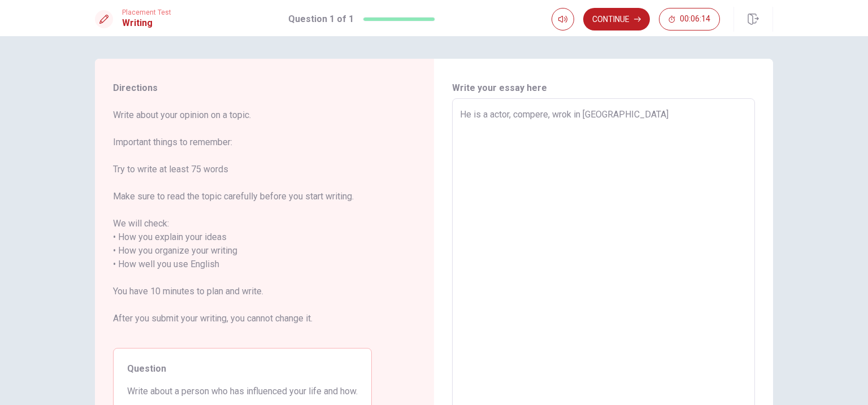
type textarea "x"
type textarea "He is a actor, compere, wrok in [GEOGRAPHIC_DATA] a"
type textarea "x"
type textarea "He is a actor, compere, wrok in [GEOGRAPHIC_DATA] at"
type textarea "x"
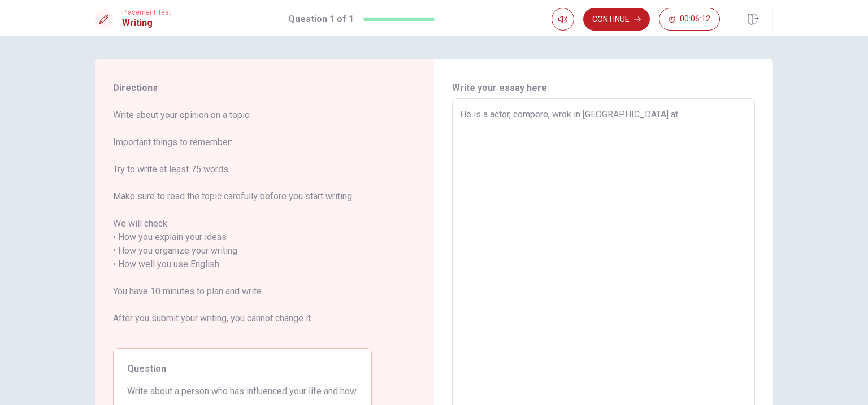
type textarea "He is a actor, compere, wrok in [GEOGRAPHIC_DATA] at"
type textarea "x"
type textarea "He is a actor, compere, wrok in [GEOGRAPHIC_DATA] at p"
type textarea "x"
type textarea "He is a actor, compere, wrok in [GEOGRAPHIC_DATA] at po"
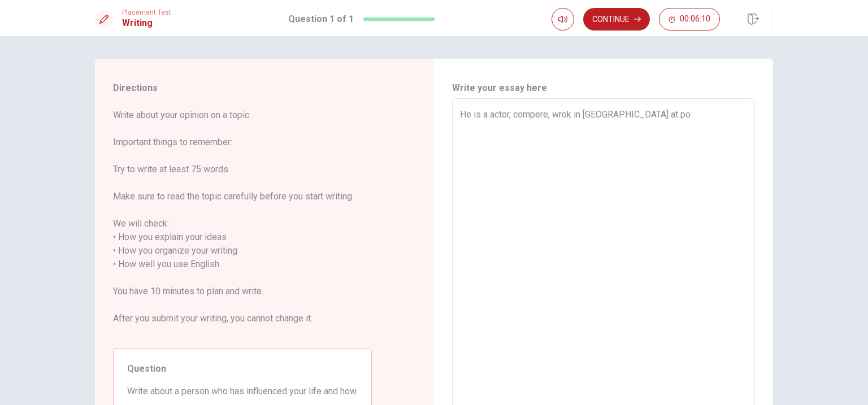
type textarea "x"
type textarea "He is a actor, compere, wrok in [GEOGRAPHIC_DATA] at pon"
type textarea "x"
type textarea "He is a actor, compere, wrok in [GEOGRAPHIC_DATA] at [GEOGRAPHIC_DATA]"
type textarea "x"
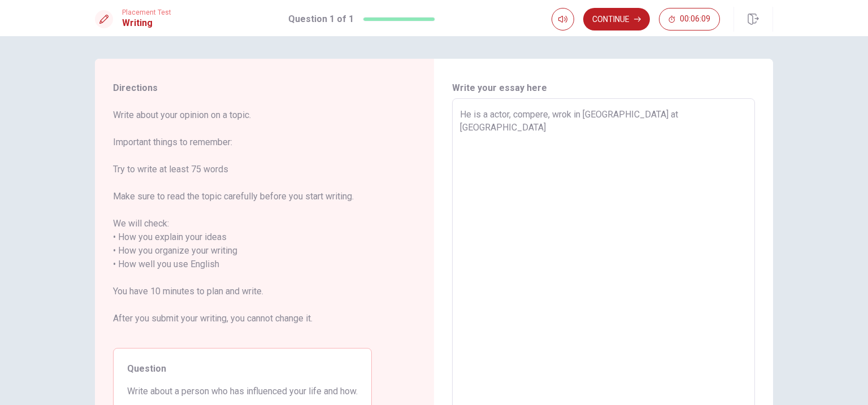
type textarea "He is a actor, compere, wrok in [GEOGRAPHIC_DATA] at ponic"
type textarea "x"
type textarea "He is a actor, compere, wrok in [GEOGRAPHIC_DATA] at [GEOGRAPHIC_DATA]"
type textarea "x"
type textarea "He is a actor, compere, wrok in [GEOGRAPHIC_DATA] at ponic"
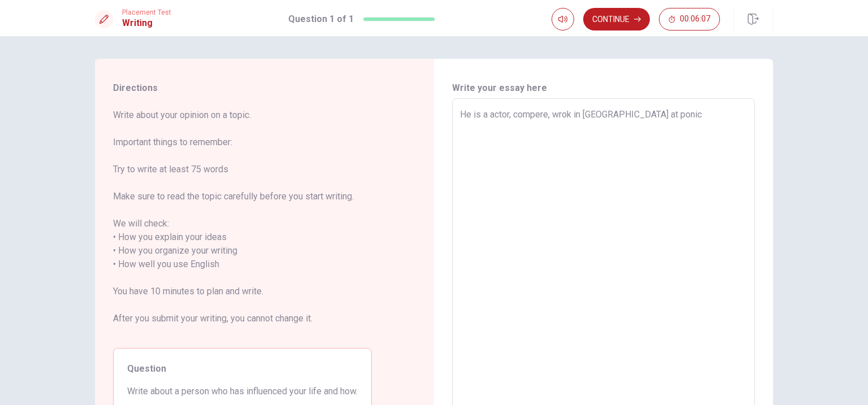
type textarea "x"
type textarea "He is a actor, compere, wrok in [GEOGRAPHIC_DATA] at ponicx"
type textarea "x"
type textarea "He is a actor, compere, wrok in [GEOGRAPHIC_DATA] at [GEOGRAPHIC_DATA]"
type textarea "x"
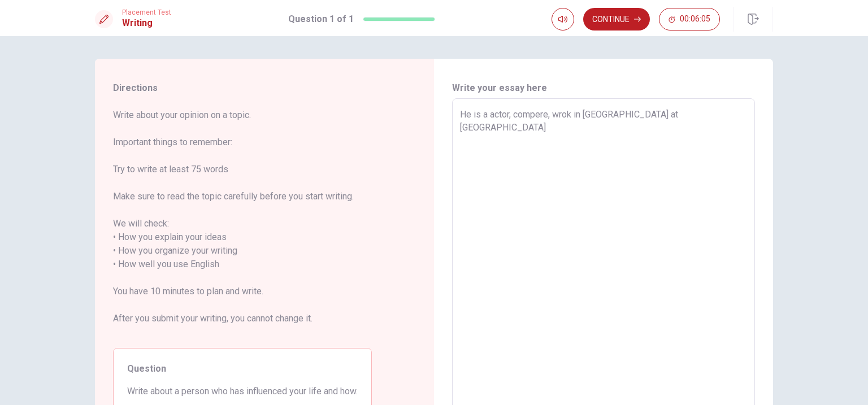
type textarea "He is a actor, compere, wrok in [GEOGRAPHIC_DATA] at ponicx"
type textarea "x"
type textarea "He is a actor, compere, wrok in [GEOGRAPHIC_DATA] at ponic"
type textarea "x"
type textarea "He is a actor, compere, wrok in [GEOGRAPHIC_DATA] at [GEOGRAPHIC_DATA]"
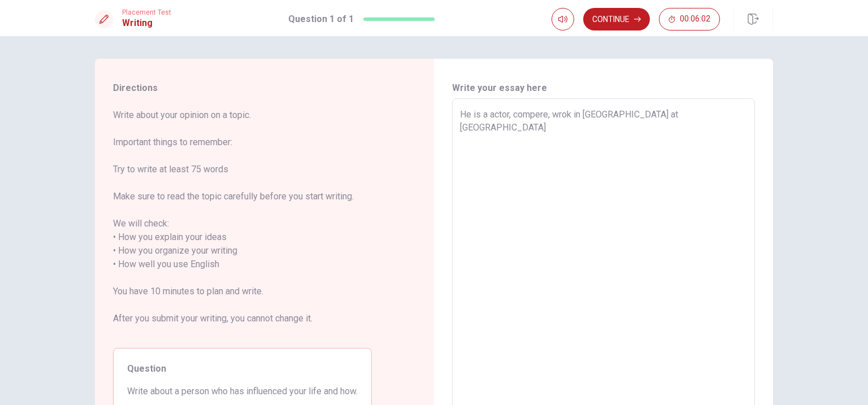
type textarea "x"
type textarea "He is a actor, compere, wrok in [GEOGRAPHIC_DATA] at pon"
type textarea "x"
type textarea "He is a actor, compere, wrok in [GEOGRAPHIC_DATA] at po"
type textarea "x"
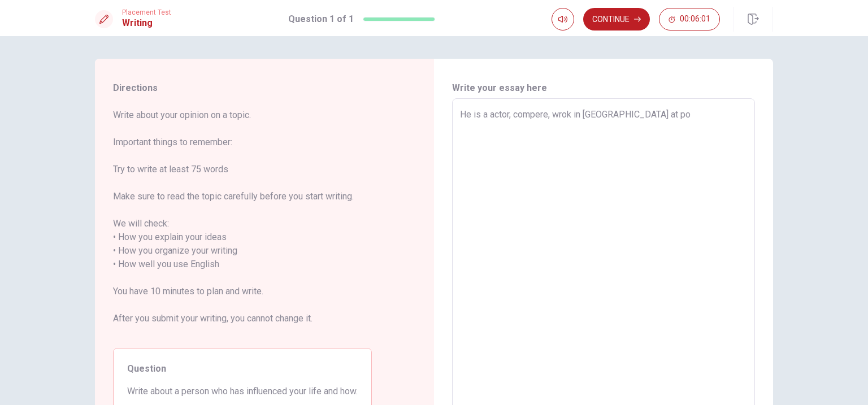
type textarea "He is a actor, compere, wrok in [GEOGRAPHIC_DATA] at p"
type textarea "x"
type textarea "He is a actor, compere, wrok in [GEOGRAPHIC_DATA] at"
type textarea "x"
type textarea "He is a actor, compere, wrok in [GEOGRAPHIC_DATA] at f"
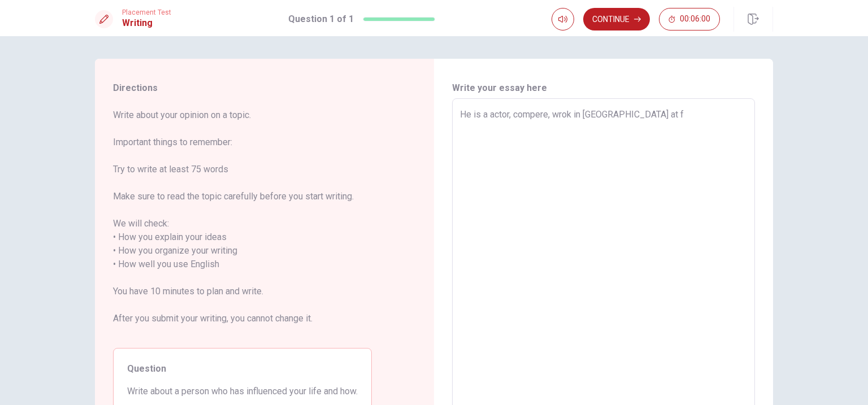
type textarea "x"
type textarea "He is a actor, compere, wrok in [GEOGRAPHIC_DATA] at fe"
type textarea "x"
type textarea "He is a actor, compere, wrok in [GEOGRAPHIC_DATA] at [GEOGRAPHIC_DATA]"
type textarea "x"
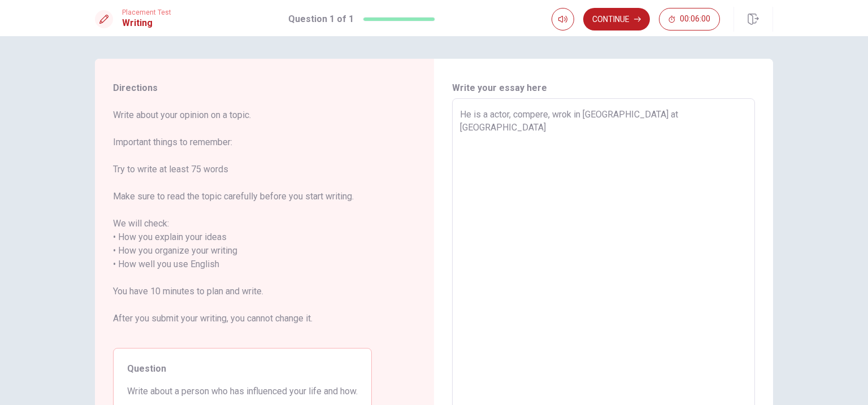
type textarea "He is a actor, compere, wrok in [GEOGRAPHIC_DATA] at feng"
type textarea "x"
type textarea "He is a actor, compere, wrok in [GEOGRAPHIC_DATA] at [GEOGRAPHIC_DATA]"
type textarea "x"
type textarea "He is a actor, compere, wrok in [GEOGRAPHIC_DATA] at [GEOGRAPHIC_DATA]"
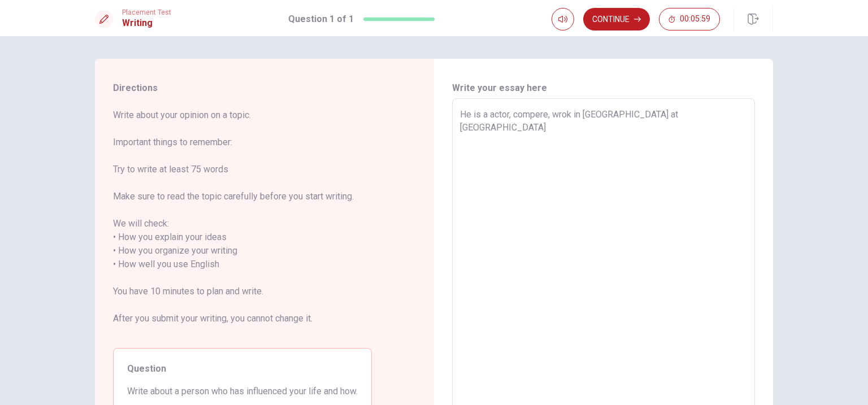
type textarea "x"
type textarea "He is a actor, compere, wrok in [GEOGRAPHIC_DATA] at [GEOGRAPHIC_DATA]"
type textarea "x"
type textarea "He is a actor, compere, wrok in [GEOGRAPHIC_DATA] at [GEOGRAPHIC_DATA]"
type textarea "x"
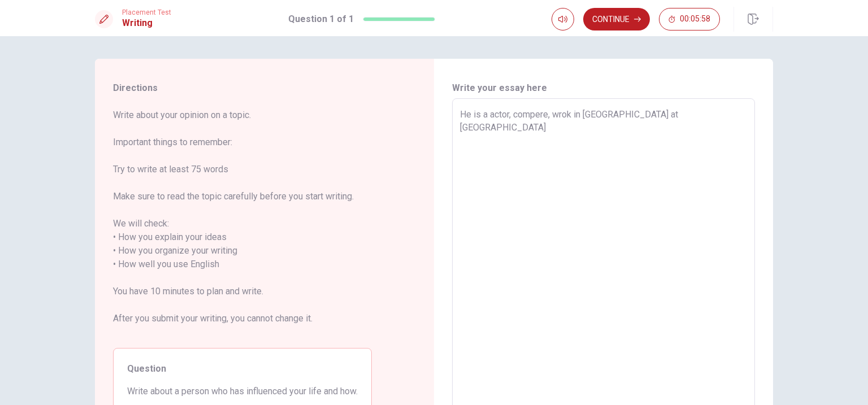
type textarea "He is a actor, compere, wrok in [GEOGRAPHIC_DATA] at [GEOGRAPHIC_DATA]"
type textarea "x"
click at [641, 112] on textarea "He is a actor, compere, wrok in [GEOGRAPHIC_DATA] at [GEOGRAPHIC_DATA]" at bounding box center [603, 258] width 287 height 300
type textarea "He is a actor, compere, wrok in [GEOGRAPHIC_DATA] at [GEOGRAPHIC_DATA]"
type textarea "x"
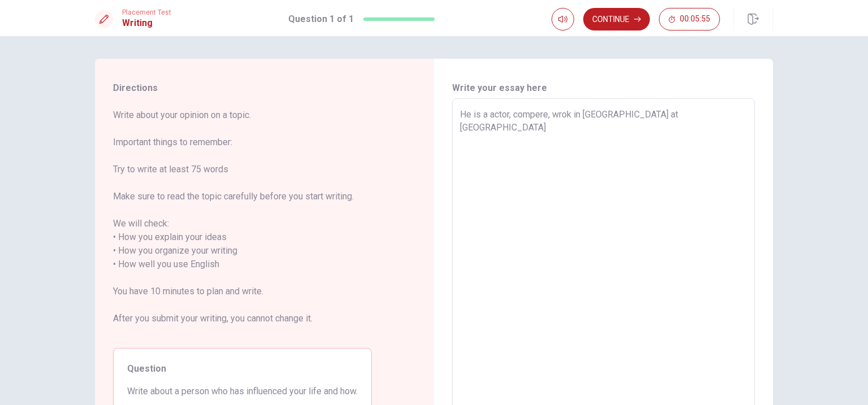
type textarea "He is a actor, compere, wrok in [GEOGRAPHIC_DATA] at [GEOGRAPHIC_DATA]"
click at [662, 115] on textarea "He is a actor, compere, wrok in [GEOGRAPHIC_DATA] at [GEOGRAPHIC_DATA]" at bounding box center [603, 258] width 287 height 300
type textarea "x"
type textarea "He is a actor, compere, wrok in [GEOGRAPHIC_DATA] at [GEOGRAPHIC_DATA]"
type textarea "x"
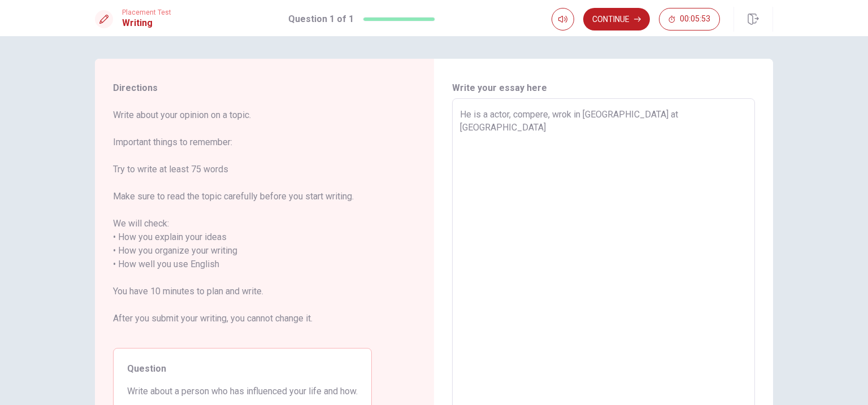
type textarea "He is a actor, compere, wrok in [GEOGRAPHIC_DATA] at [GEOGRAPHIC_DATA]"
type textarea "x"
click at [696, 119] on textarea "He is a actor, compere, wrok in [GEOGRAPHIC_DATA] at [GEOGRAPHIC_DATA]" at bounding box center [603, 258] width 287 height 300
type textarea "He is a actor, compere, wrok in [GEOGRAPHIC_DATA] at [GEOGRAPHIC_DATA]"
type textarea "x"
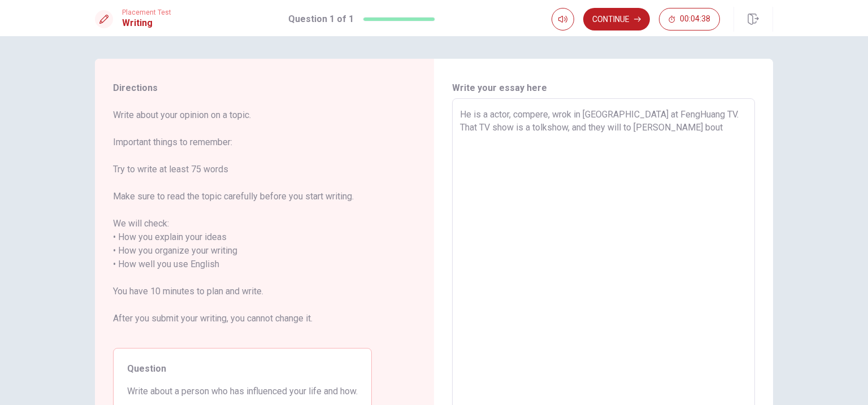
click at [615, 130] on textarea "He is a actor, compere, wrok in [GEOGRAPHIC_DATA] at FengHuang TV. That TV show…" at bounding box center [603, 258] width 287 height 300
click at [507, 127] on textarea "He is a actor, compere, wrok in [GEOGRAPHIC_DATA] at FengHuang TV. That TV show…" at bounding box center [603, 258] width 287 height 300
click at [655, 124] on textarea "He is a actor, compere, wrok in [GEOGRAPHIC_DATA] at FengHuang TV. That TV show…" at bounding box center [603, 258] width 287 height 300
click at [702, 115] on textarea "He is a actor, compere, wrok in [GEOGRAPHIC_DATA] at FengHuang TV. That TV show…" at bounding box center [603, 258] width 287 height 300
click at [683, 144] on textarea "He is a actor, compere, wrok in [GEOGRAPHIC_DATA] at FengHuang TV. He name is […" at bounding box center [603, 258] width 287 height 300
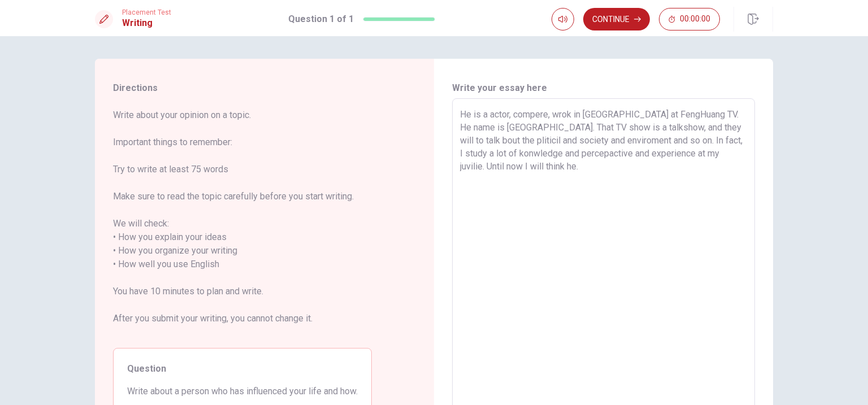
click at [501, 168] on textarea "He is a actor, compere, wrok in [GEOGRAPHIC_DATA] at FengHuang TV. He name is […" at bounding box center [603, 258] width 287 height 300
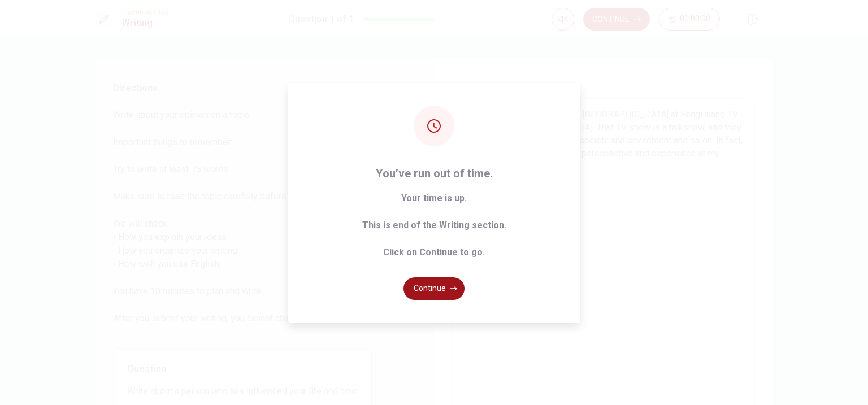
click at [443, 295] on button "Continue" at bounding box center [433, 288] width 61 height 23
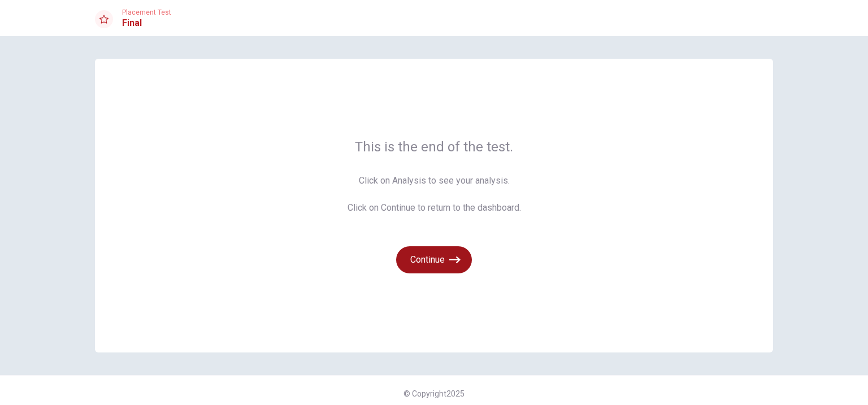
scroll to position [6, 0]
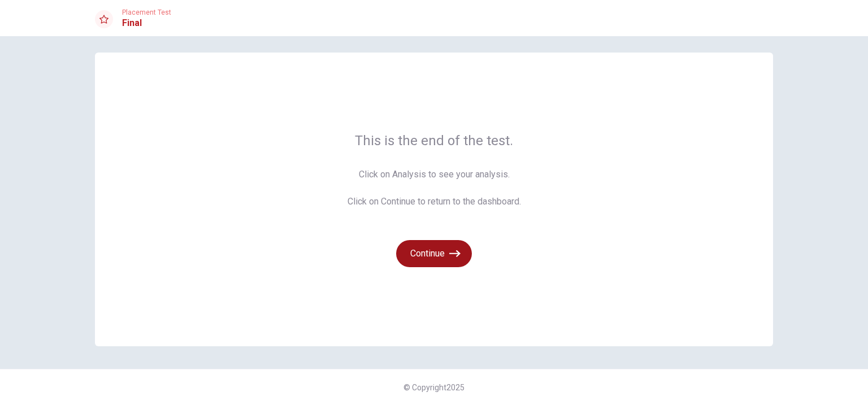
click at [442, 256] on button "Continue" at bounding box center [434, 253] width 76 height 27
